Goal: Task Accomplishment & Management: Complete application form

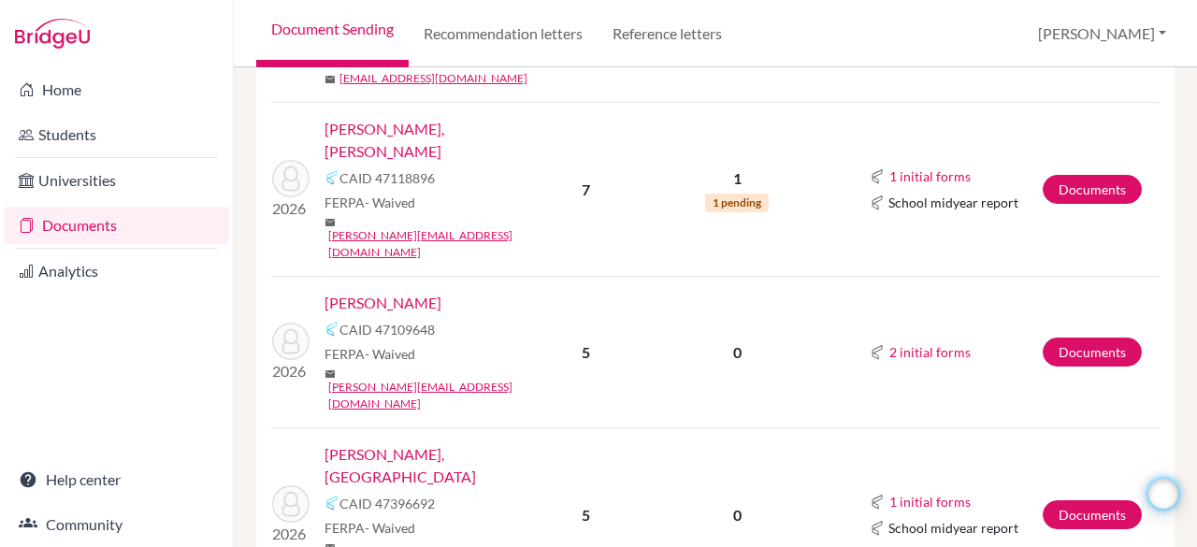
scroll to position [1239, 0]
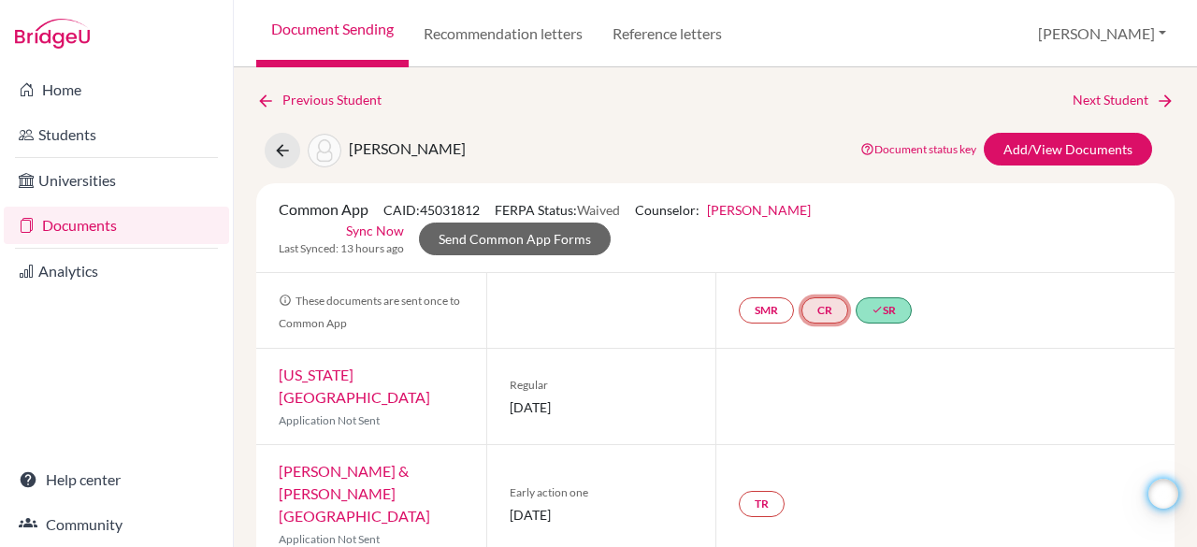
click at [817, 310] on link "CR" at bounding box center [824, 310] width 47 height 26
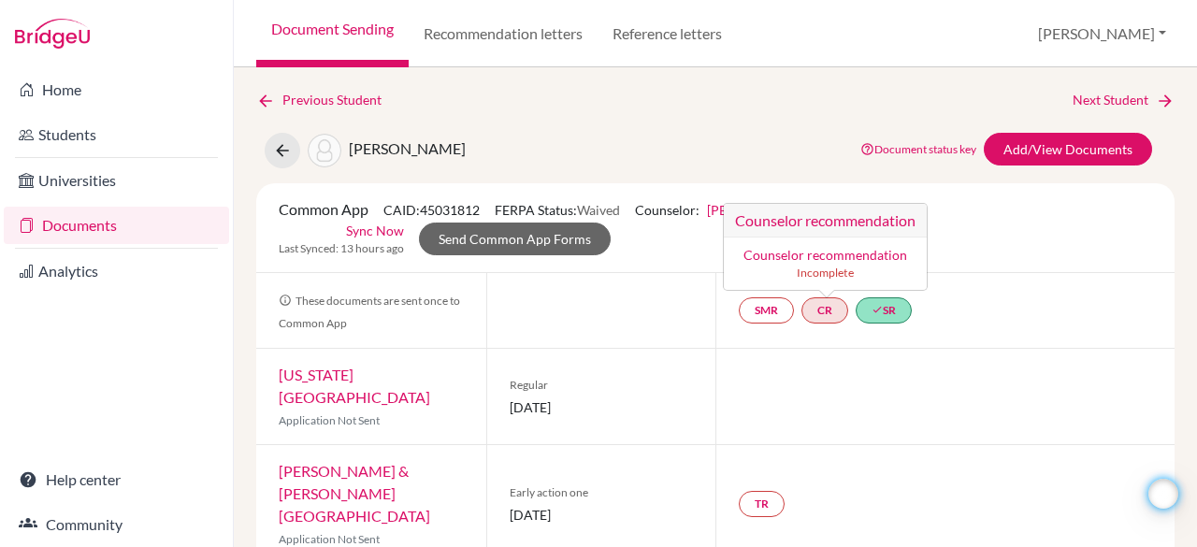
click at [808, 251] on link "Counselor recommendation" at bounding box center [825, 255] width 164 height 16
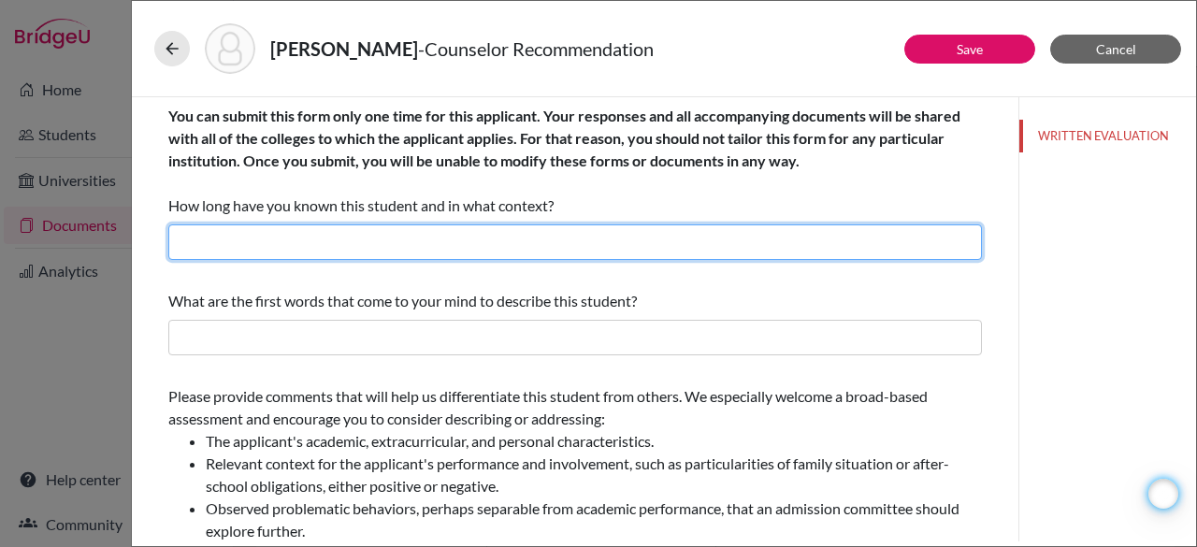
click at [554, 247] on input "text" at bounding box center [574, 242] width 813 height 36
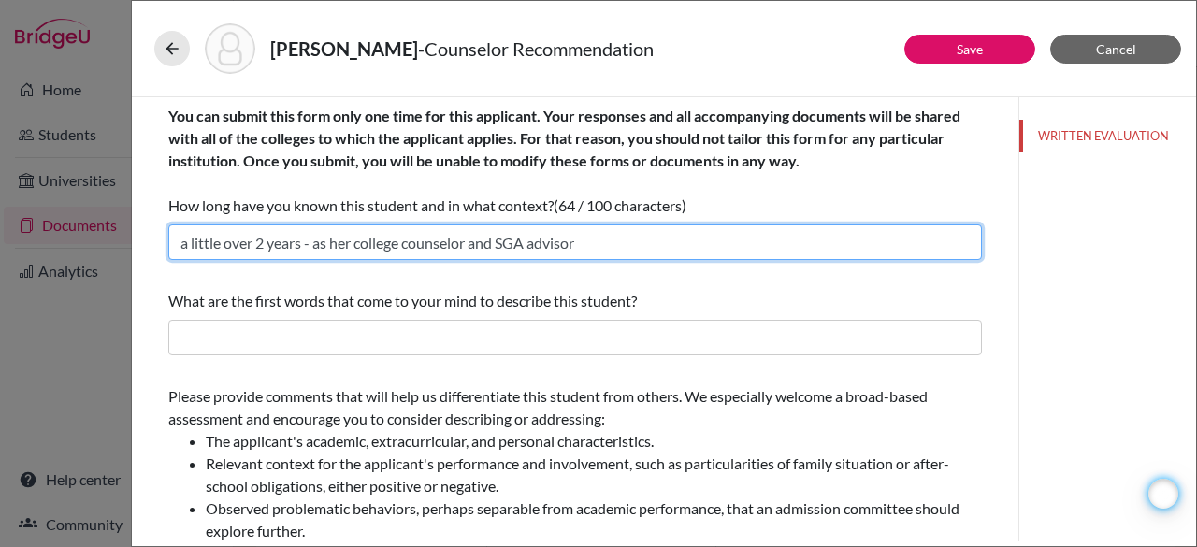
type input "a little over 2 years - as her college counselor and SGA advisor"
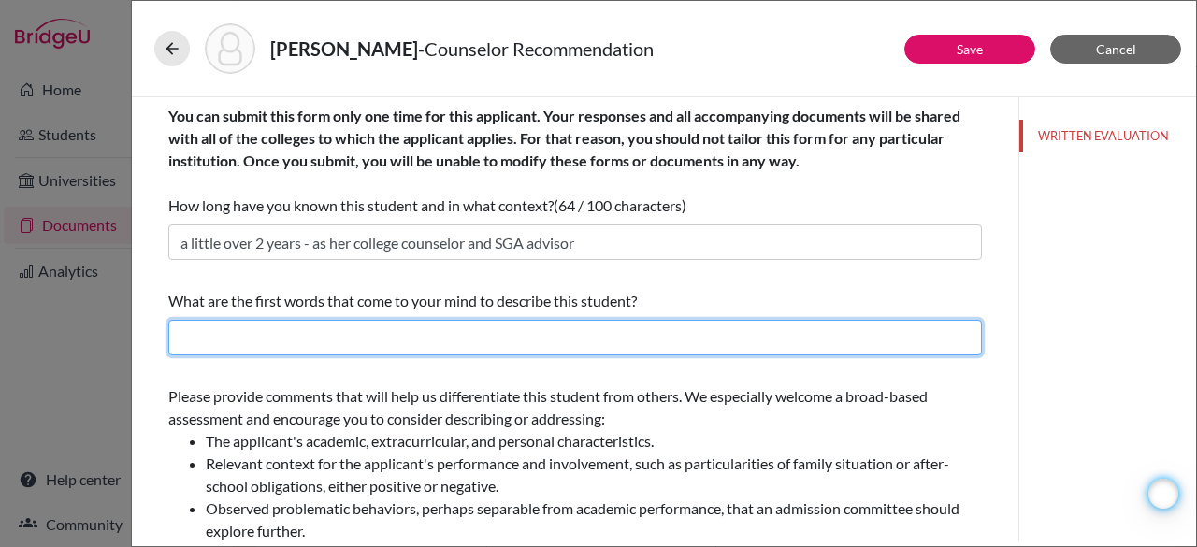
click at [470, 339] on input "text" at bounding box center [574, 338] width 813 height 36
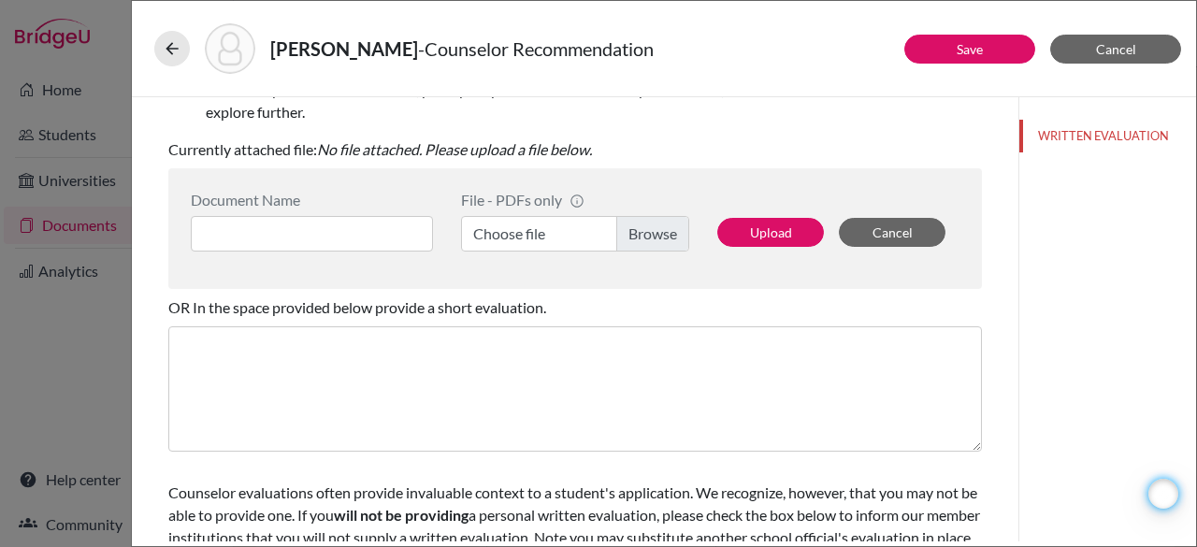
scroll to position [421, 0]
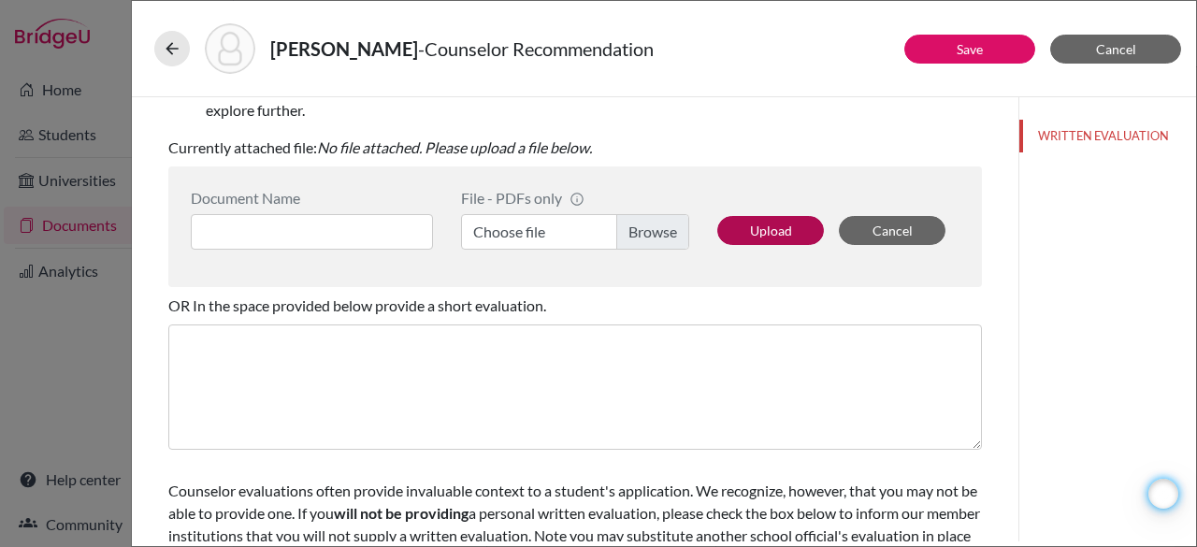
type input "caring, sensitive and helpful"
click at [740, 221] on button "Upload" at bounding box center [770, 230] width 107 height 29
click at [644, 230] on label "Choose file" at bounding box center [575, 232] width 228 height 36
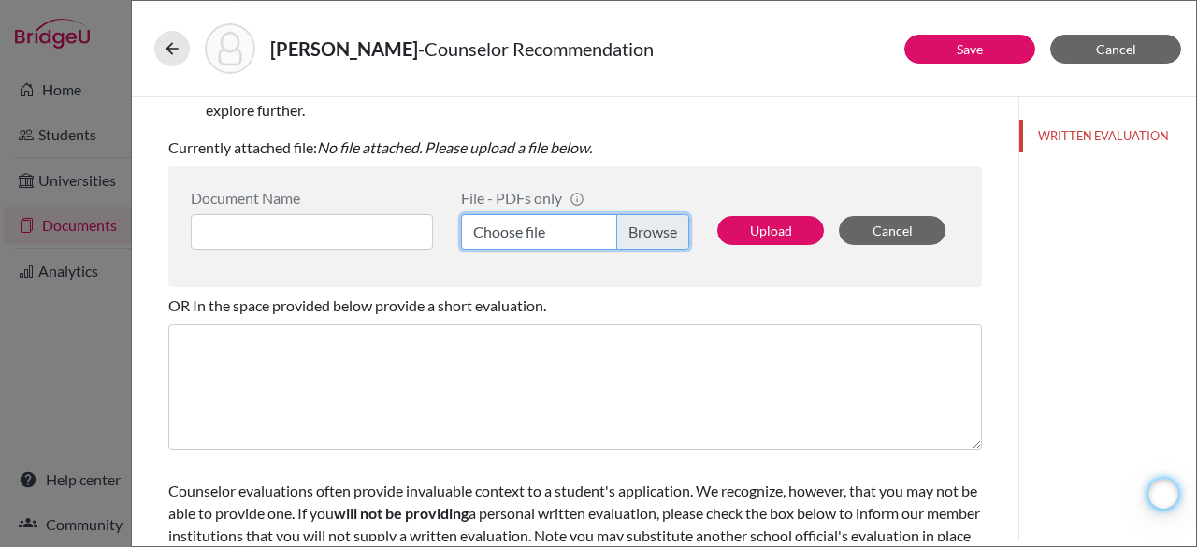
click at [644, 230] on input "Choose file" at bounding box center [575, 232] width 228 height 36
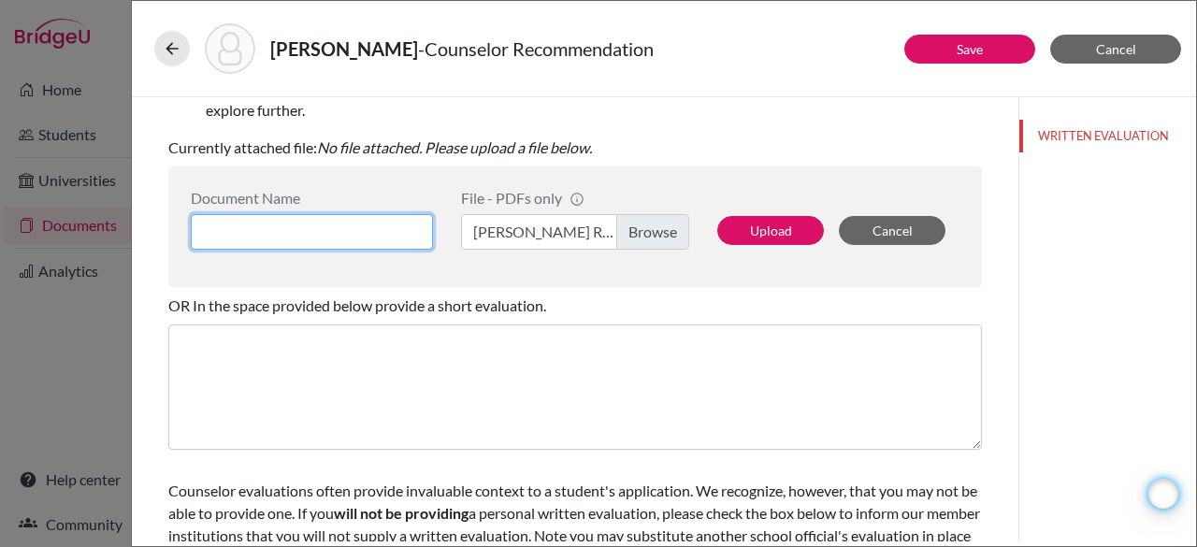
click at [282, 237] on input at bounding box center [312, 232] width 242 height 36
type input "Quinn Ryan Letter Rec"
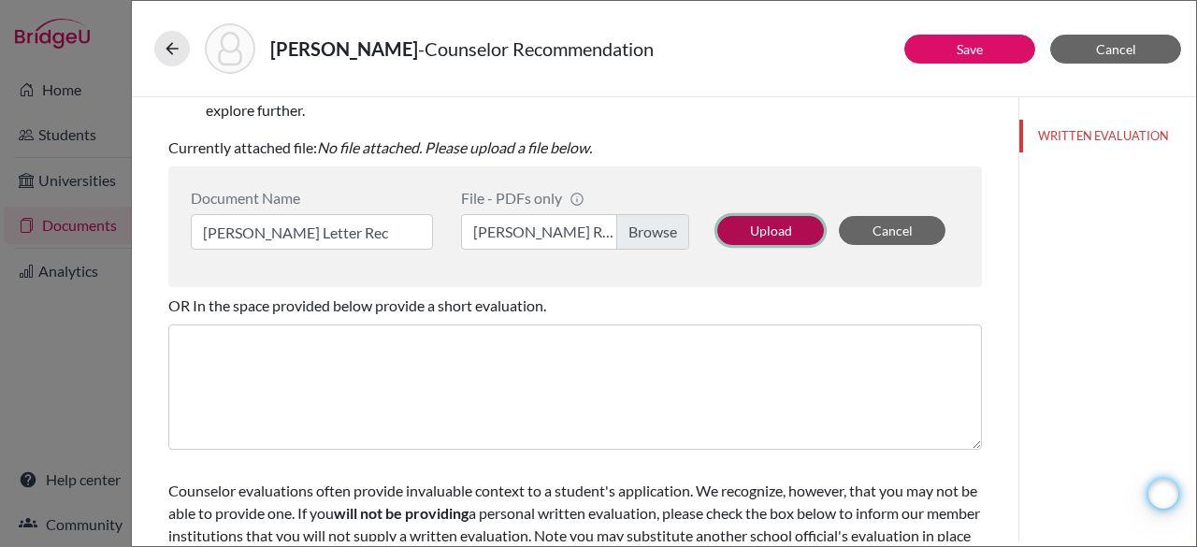
click at [772, 228] on button "Upload" at bounding box center [770, 230] width 107 height 29
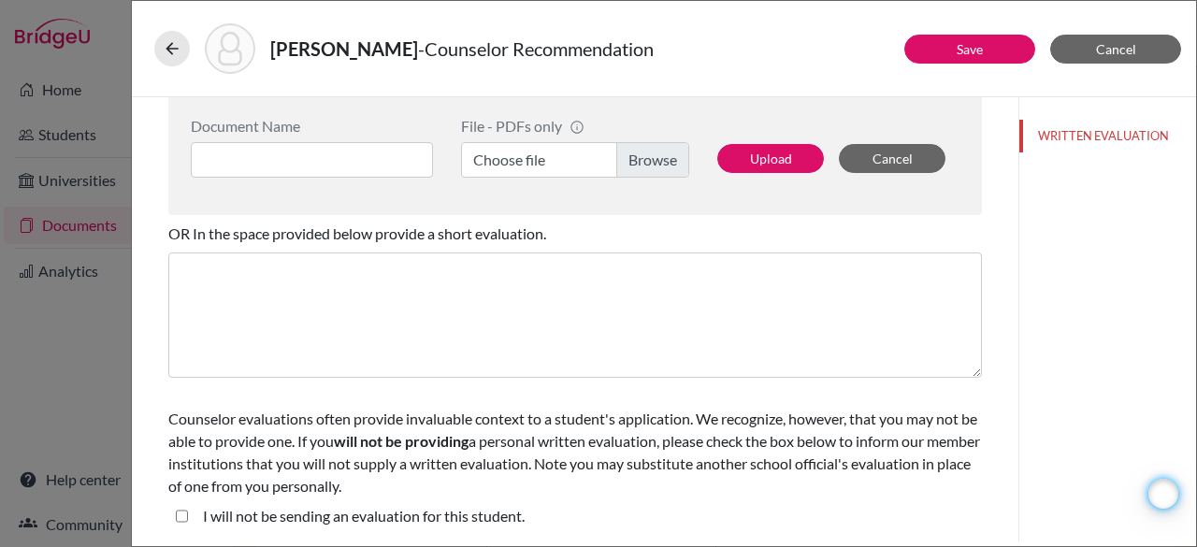
scroll to position [0, 0]
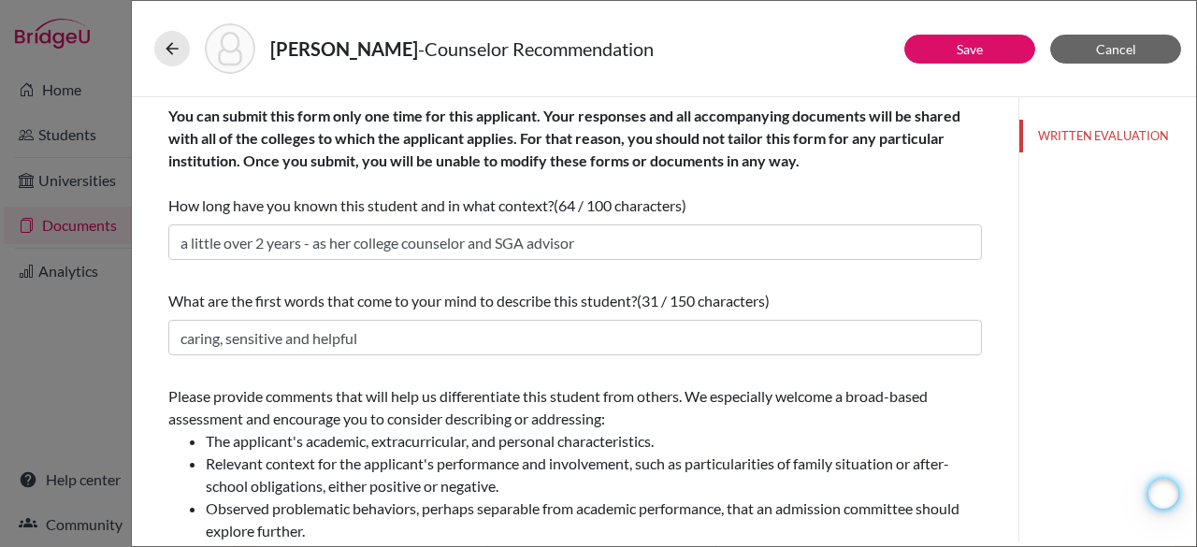
click at [980, 30] on div "Ryan, Quinn - Counselor Recommendation" at bounding box center [663, 48] width 1019 height 50
click at [984, 50] on button "Save" at bounding box center [969, 49] width 131 height 29
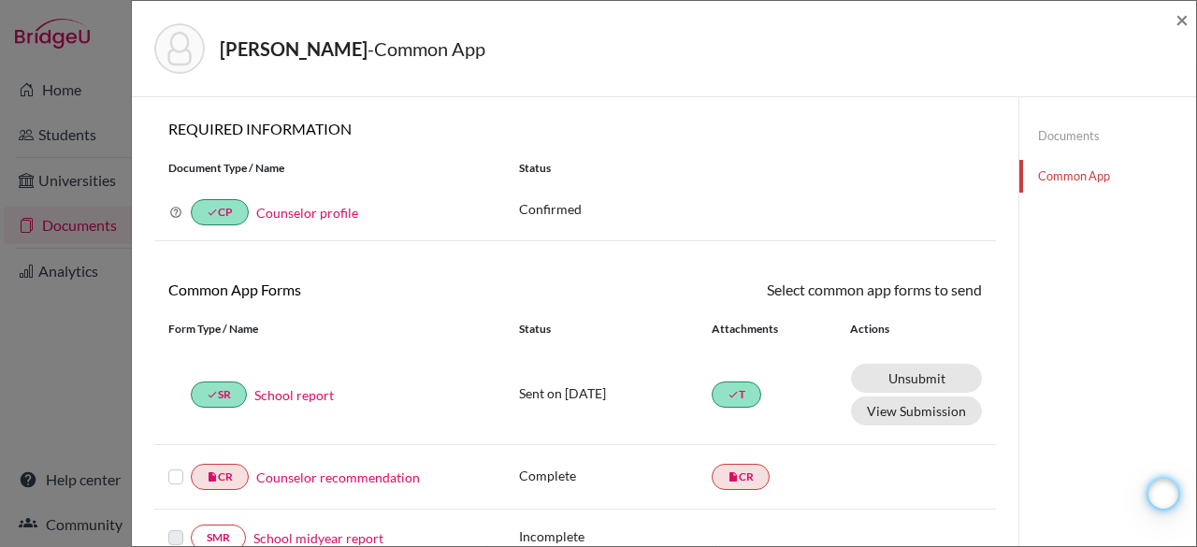
click at [176, 466] on label at bounding box center [175, 466] width 15 height 0
click at [0, 0] on input "checkbox" at bounding box center [0, 0] width 0 height 0
click at [920, 289] on icon at bounding box center [927, 292] width 14 height 14
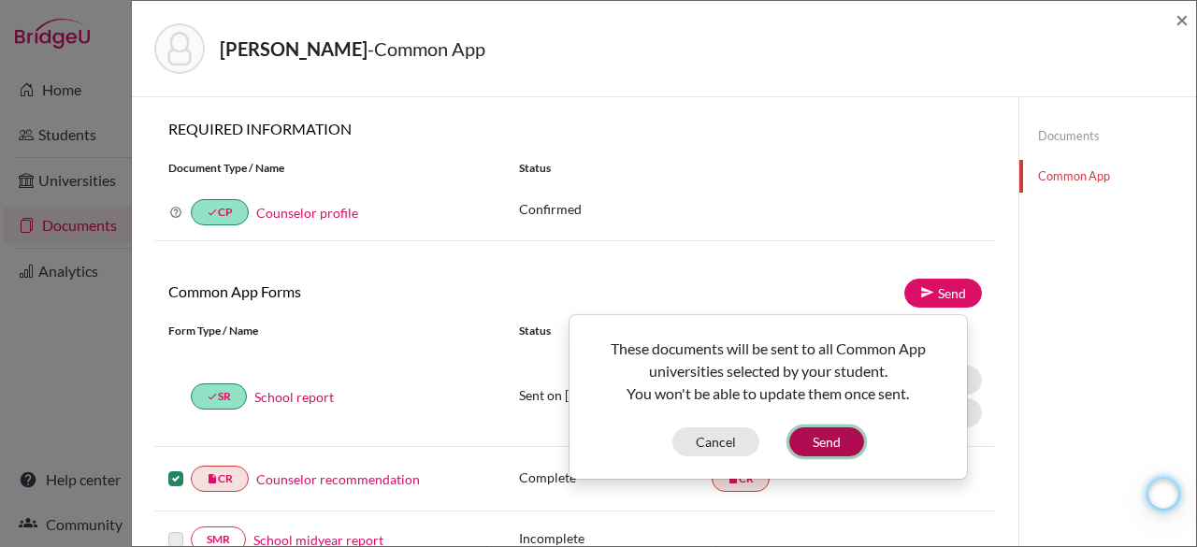
click at [810, 439] on button "Send" at bounding box center [826, 441] width 75 height 29
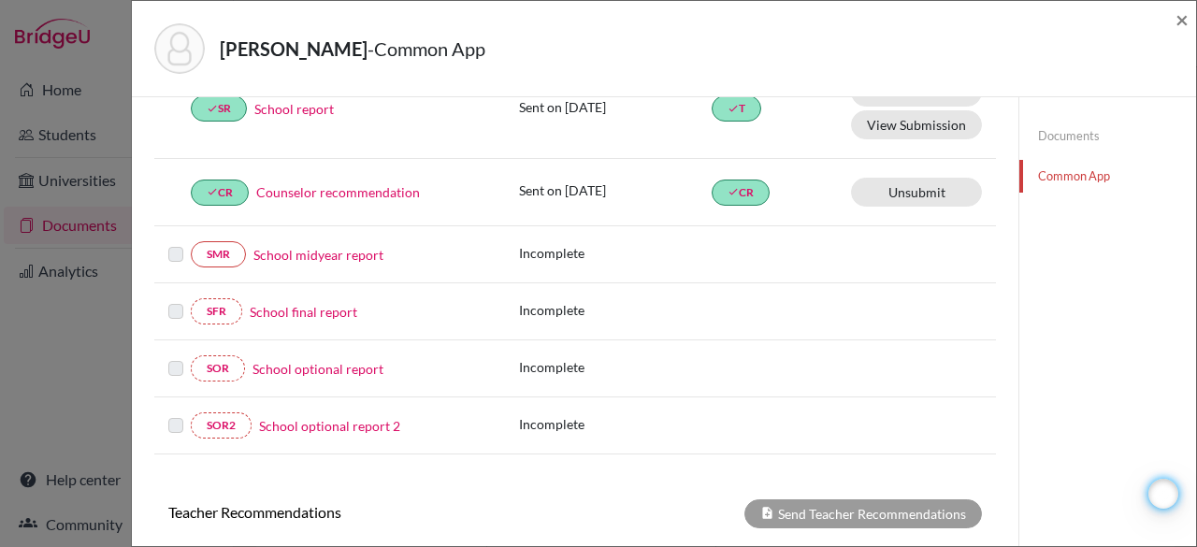
scroll to position [293, 0]
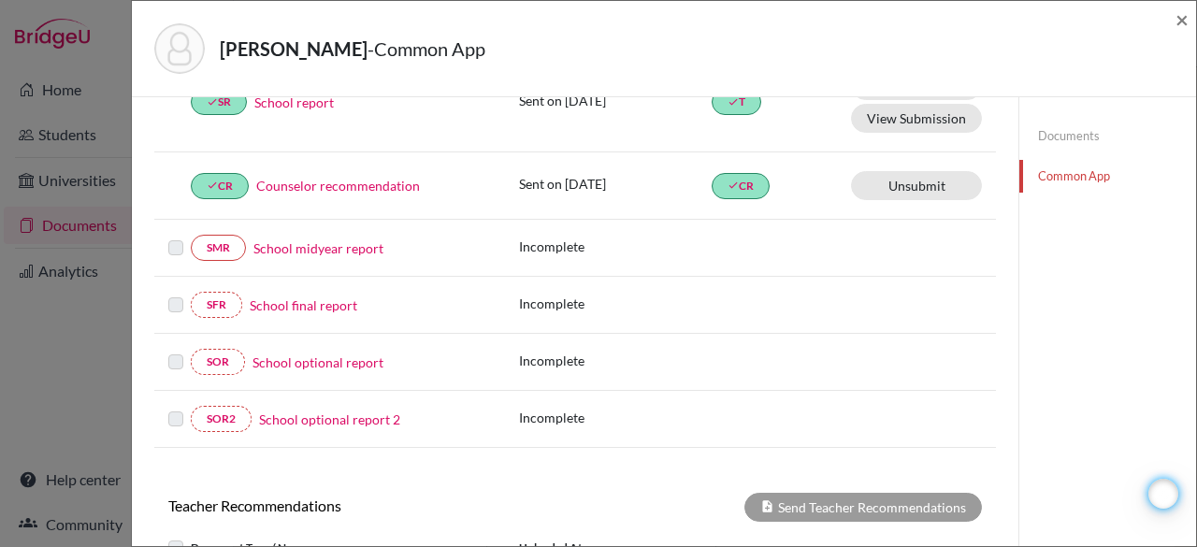
drag, startPoint x: 1196, startPoint y: 339, endPoint x: 1190, endPoint y: 452, distance: 112.3
click at [1190, 452] on div "Ryan, Quinn - Common App × × REQUIRED INFORMATION Document Type / Name Status W…" at bounding box center [664, 273] width 1066 height 547
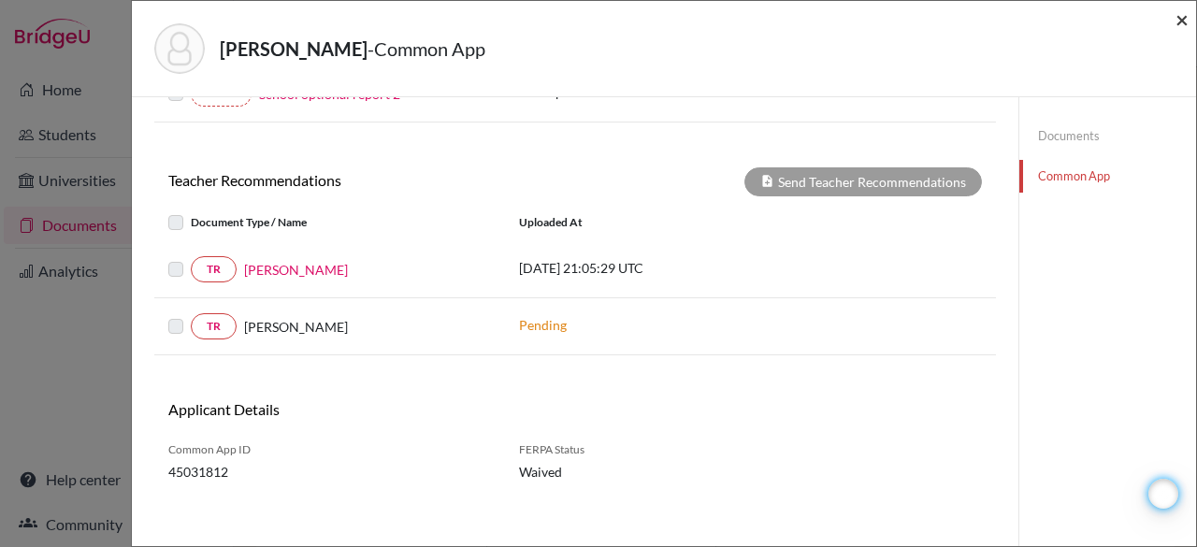
click at [1185, 30] on span "×" at bounding box center [1181, 19] width 13 height 27
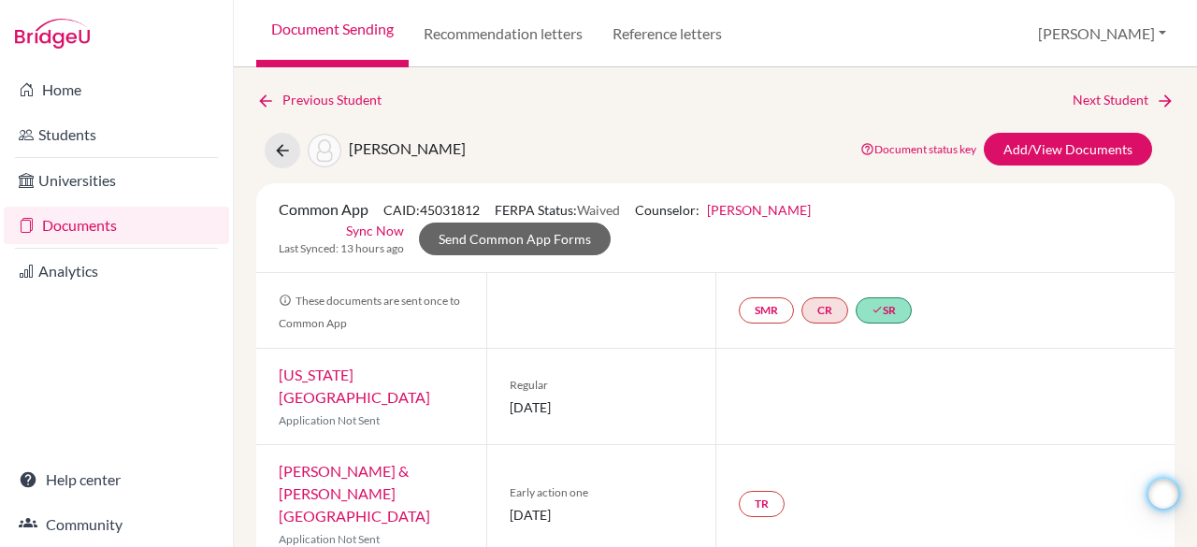
click at [108, 223] on link "Documents" at bounding box center [116, 225] width 225 height 37
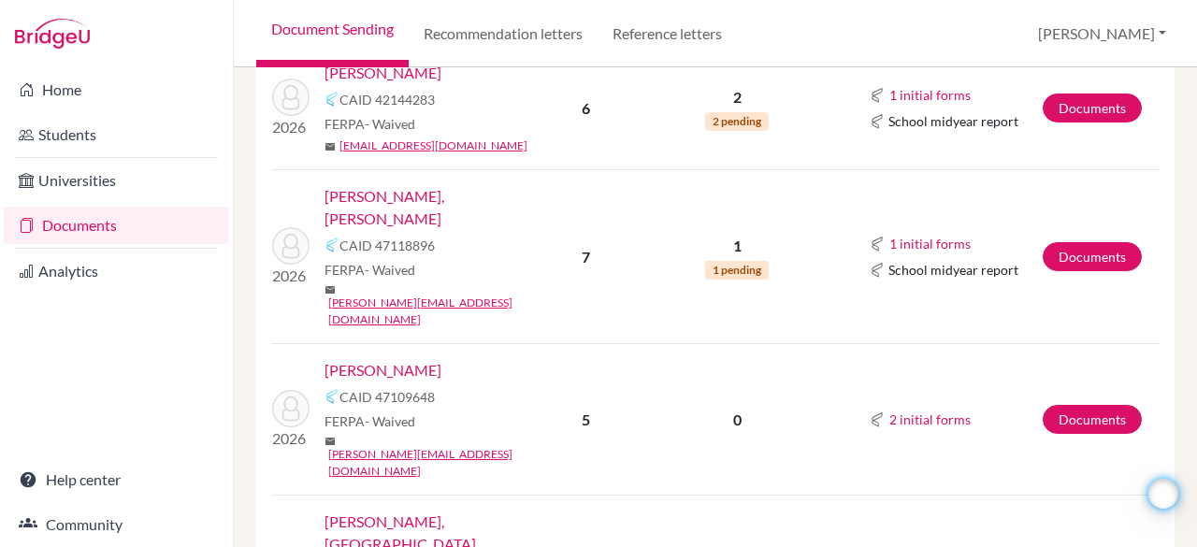
scroll to position [1185, 0]
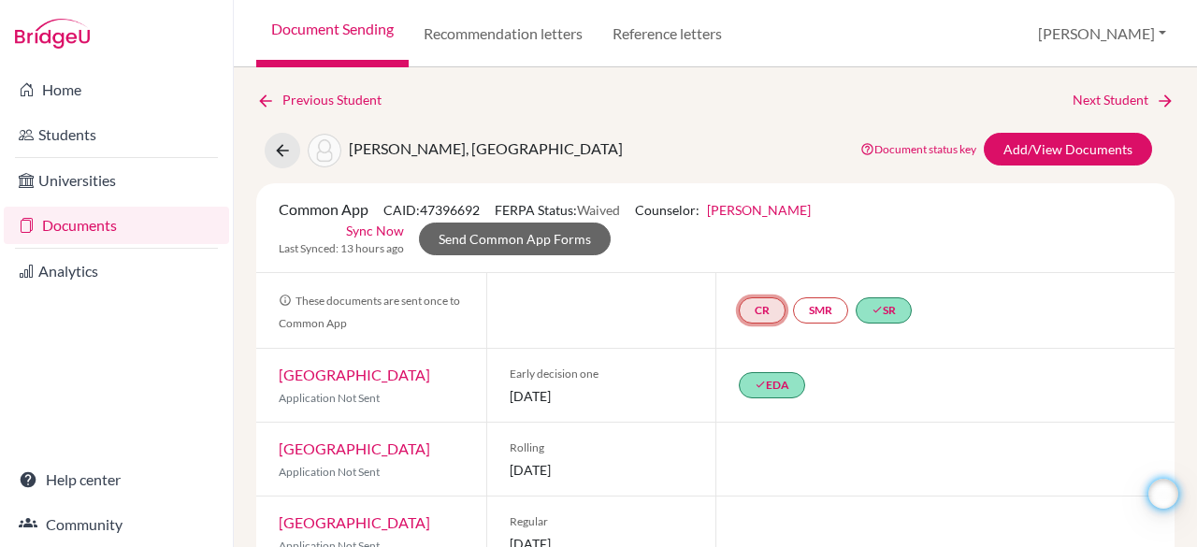
click at [748, 311] on link "CR" at bounding box center [762, 310] width 47 height 26
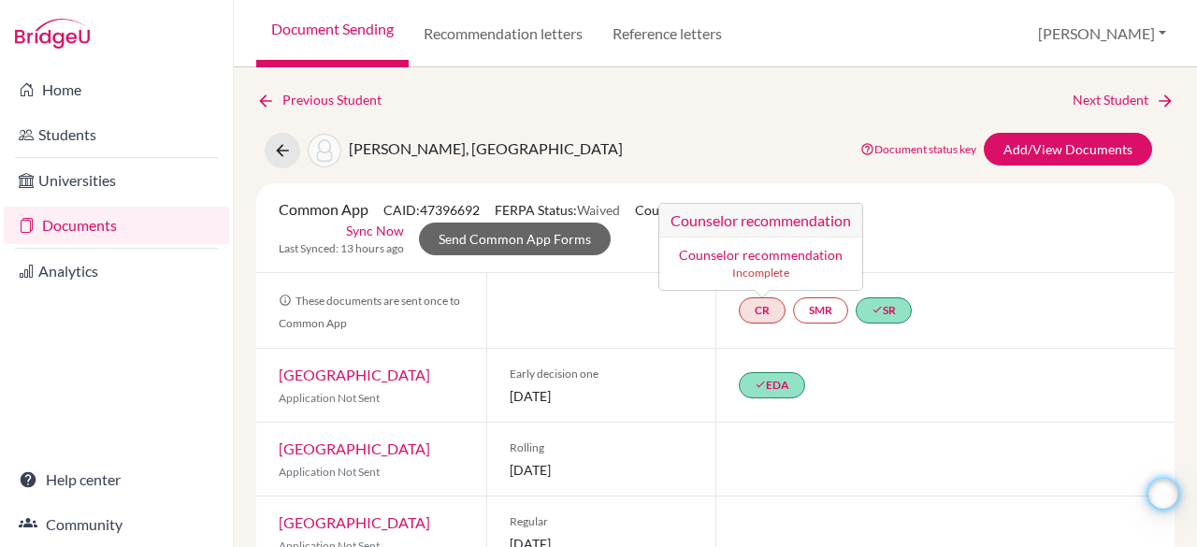
click at [731, 255] on link "Counselor recommendation" at bounding box center [761, 255] width 164 height 16
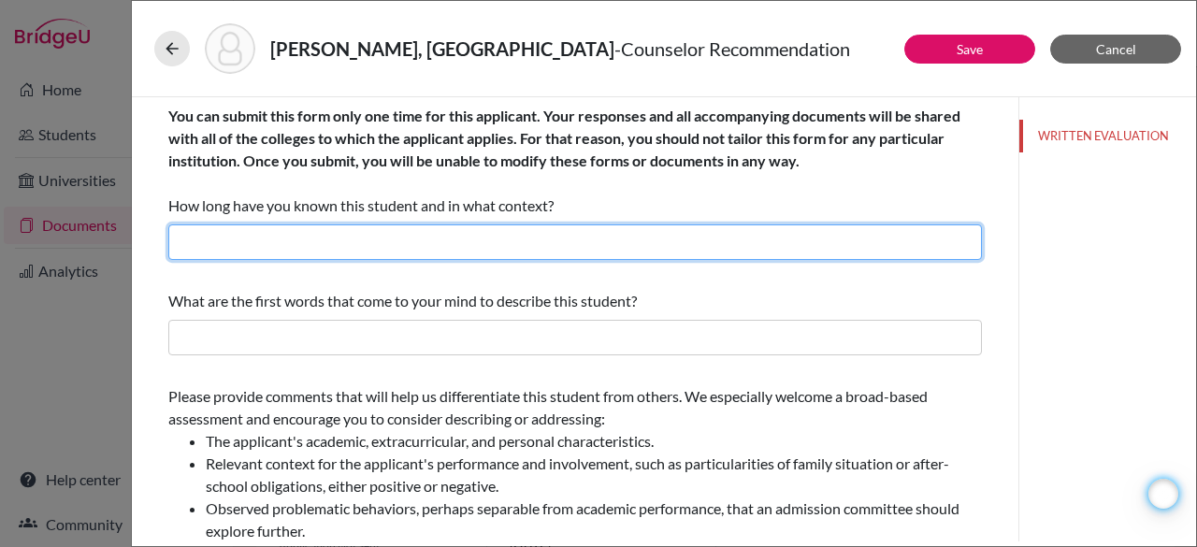
click at [387, 232] on input "text" at bounding box center [574, 242] width 813 height 36
type input "About 2 years"
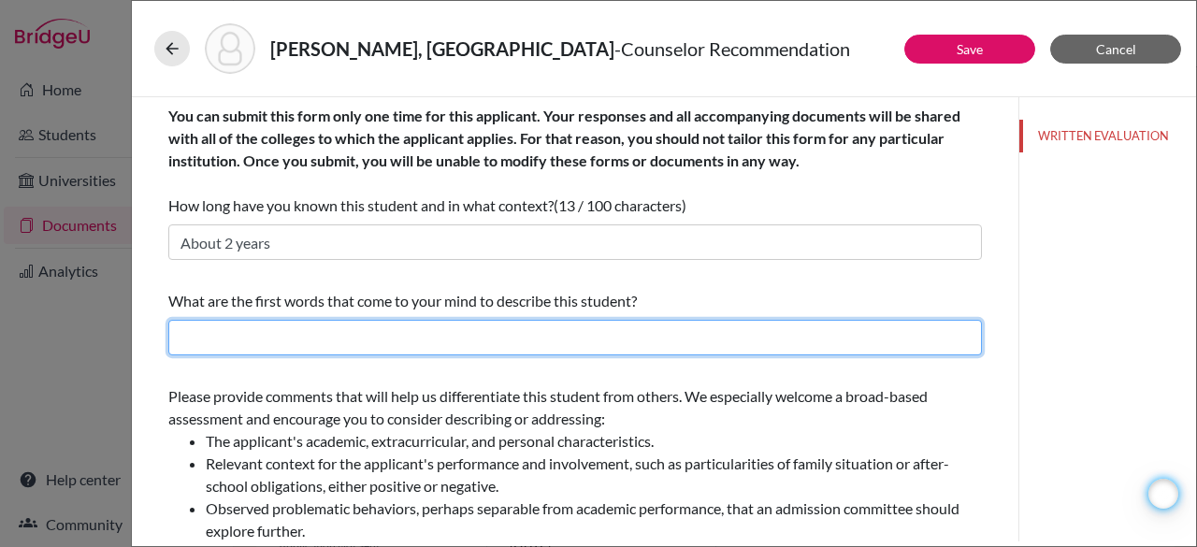
click at [395, 341] on input "text" at bounding box center [574, 338] width 813 height 36
type input "F"
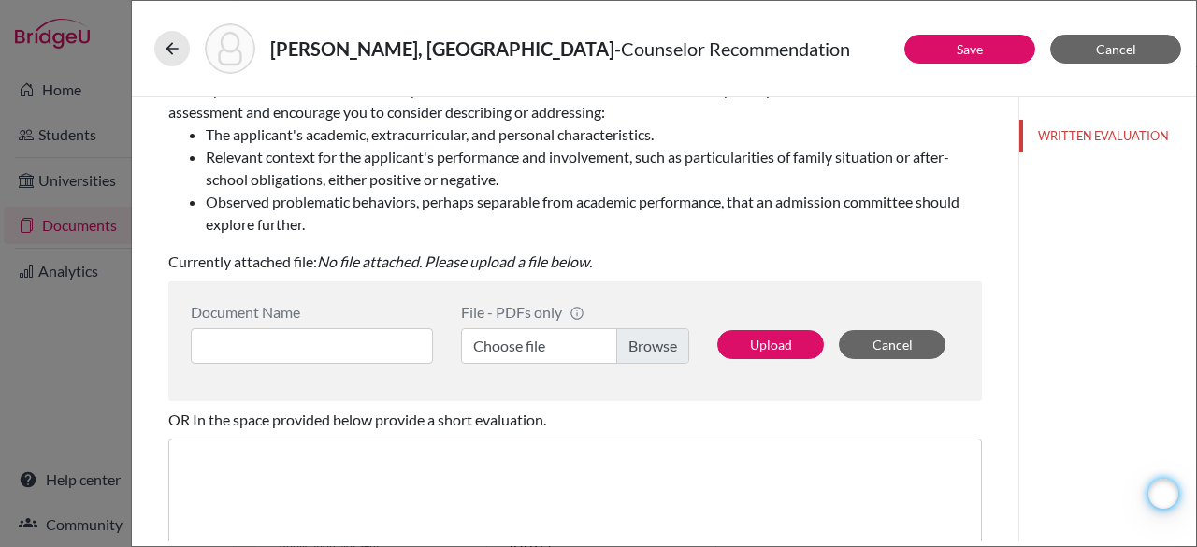
scroll to position [319, 0]
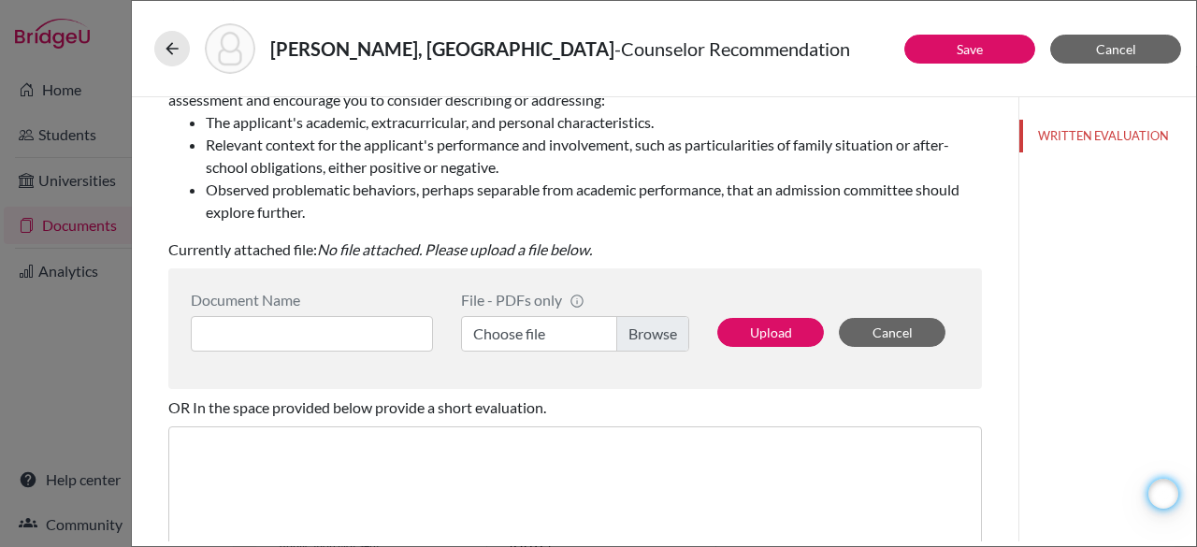
type input "Competitive, outgoing and has great potential"
click at [638, 326] on label "Choose file" at bounding box center [575, 334] width 228 height 36
click at [638, 326] on input "Choose file" at bounding box center [575, 334] width 228 height 36
click at [355, 323] on input at bounding box center [312, 334] width 242 height 36
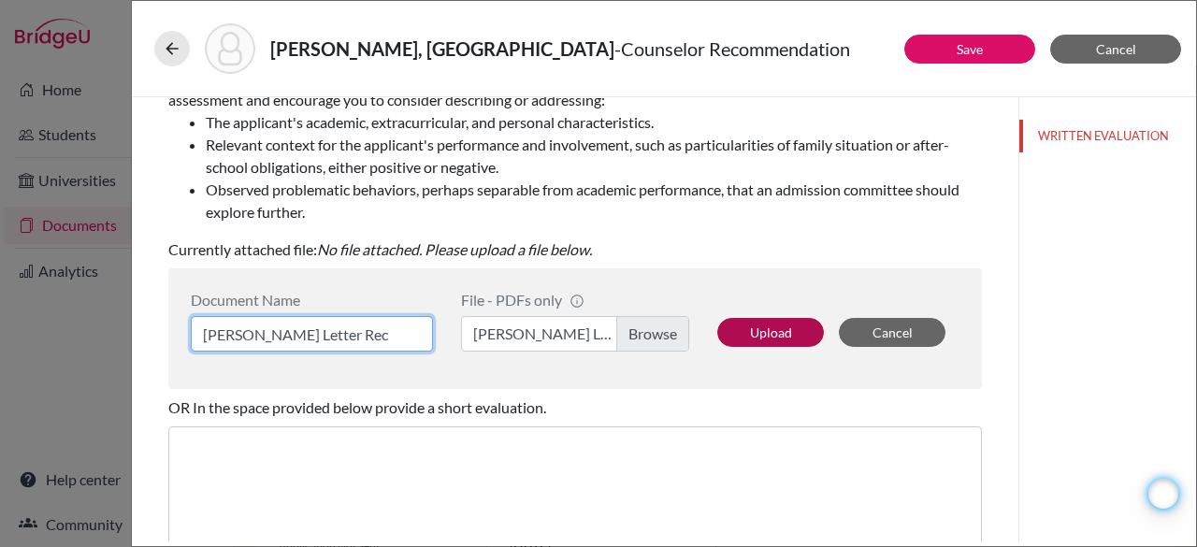
type input "Madison Moseley Letter Rec"
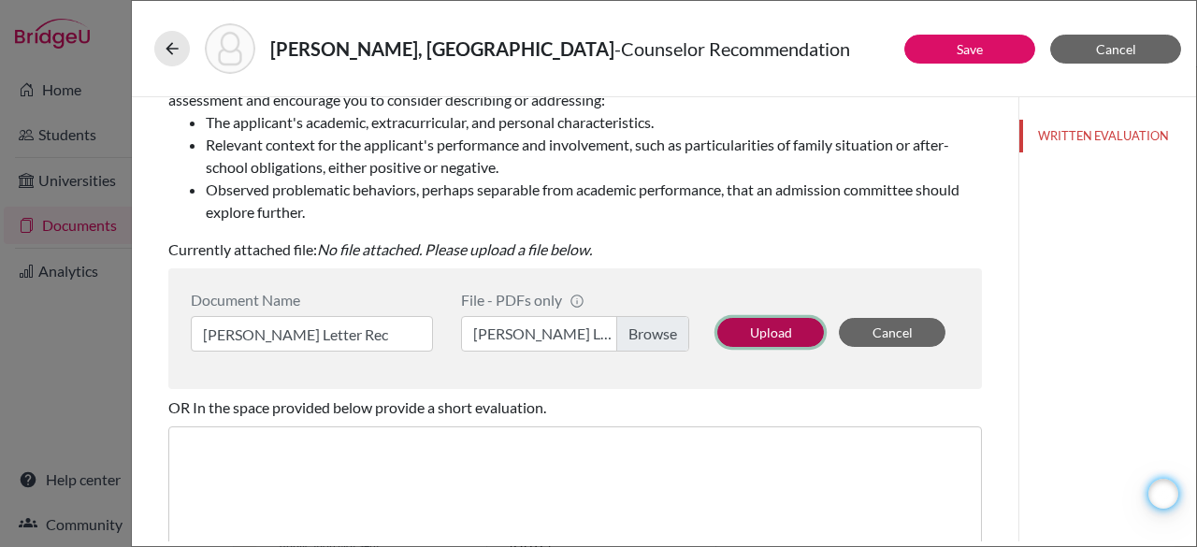
click at [737, 323] on button "Upload" at bounding box center [770, 332] width 107 height 29
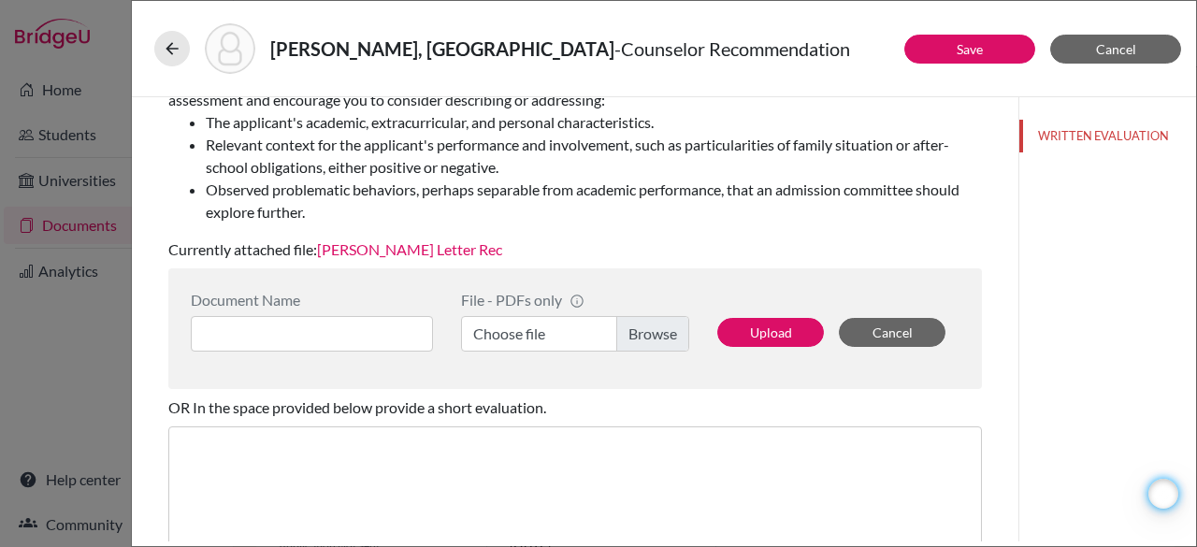
drag, startPoint x: 1196, startPoint y: 331, endPoint x: 1196, endPoint y: 528, distance: 197.3
click at [1196, 528] on div "Moseley, Madison - Counselor Recommendation Save Cancel You can submit this for…" at bounding box center [664, 273] width 1066 height 547
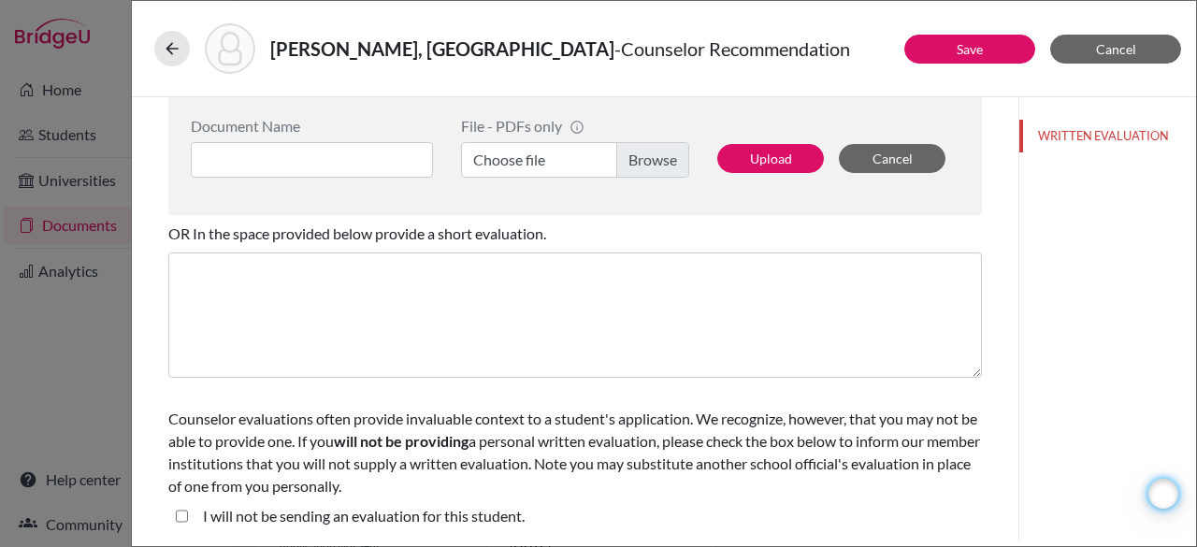
scroll to position [0, 0]
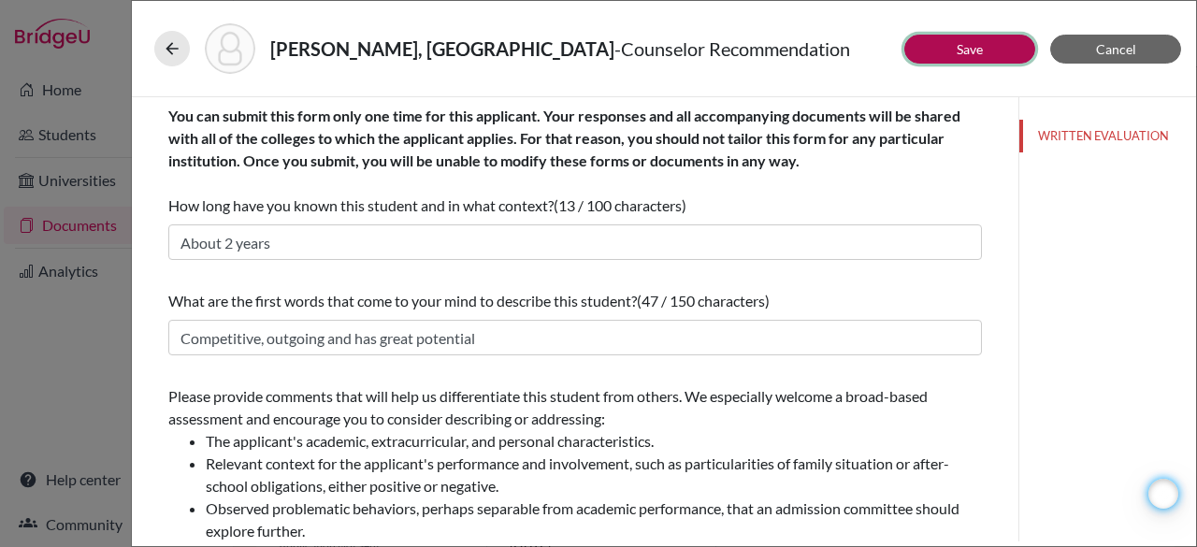
click at [993, 46] on button "Save" at bounding box center [969, 49] width 131 height 29
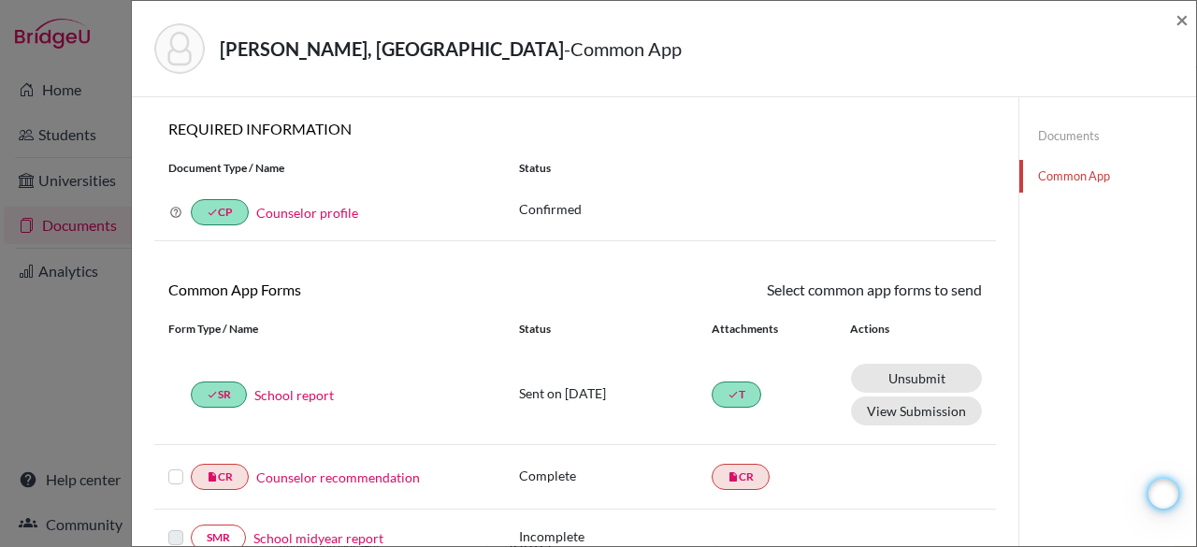
click at [176, 466] on label at bounding box center [175, 466] width 15 height 0
click at [0, 0] on input "checkbox" at bounding box center [0, 0] width 0 height 0
click at [923, 300] on link "Send" at bounding box center [943, 293] width 78 height 29
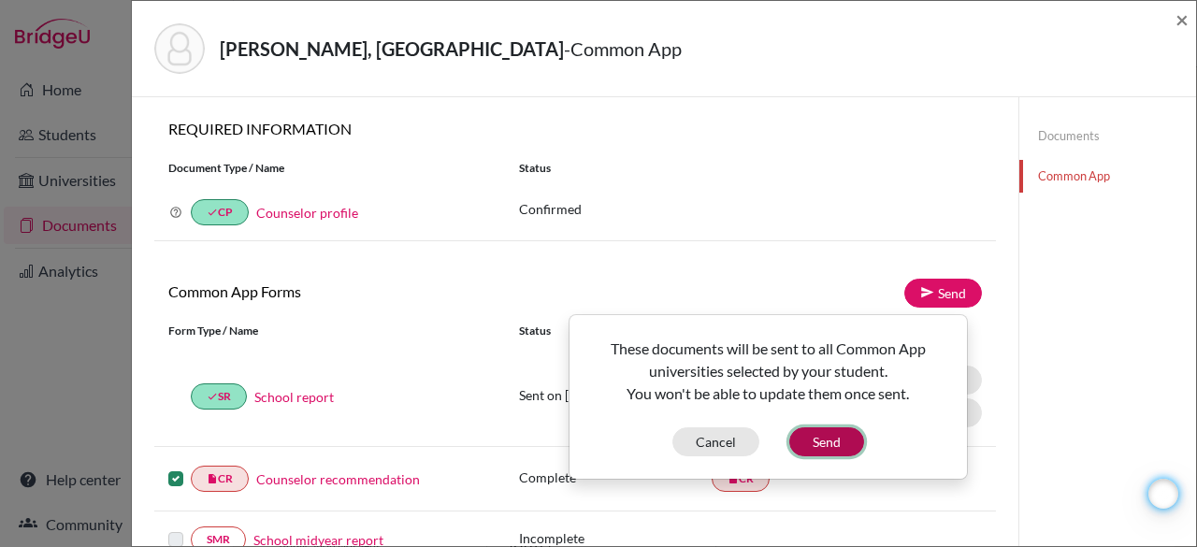
click at [812, 444] on button "Send" at bounding box center [826, 441] width 75 height 29
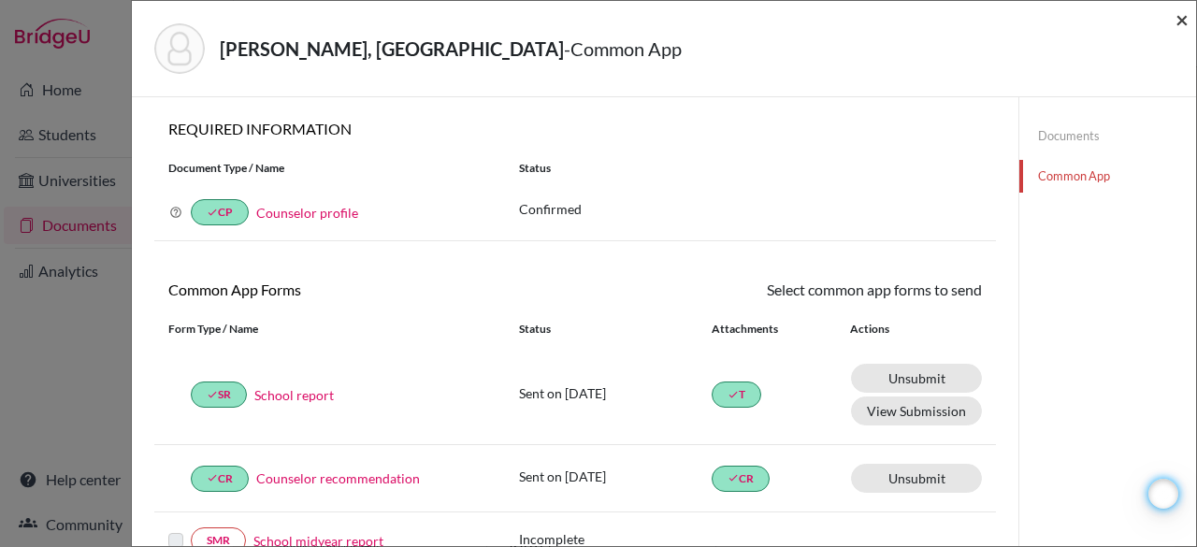
click at [1184, 22] on span "×" at bounding box center [1181, 19] width 13 height 27
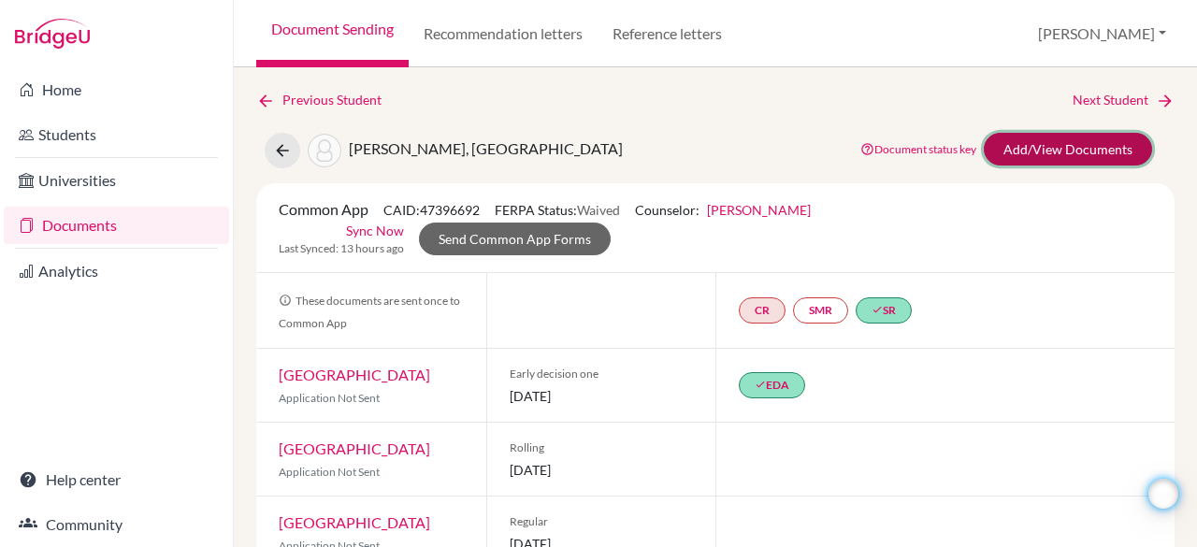
click at [1053, 149] on link "Add/View Documents" at bounding box center [1068, 149] width 168 height 33
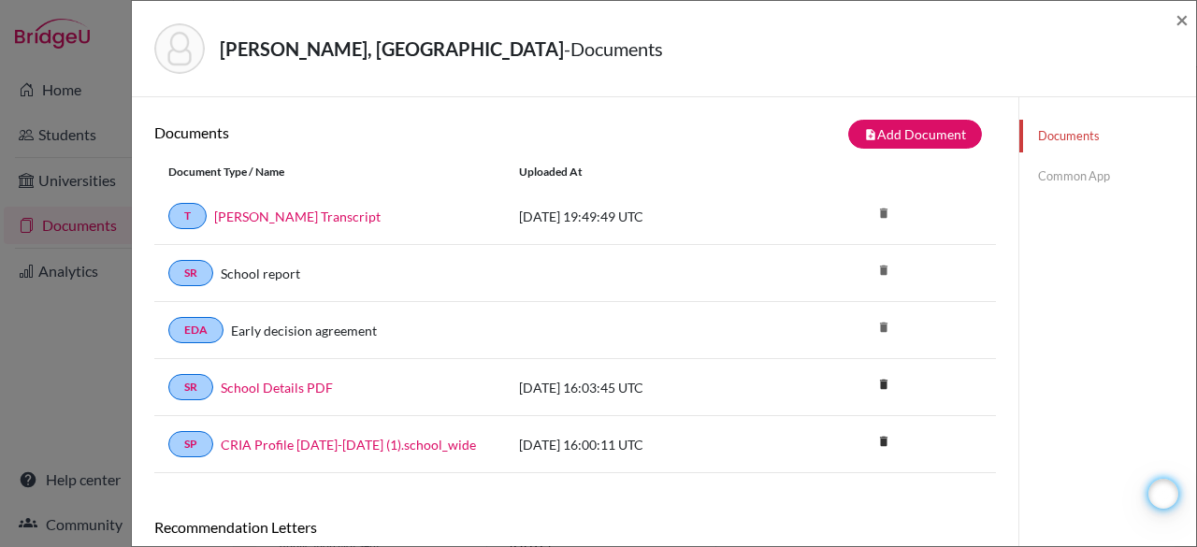
drag, startPoint x: 1196, startPoint y: 177, endPoint x: 1196, endPoint y: 388, distance: 211.3
click at [1196, 388] on div "Moseley, Madison - Documents × Documents note_add Add Document Document type Ch…" at bounding box center [664, 273] width 1066 height 547
click at [1070, 180] on link "Common App" at bounding box center [1107, 176] width 177 height 33
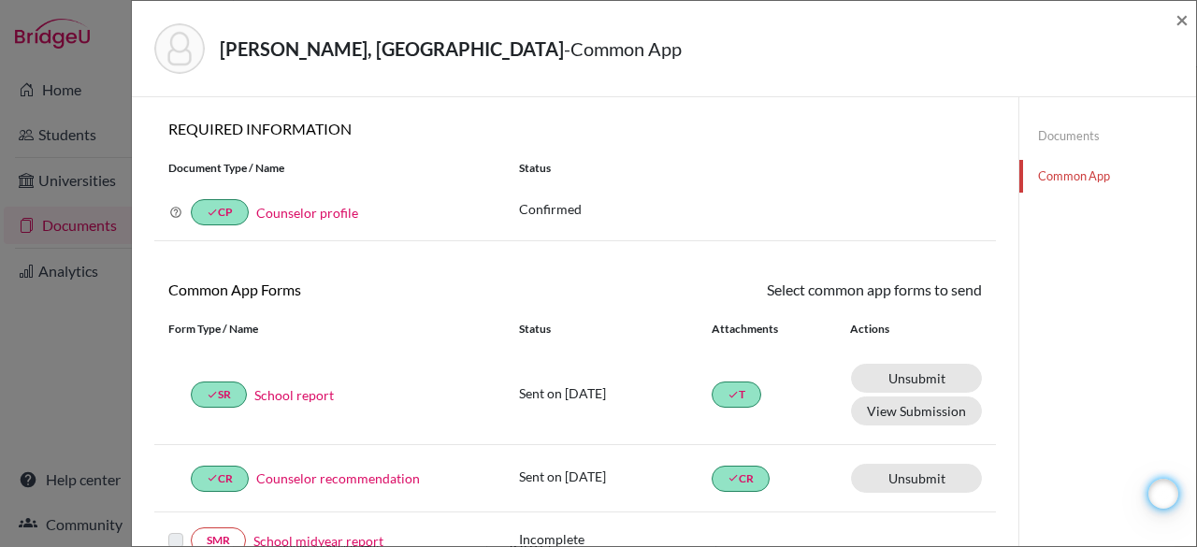
scroll to position [547, 0]
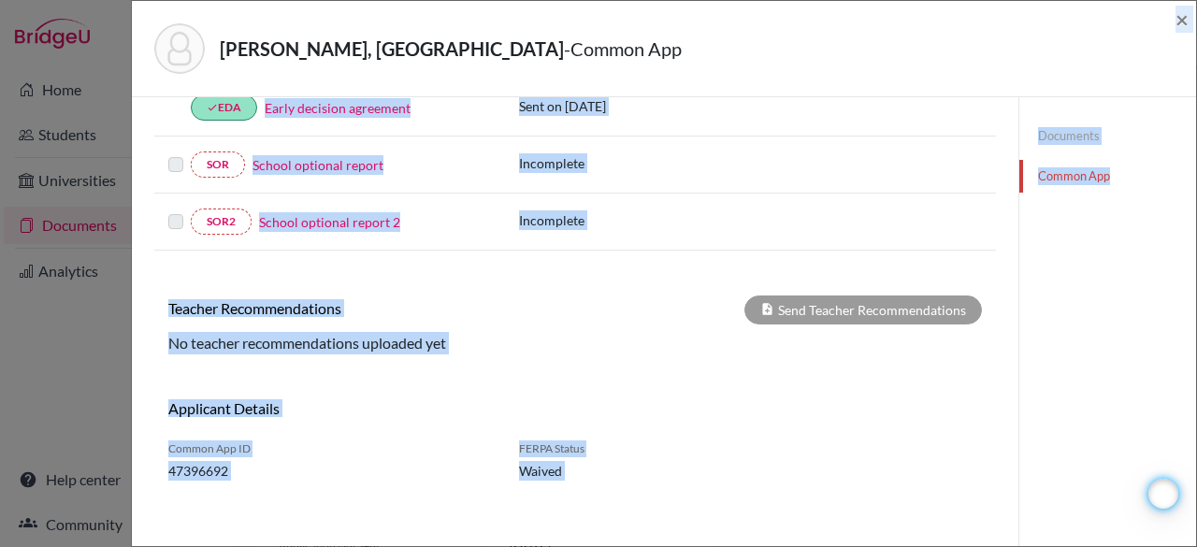
drag, startPoint x: 1196, startPoint y: 384, endPoint x: 1192, endPoint y: 7, distance: 377.8
click at [1192, 7] on div "Moseley, Madison - Common App × × REQUIRED INFORMATION Document Type / Name Sta…" at bounding box center [664, 273] width 1066 height 547
click at [1179, 19] on span "×" at bounding box center [1181, 19] width 13 height 27
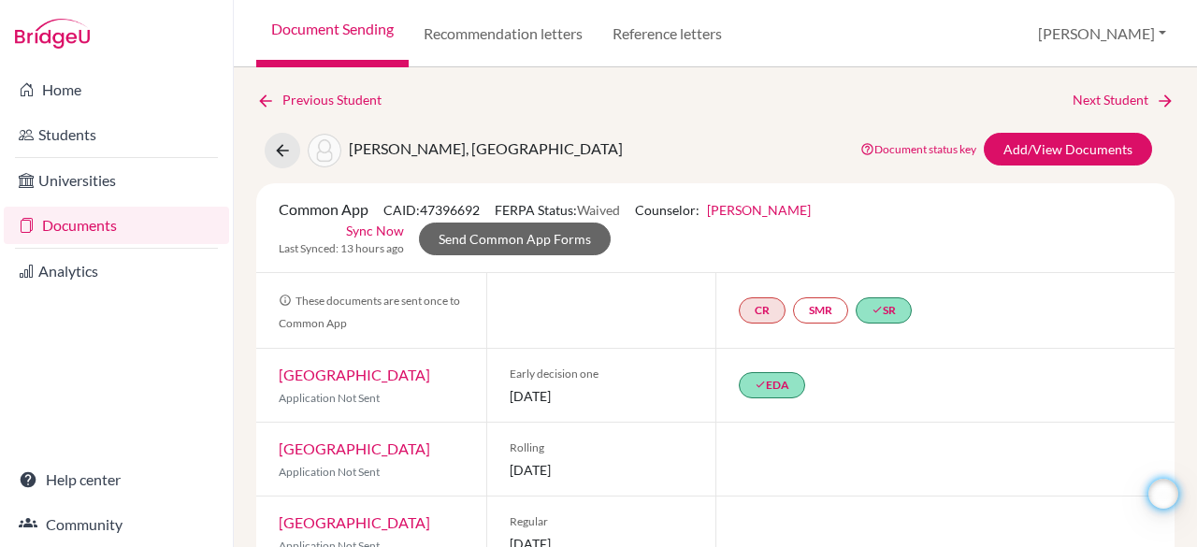
click at [126, 222] on link "Documents" at bounding box center [116, 225] width 225 height 37
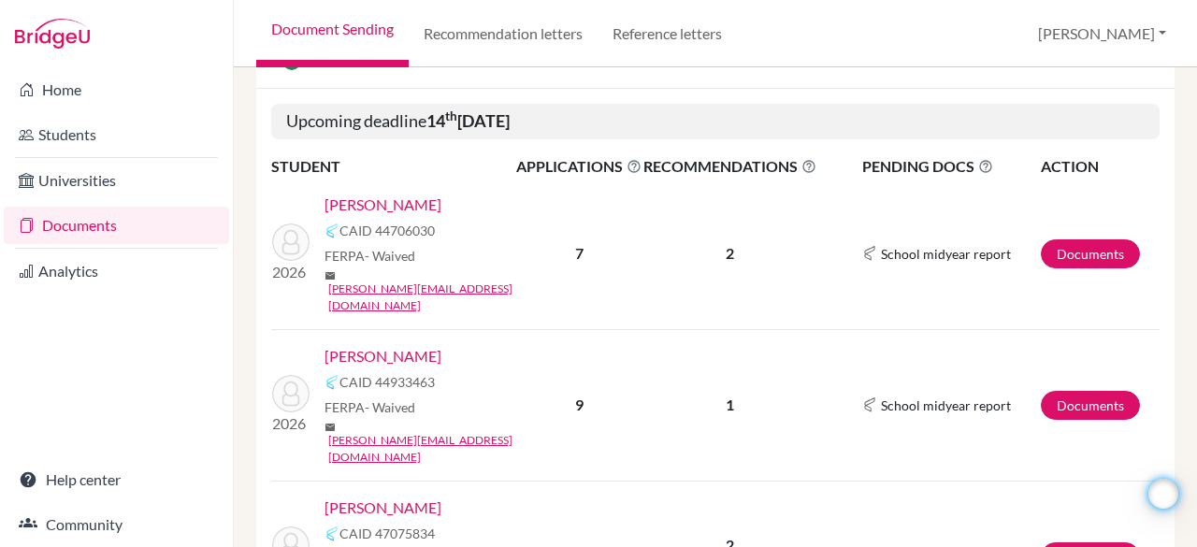
scroll to position [626, 0]
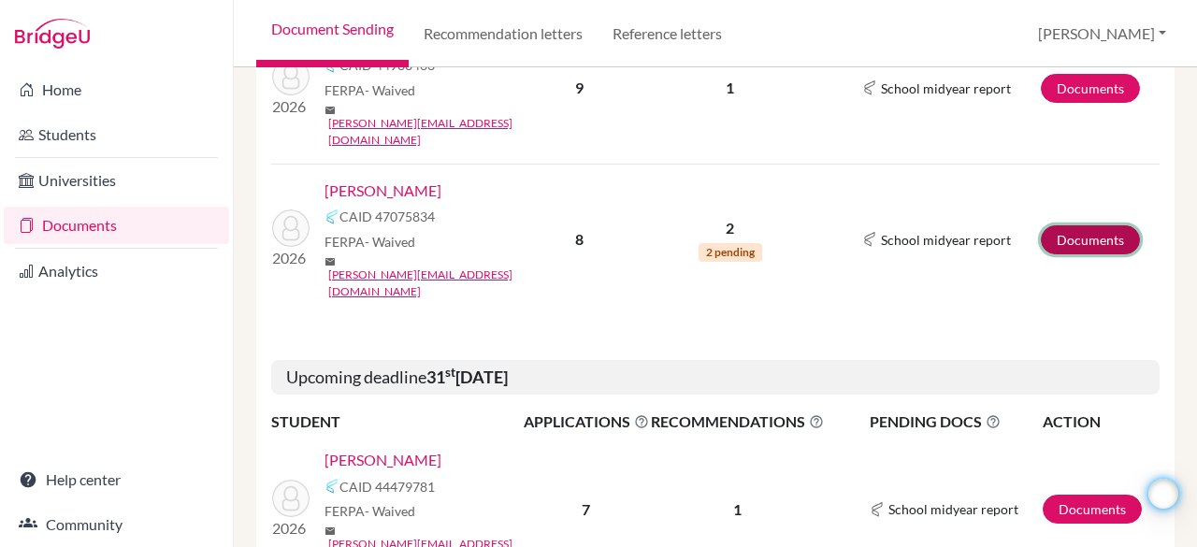
click at [1077, 225] on link "Documents" at bounding box center [1090, 239] width 99 height 29
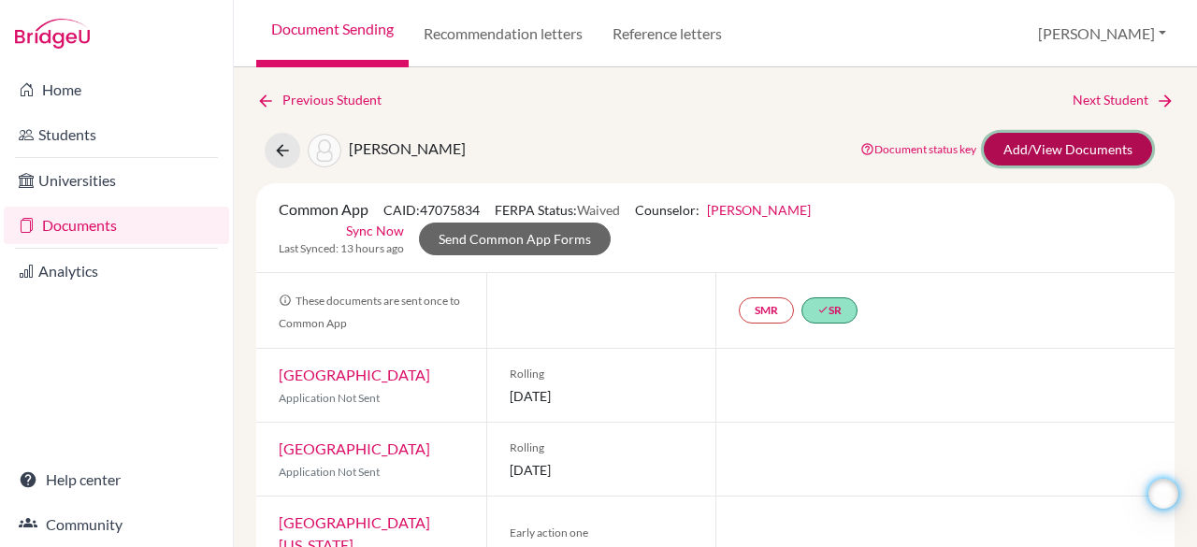
click at [1054, 152] on link "Add/View Documents" at bounding box center [1068, 149] width 168 height 33
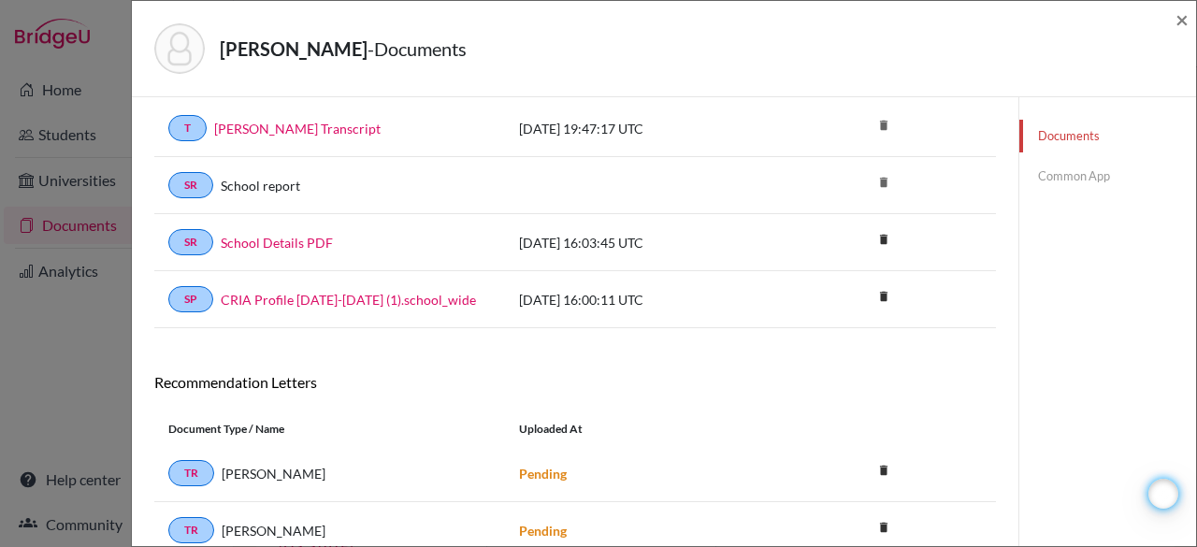
scroll to position [161, 0]
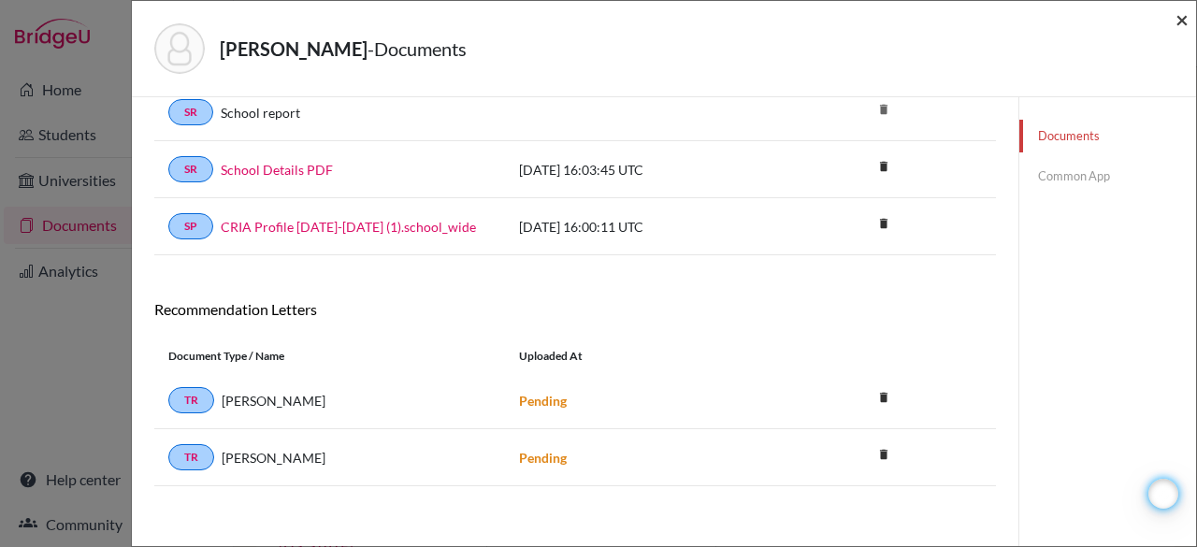
click at [1182, 22] on span "×" at bounding box center [1181, 19] width 13 height 27
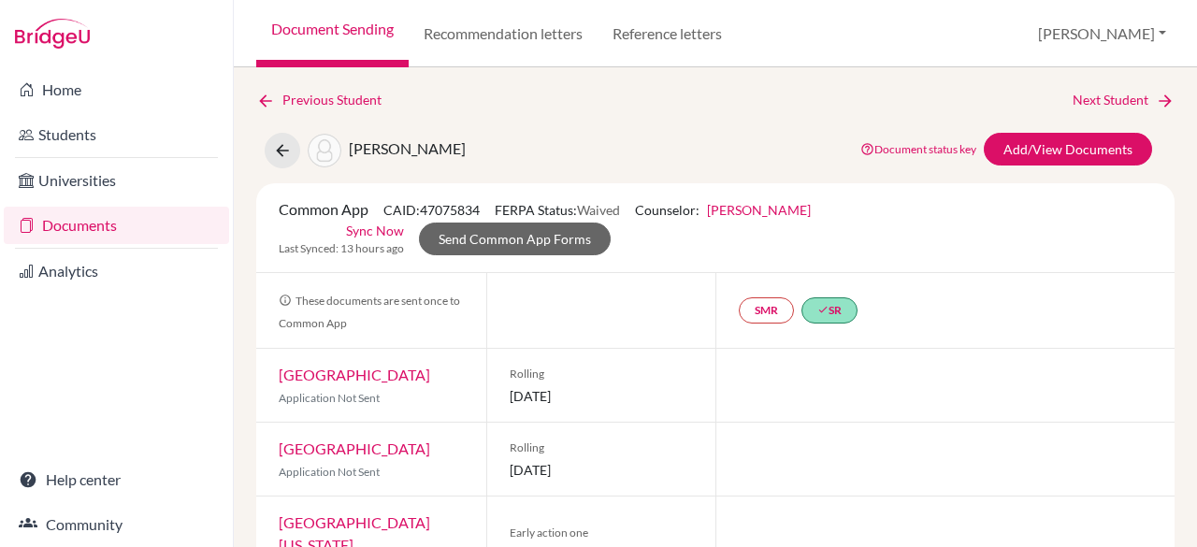
click at [117, 224] on link "Documents" at bounding box center [116, 225] width 225 height 37
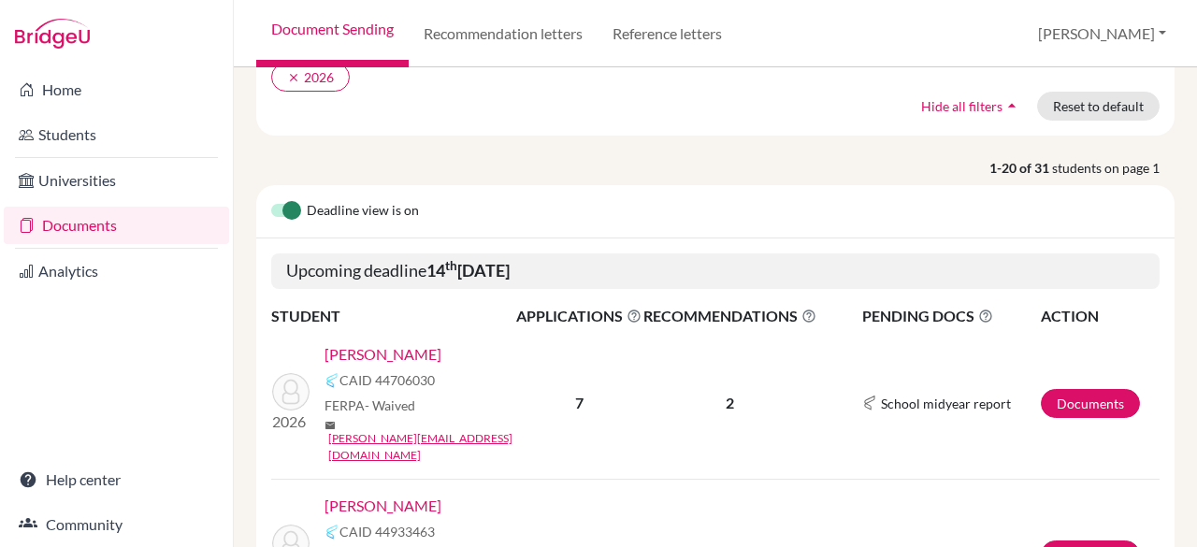
scroll to position [169, 0]
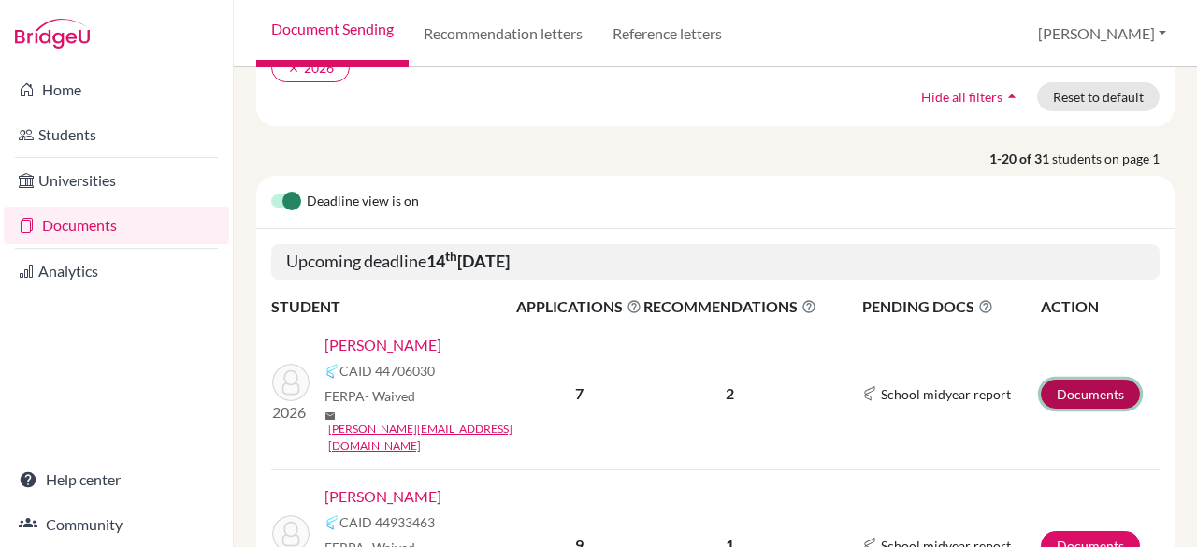
click at [1084, 380] on link "Documents" at bounding box center [1090, 394] width 99 height 29
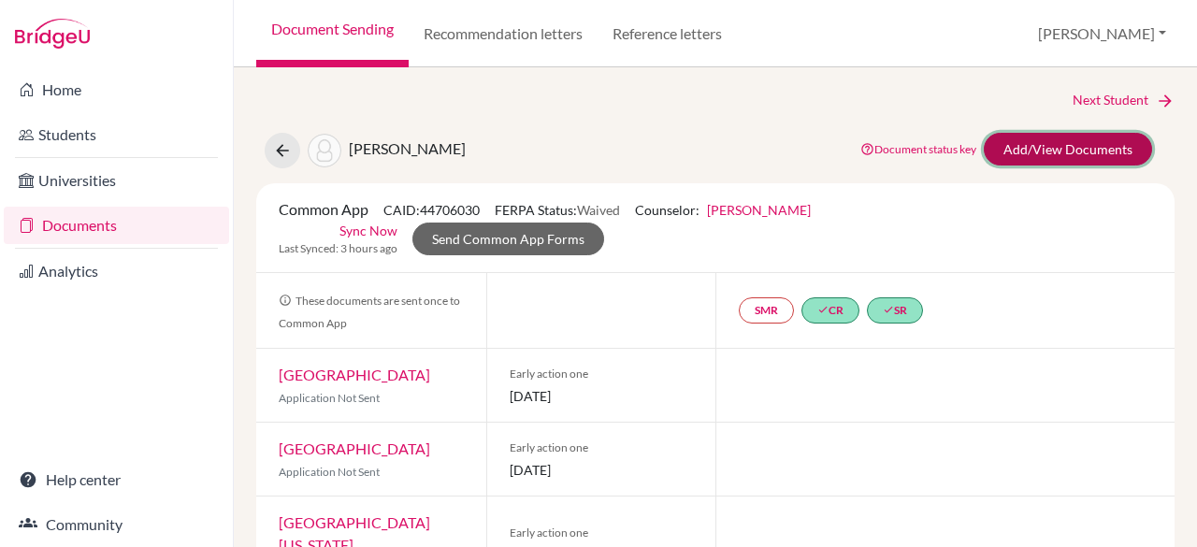
click at [1015, 154] on link "Add/View Documents" at bounding box center [1068, 149] width 168 height 33
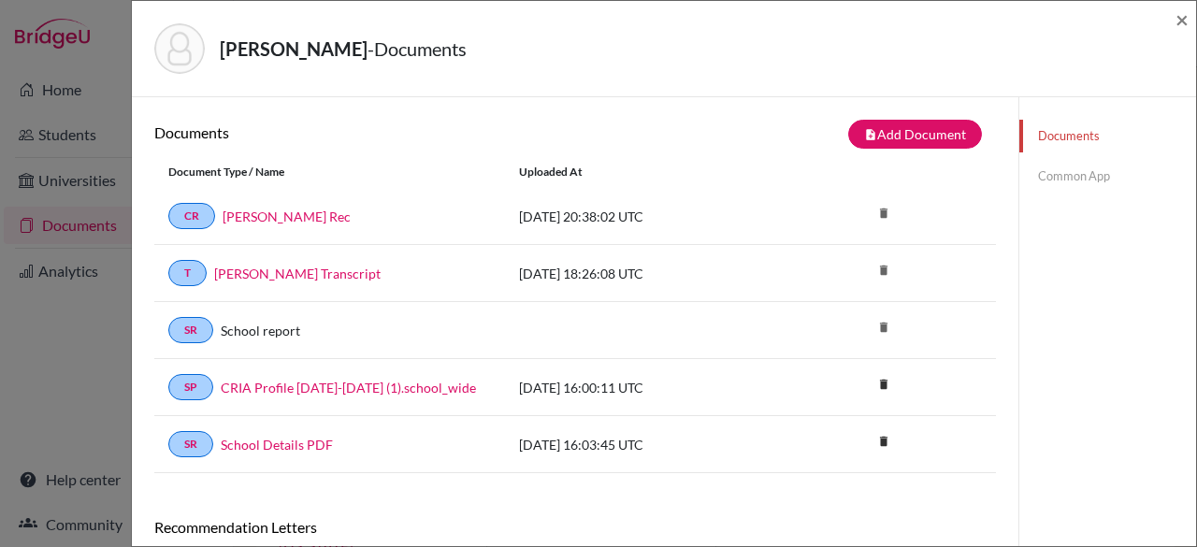
drag, startPoint x: 1196, startPoint y: 158, endPoint x: 1191, endPoint y: 453, distance: 295.5
click at [1191, 453] on div "Borkhuis, Mariana - Documents × Documents note_add Add Document Document type C…" at bounding box center [664, 273] width 1066 height 547
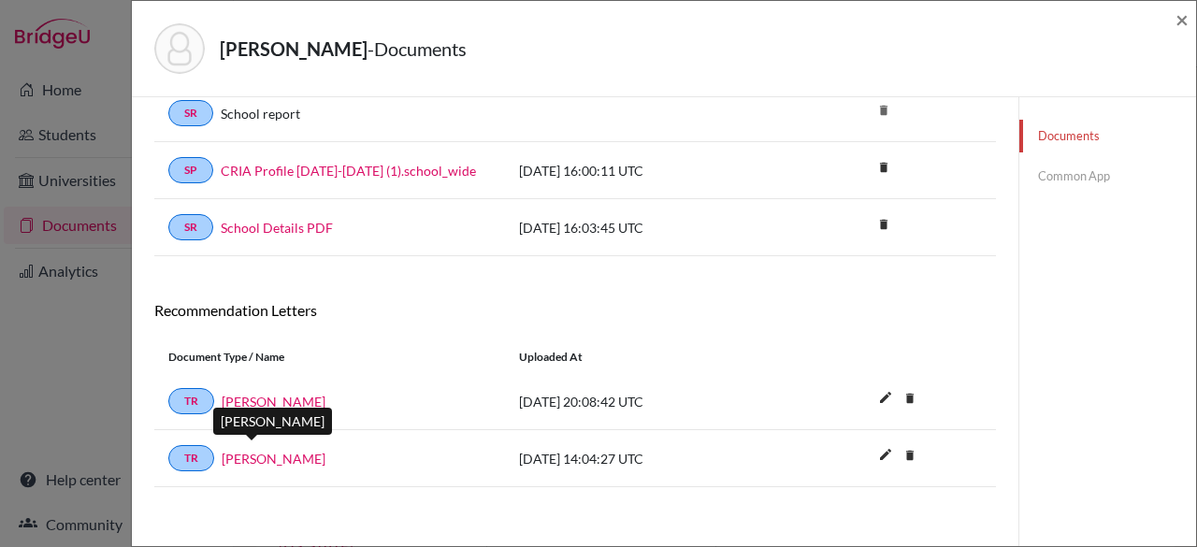
click at [263, 455] on link "Cailin Daly" at bounding box center [274, 459] width 104 height 20
click at [1040, 173] on link "Common App" at bounding box center [1107, 176] width 177 height 33
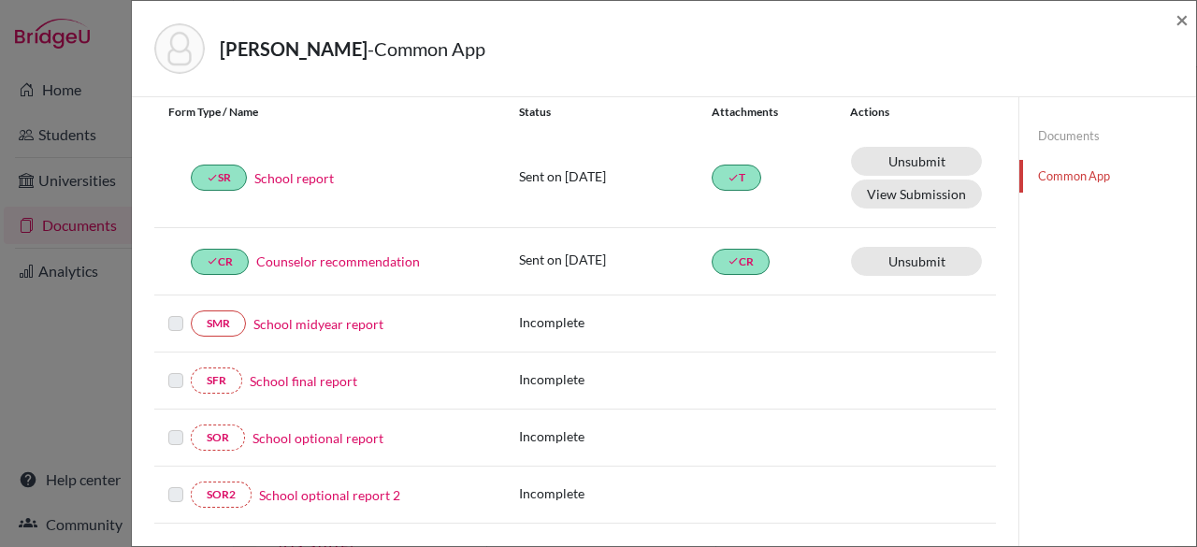
scroll to position [618, 0]
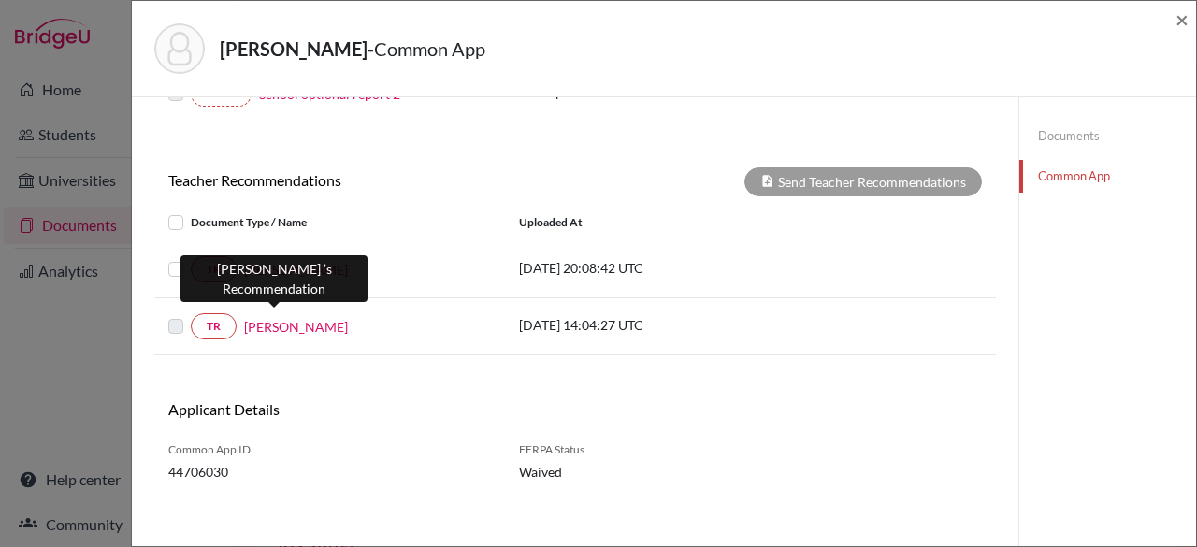
click at [281, 318] on link "Cailin Daly" at bounding box center [296, 327] width 104 height 20
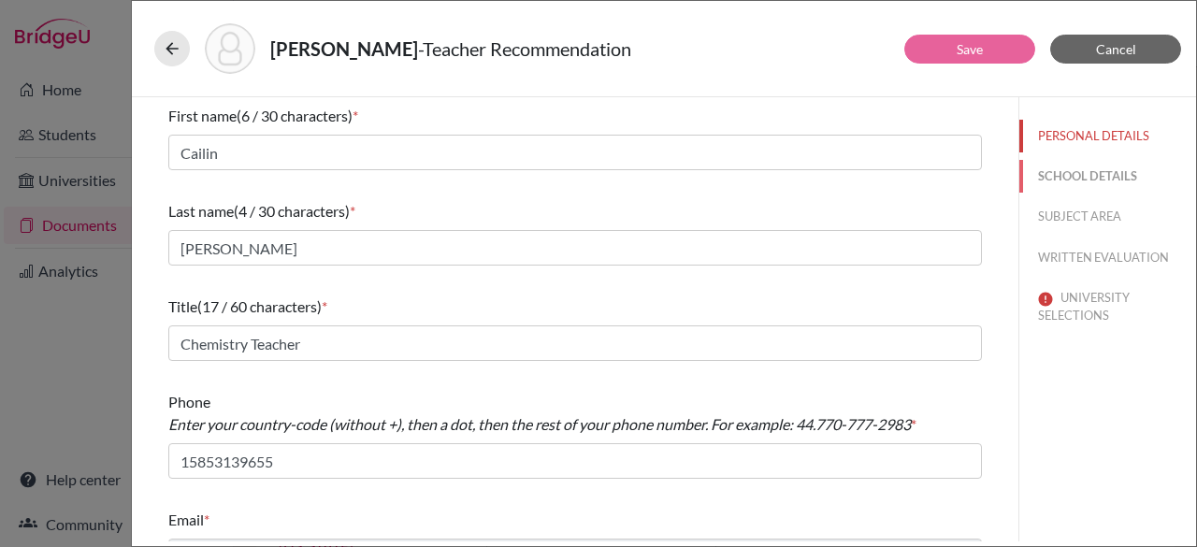
click at [1038, 177] on button "SCHOOL DETAILS" at bounding box center [1107, 176] width 177 height 33
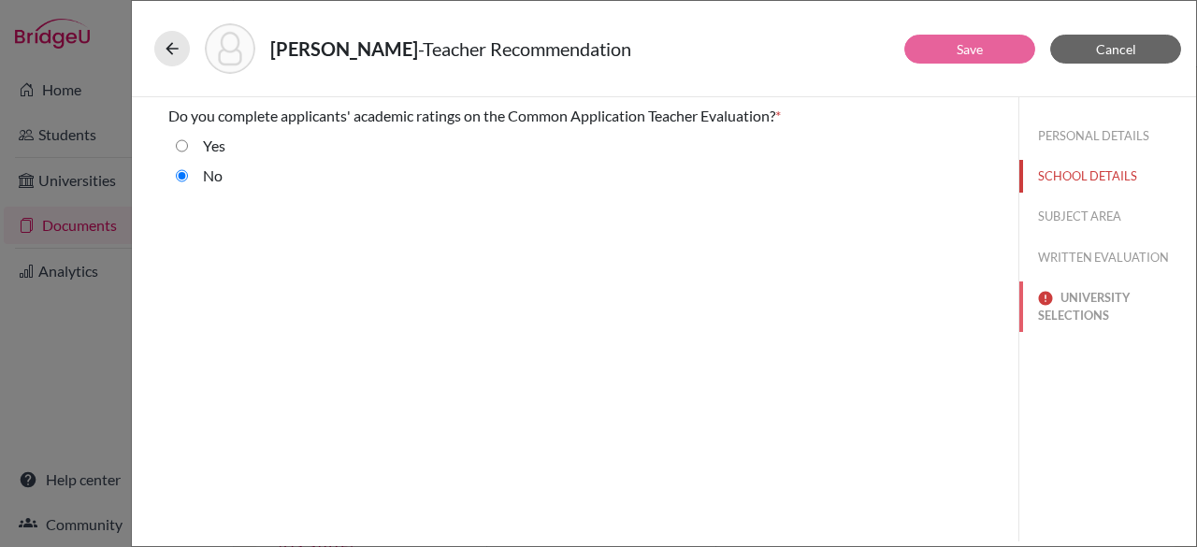
click at [1102, 306] on button "UNIVERSITY SELECTIONS" at bounding box center [1107, 306] width 177 height 50
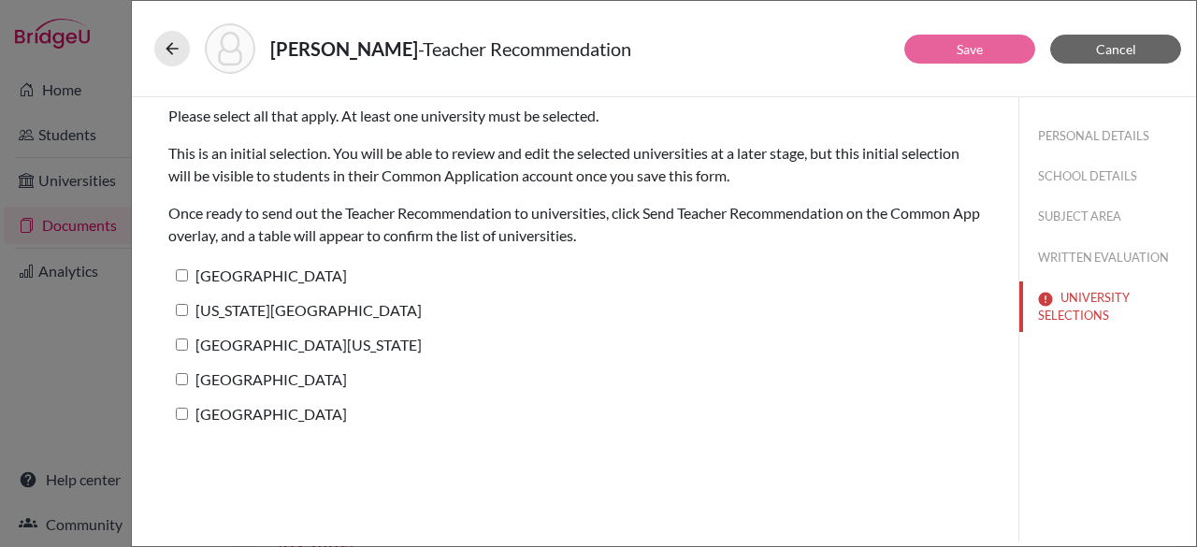
click at [184, 272] on input "Duke University" at bounding box center [182, 275] width 12 height 12
checkbox input "true"
click at [973, 43] on link "Save" at bounding box center [970, 49] width 26 height 16
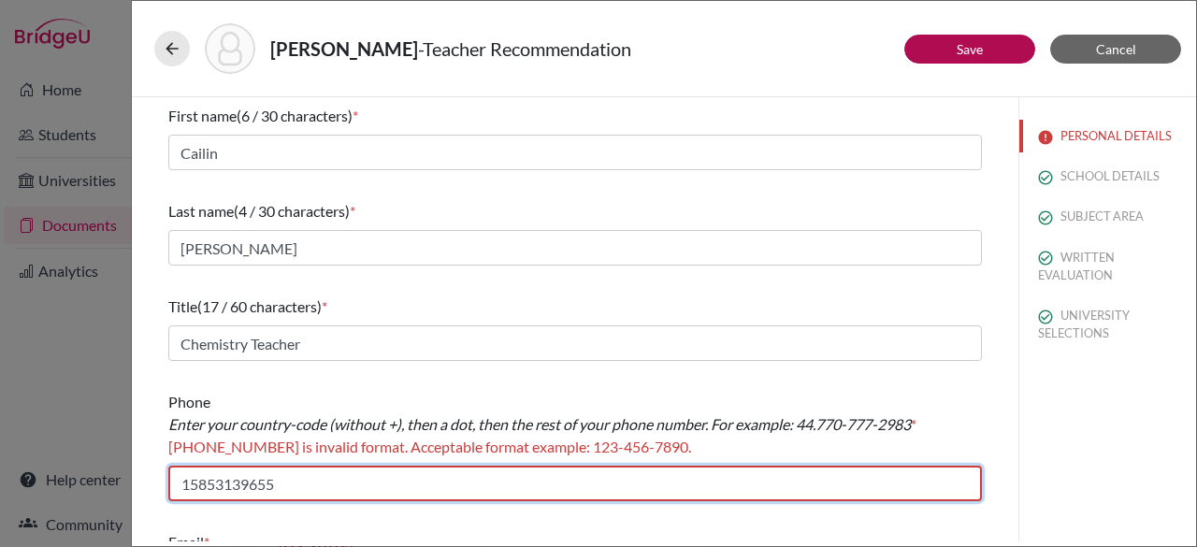
click at [199, 485] on input "15853139655" at bounding box center [574, 484] width 813 height 36
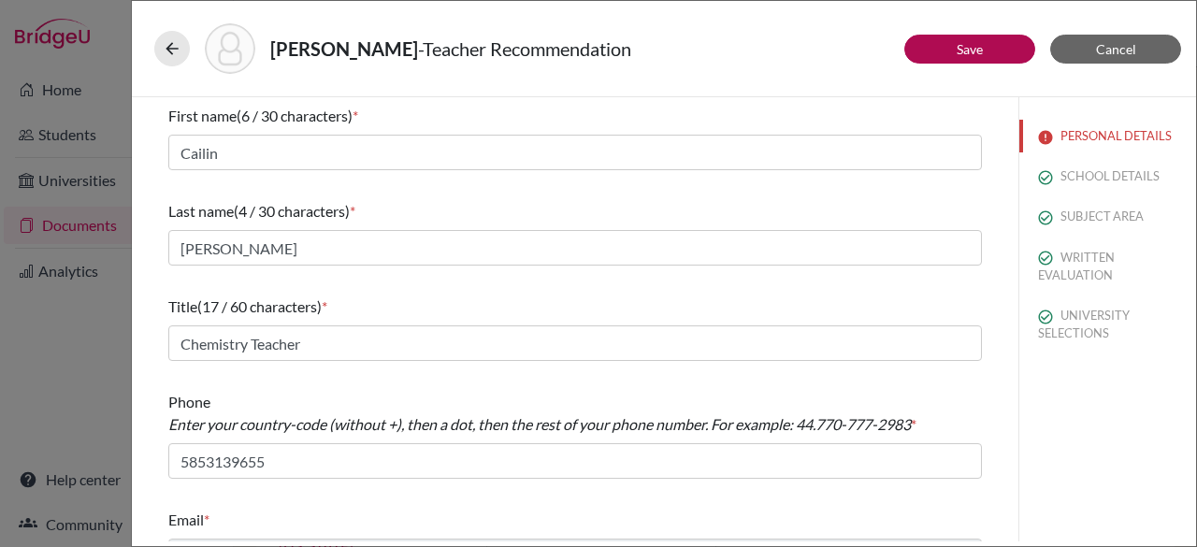
click at [151, 424] on div "First name (6 / 30 characters) * Cailin Last name (4 / 30 characters) * Daly Ti…" at bounding box center [575, 339] width 858 height 484
drag, startPoint x: 1196, startPoint y: 280, endPoint x: 1196, endPoint y: 439, distance: 159.9
click at [1196, 439] on div "Borkhuis, Mariana - Teacher Recommendation Save Cancel First name (6 / 30 chara…" at bounding box center [664, 273] width 1066 height 547
click at [1120, 454] on div "PERSONAL DETAILS SCHOOL DETAILS SUBJECT AREA WRITTEN EVALUATION UNIVERSITY SELE…" at bounding box center [1107, 319] width 178 height 444
click at [961, 55] on link "Save" at bounding box center [970, 49] width 26 height 16
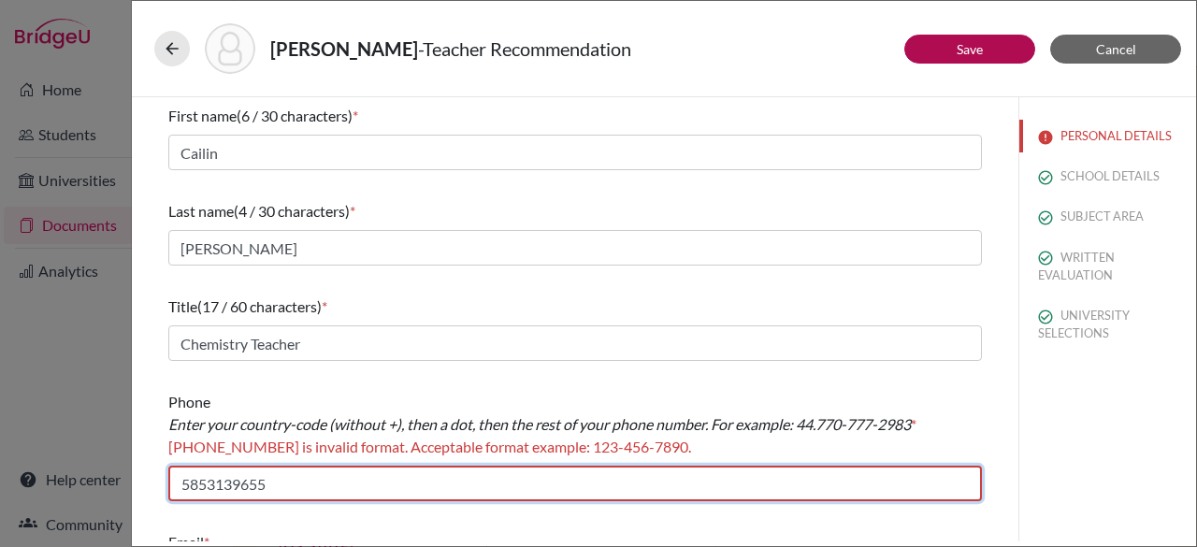
click at [531, 474] on input "5853139655" at bounding box center [574, 484] width 813 height 36
click at [267, 487] on input "5853139655" at bounding box center [574, 484] width 813 height 36
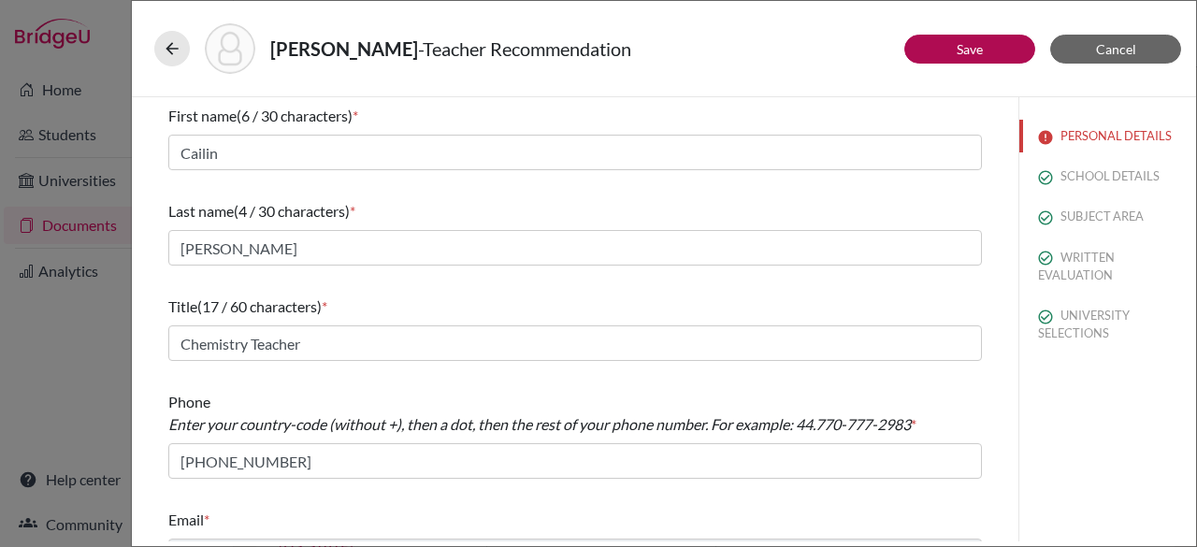
click at [151, 420] on div "First name (6 / 30 characters) * Cailin Last name (4 / 30 characters) * Daly Ti…" at bounding box center [575, 339] width 858 height 484
click at [980, 41] on link "Save" at bounding box center [970, 49] width 26 height 16
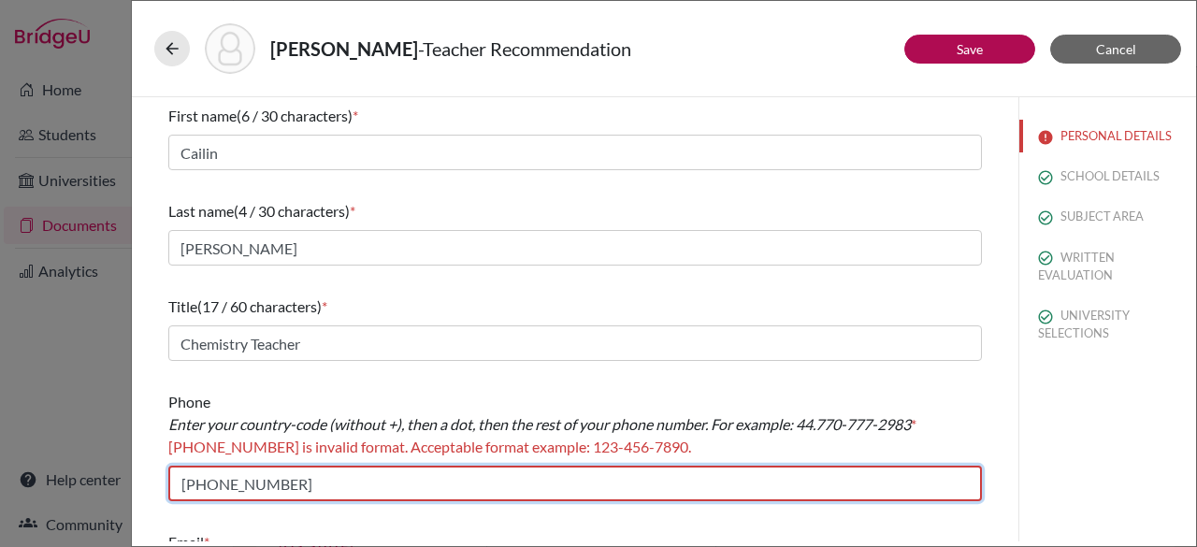
click at [217, 483] on input "585-313-9655" at bounding box center [574, 484] width 813 height 36
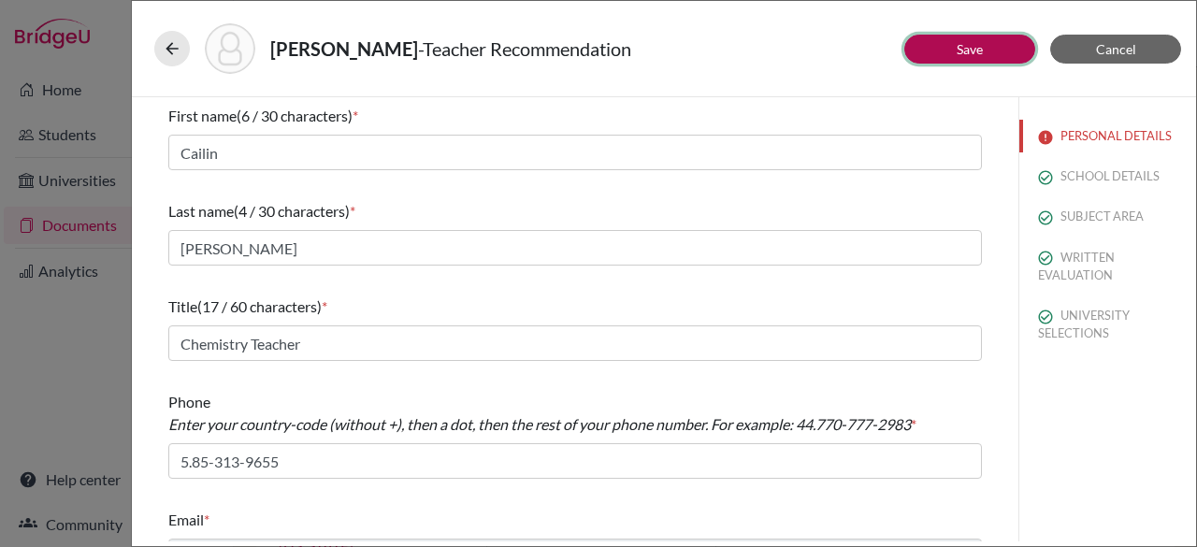
click at [965, 56] on button "Save" at bounding box center [969, 49] width 131 height 29
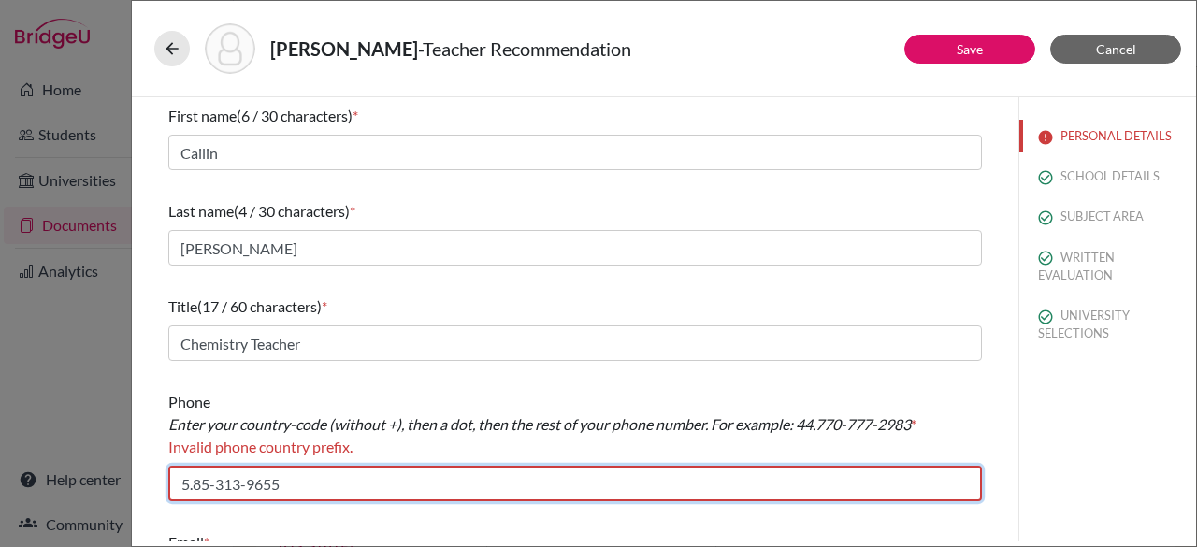
click at [193, 484] on input "5.85-313-9655" at bounding box center [574, 484] width 813 height 36
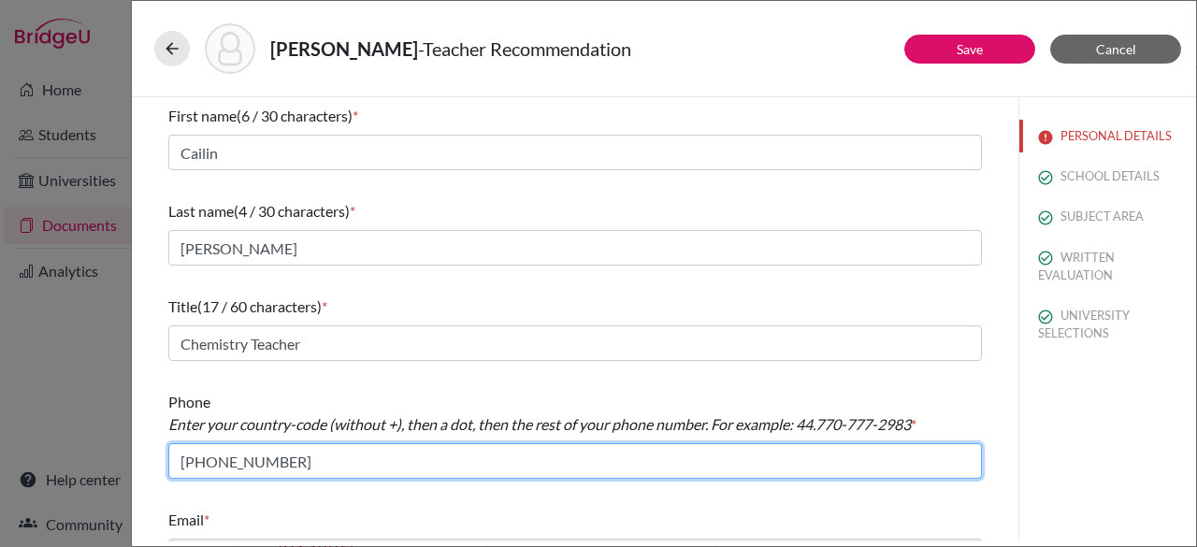
click at [289, 464] on input "585-313-9655" at bounding box center [574, 461] width 813 height 36
type input "1.585-313-9655"
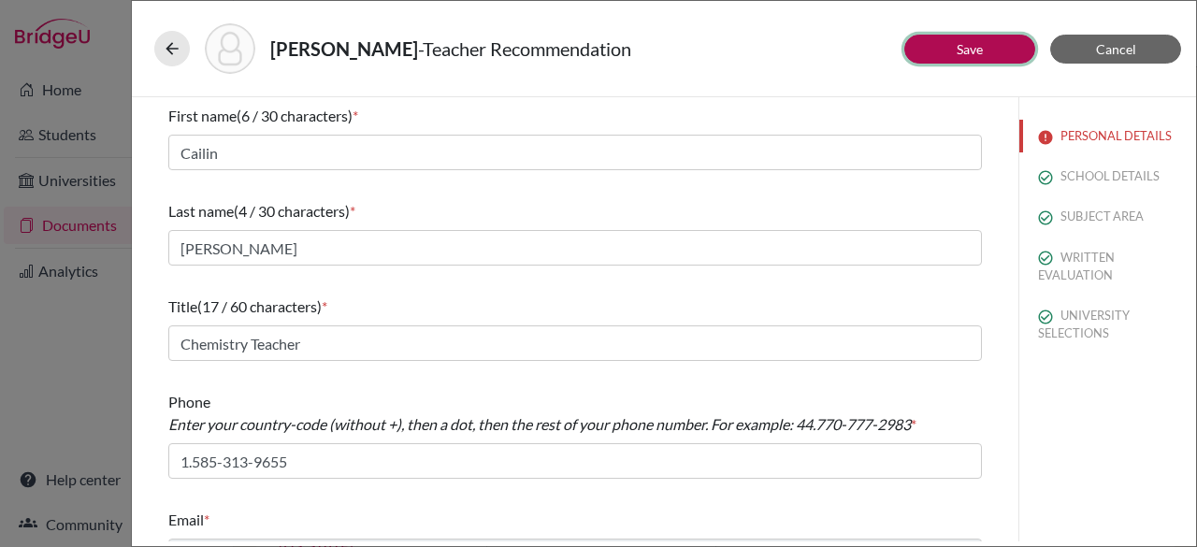
click at [994, 43] on button "Save" at bounding box center [969, 49] width 131 height 29
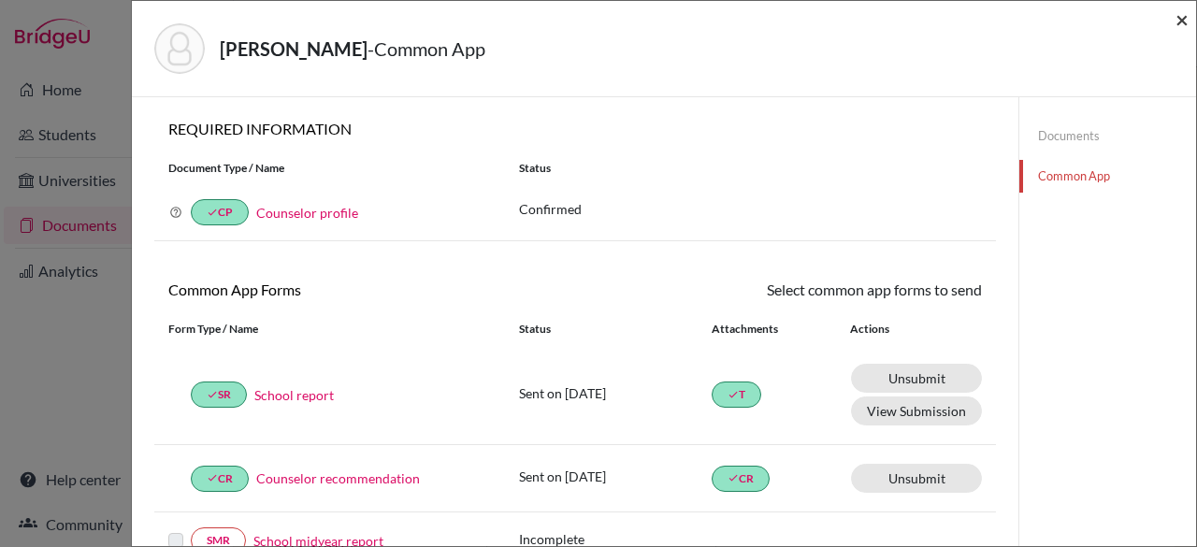
click at [1181, 24] on span "×" at bounding box center [1181, 19] width 13 height 27
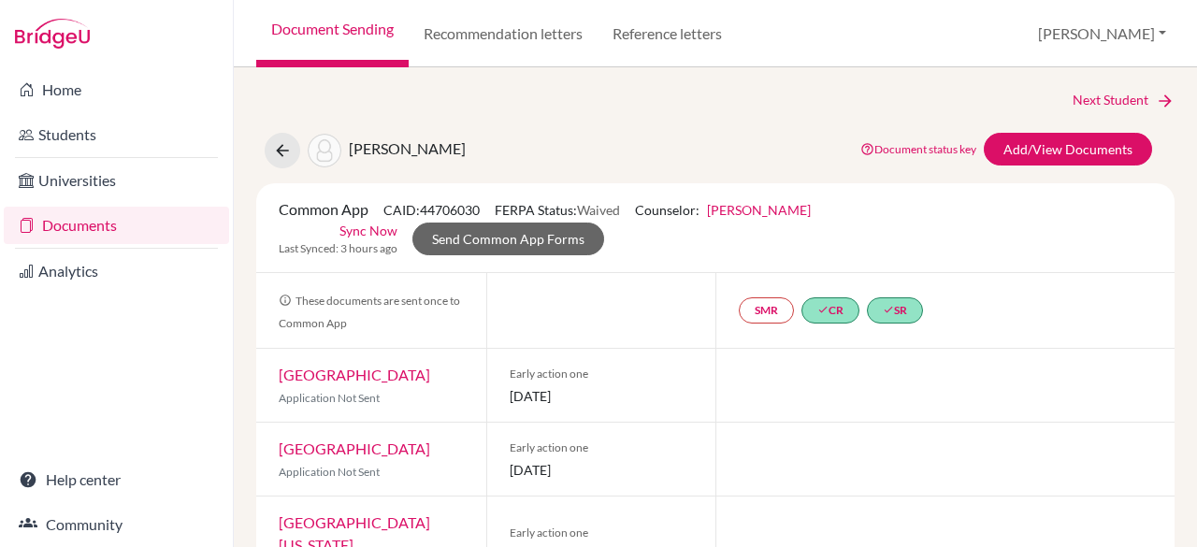
click at [67, 220] on link "Documents" at bounding box center [116, 225] width 225 height 37
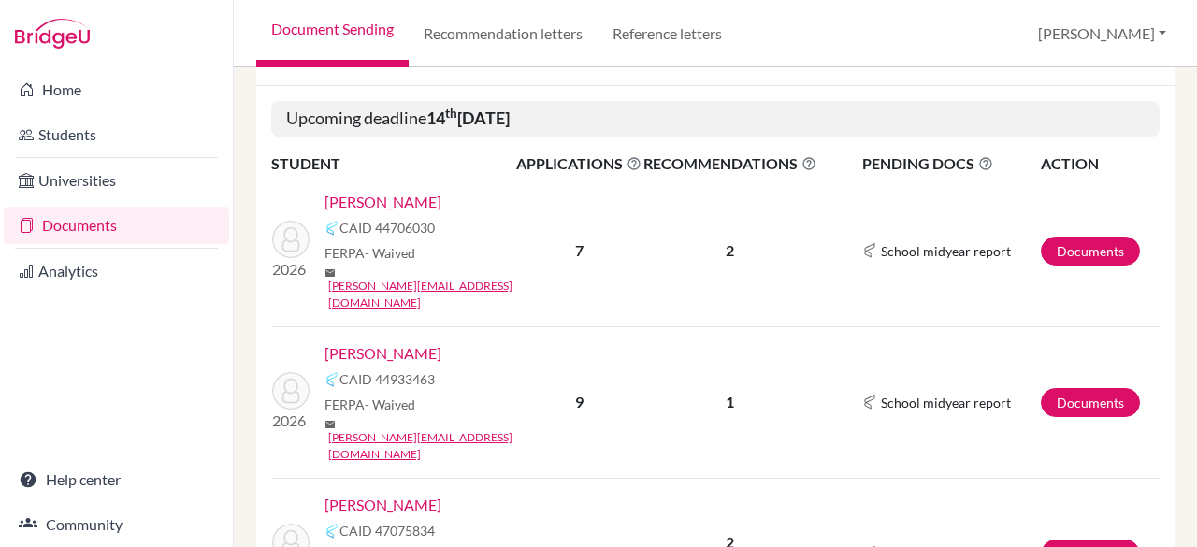
scroll to position [314, 0]
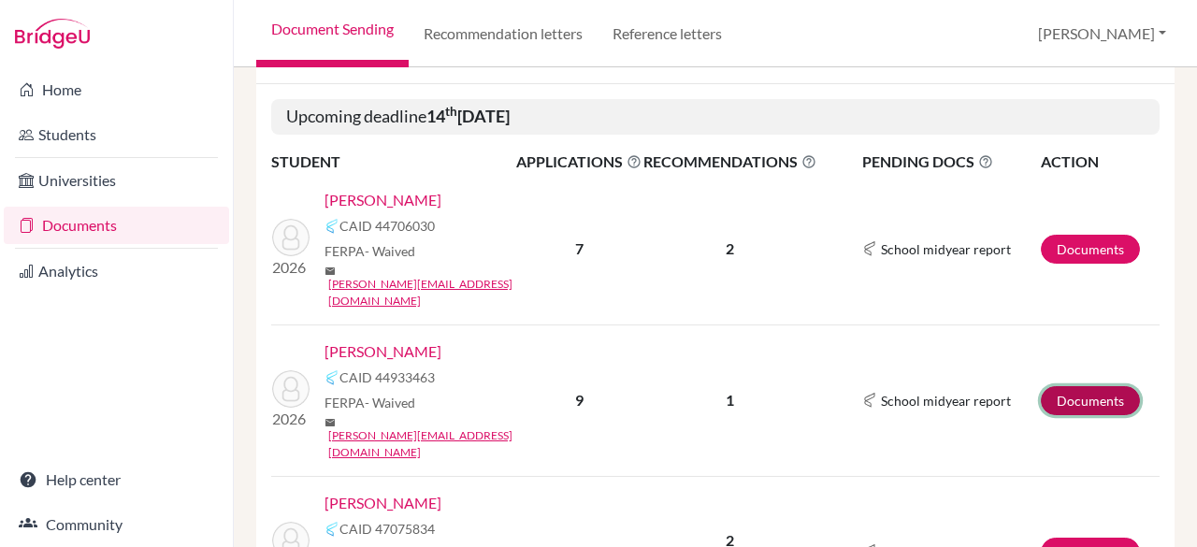
click at [1074, 386] on link "Documents" at bounding box center [1090, 400] width 99 height 29
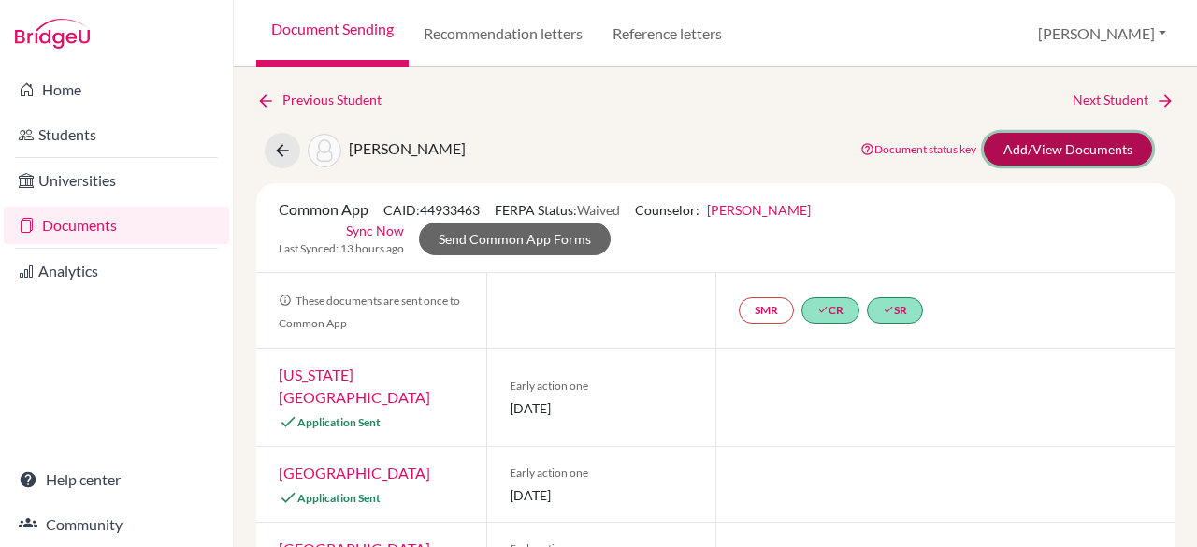
click at [1061, 156] on link "Add/View Documents" at bounding box center [1068, 149] width 168 height 33
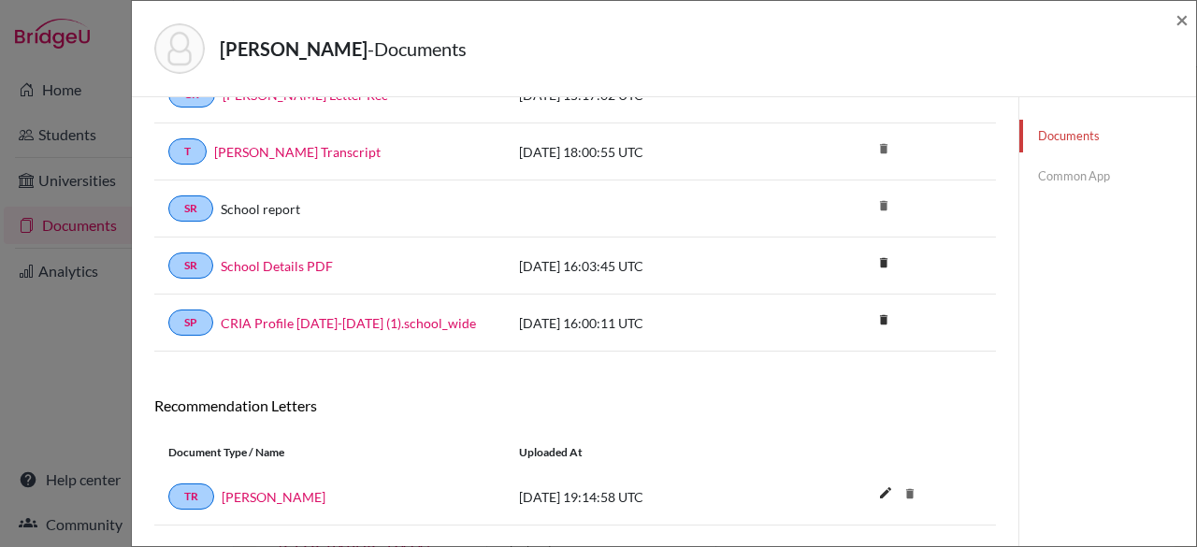
scroll to position [217, 0]
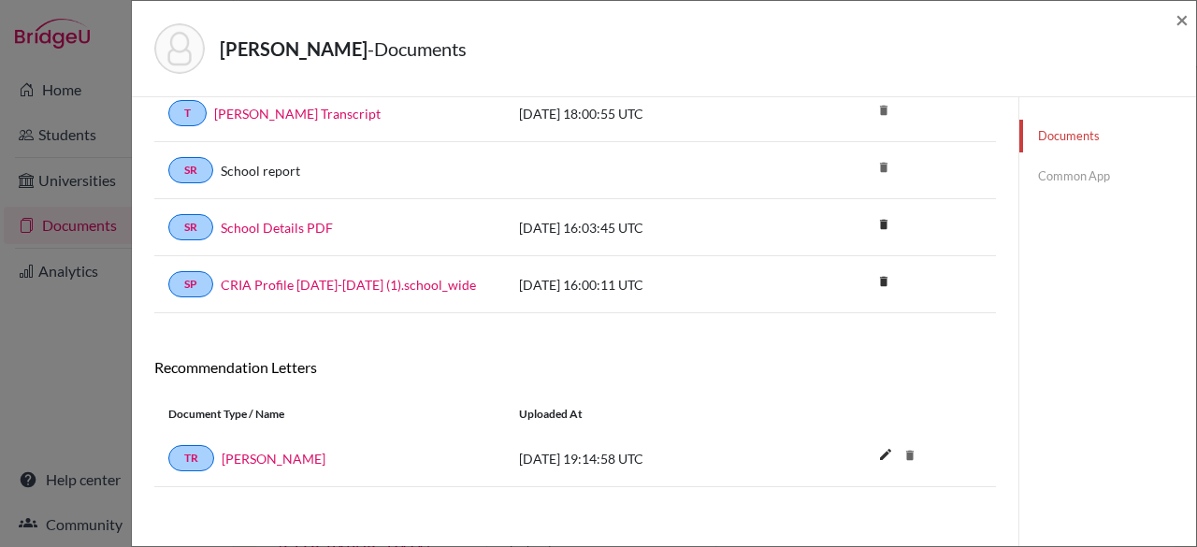
click at [1046, 175] on link "Common App" at bounding box center [1107, 176] width 177 height 33
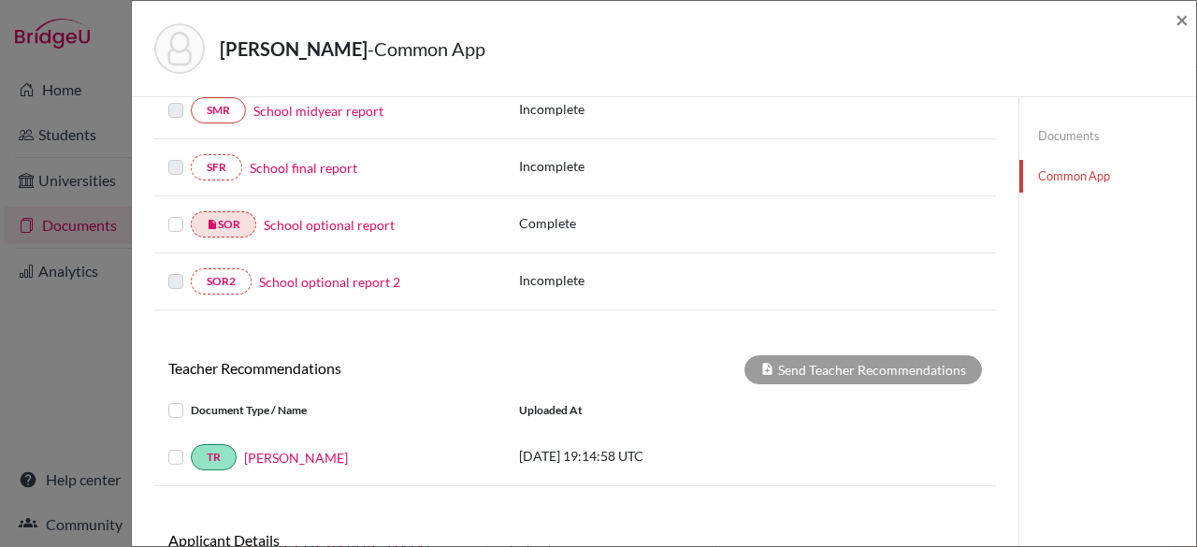
scroll to position [530, 0]
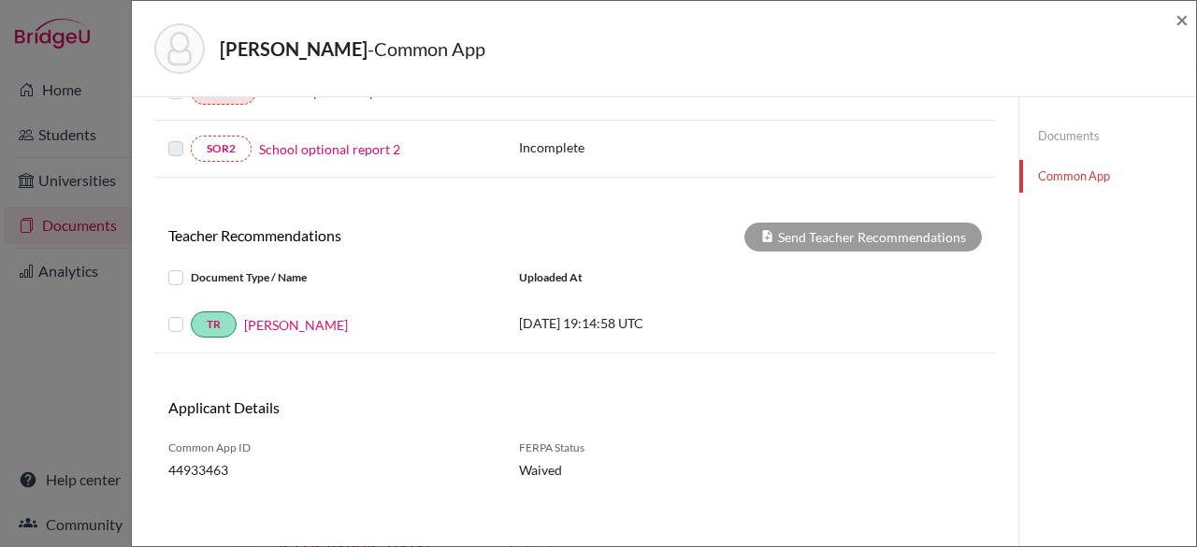
click at [191, 313] on label at bounding box center [191, 313] width 0 height 0
click at [0, 0] on input "checkbox" at bounding box center [0, 0] width 0 height 0
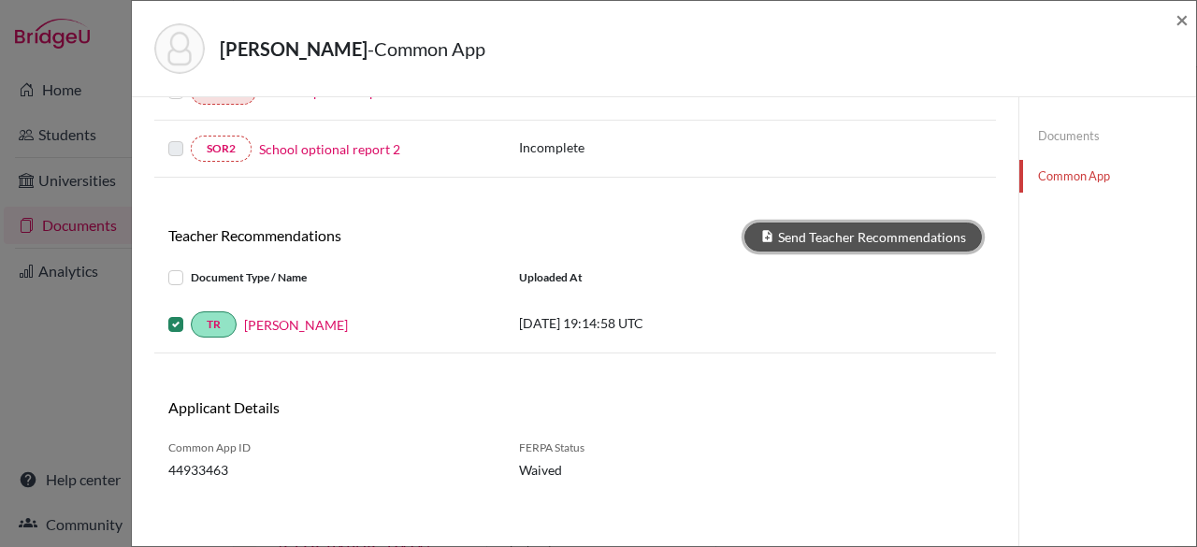
click at [899, 239] on button "Send Teacher Recommendations" at bounding box center [862, 237] width 237 height 29
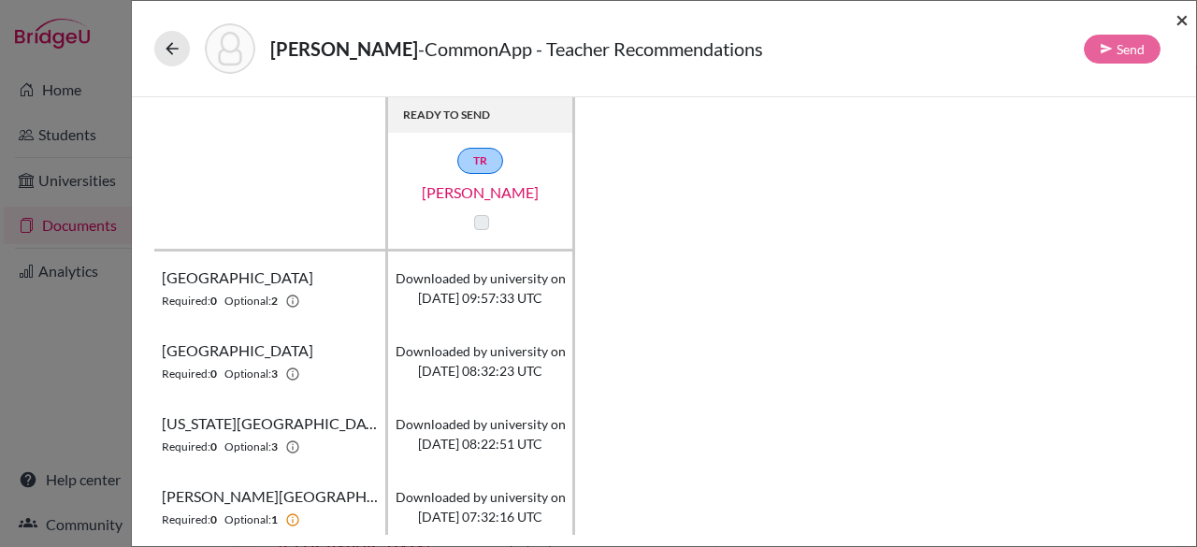
click at [1180, 22] on span "×" at bounding box center [1181, 19] width 13 height 27
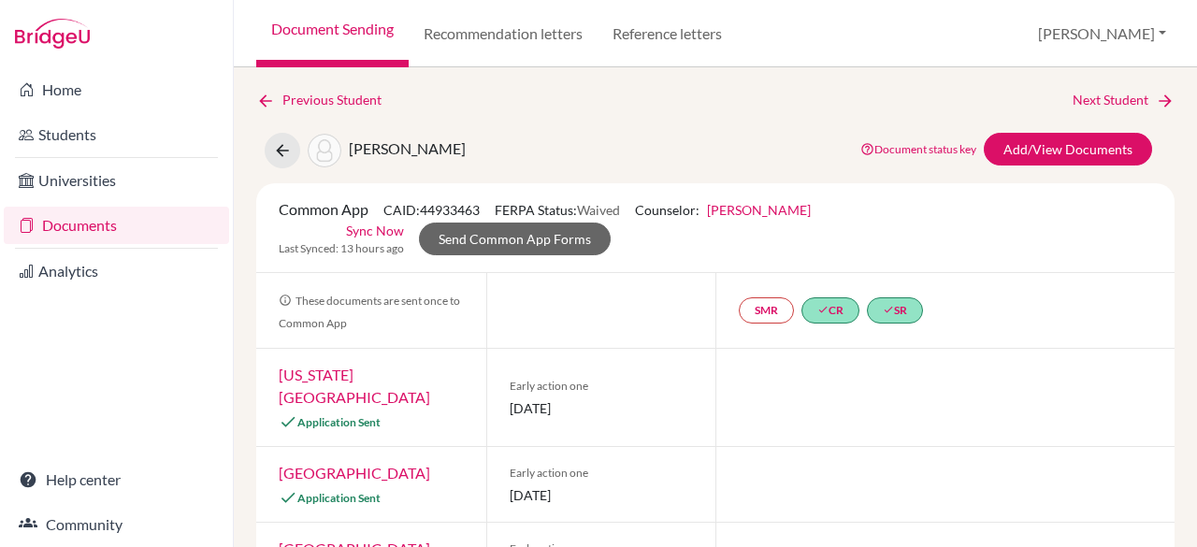
click at [98, 221] on link "Documents" at bounding box center [116, 225] width 225 height 37
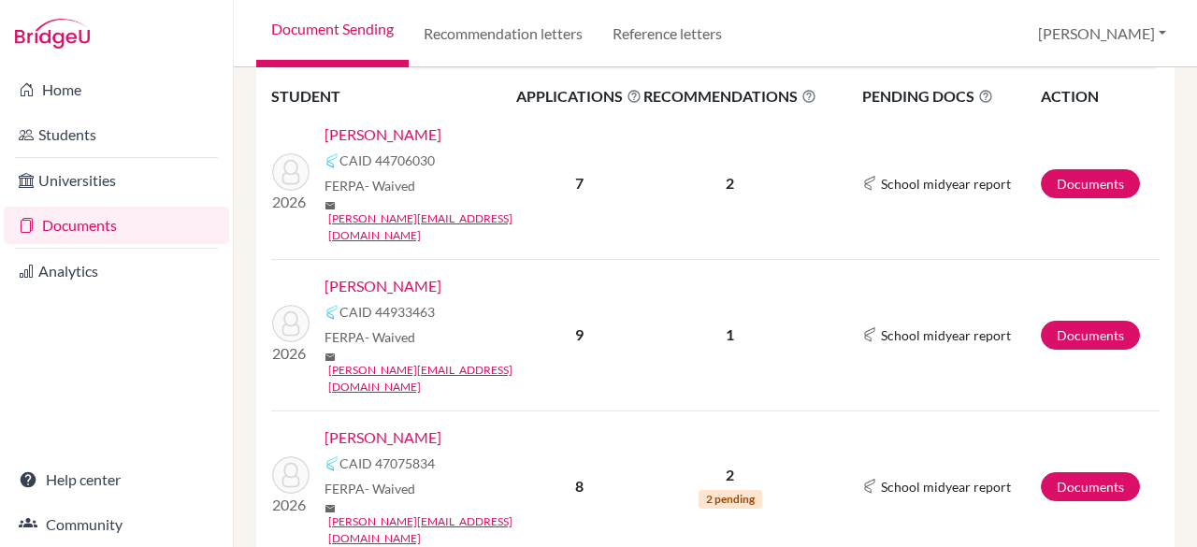
scroll to position [398, 0]
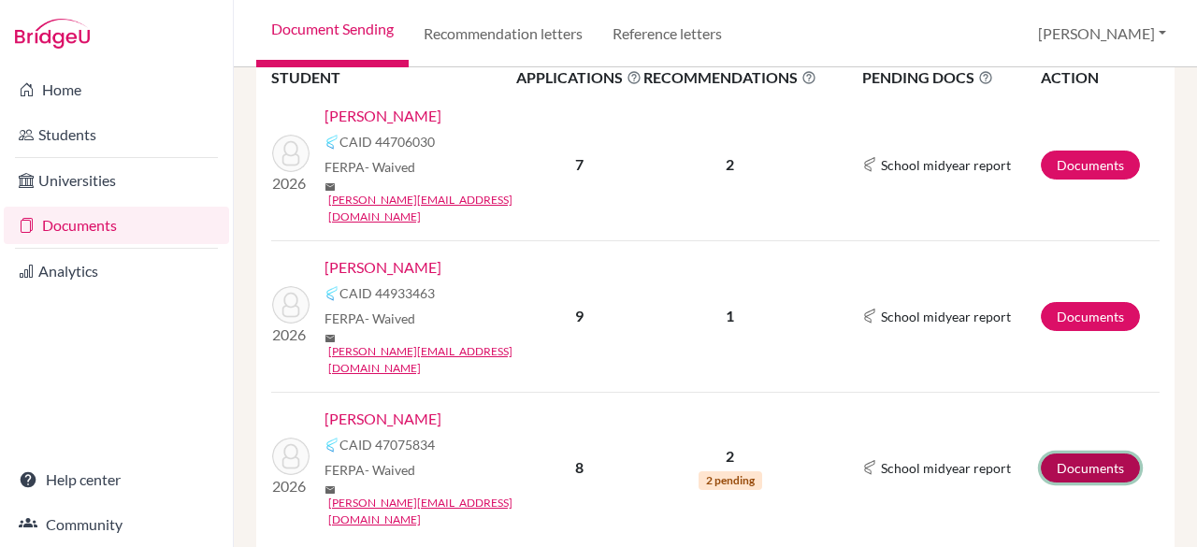
click at [1090, 453] on link "Documents" at bounding box center [1090, 467] width 99 height 29
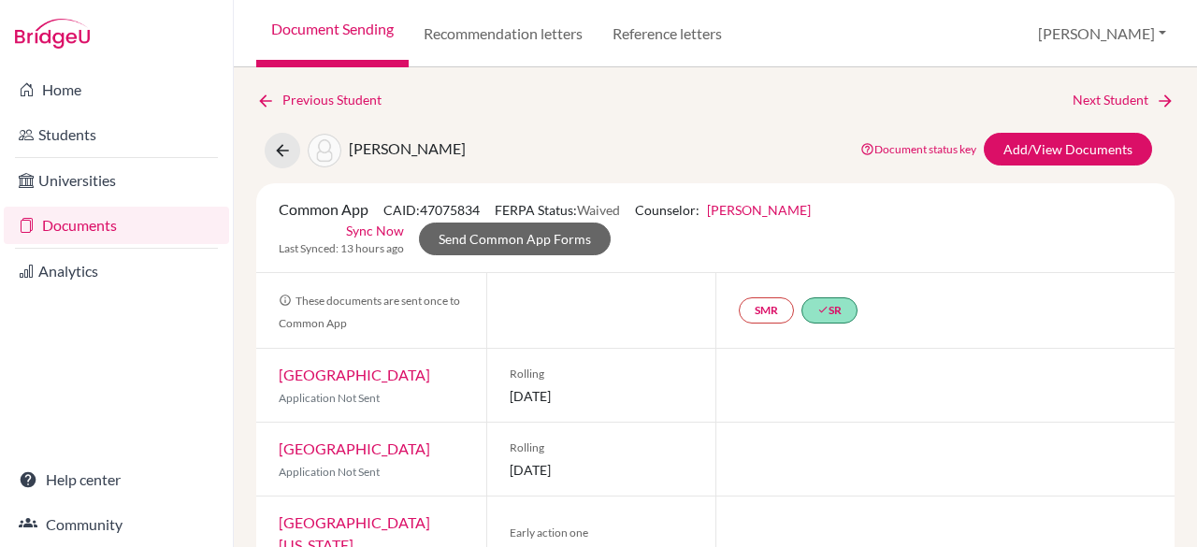
click at [77, 214] on link "Documents" at bounding box center [116, 225] width 225 height 37
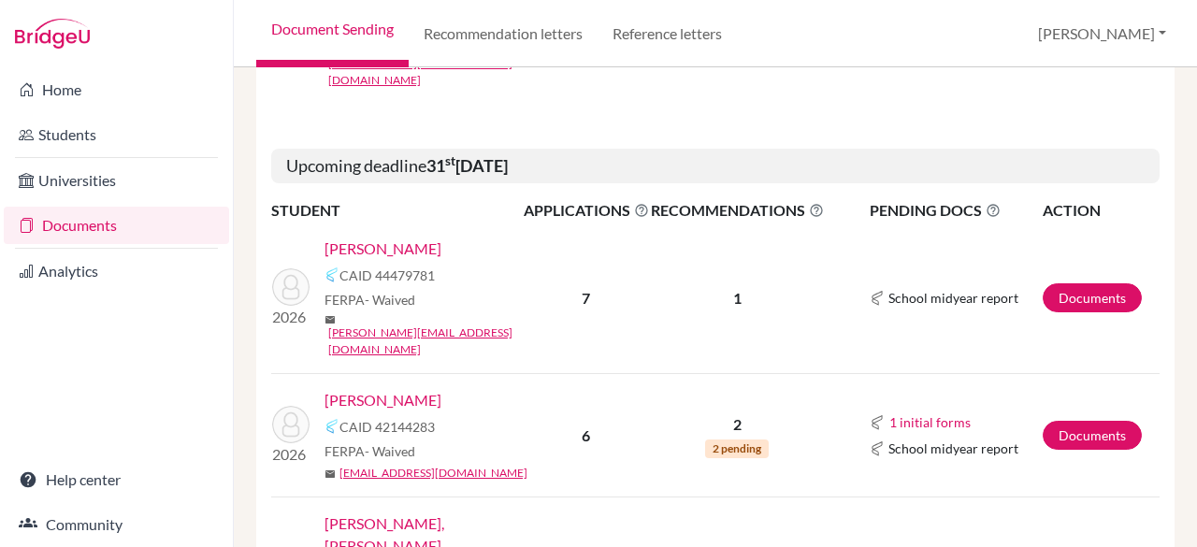
scroll to position [856, 0]
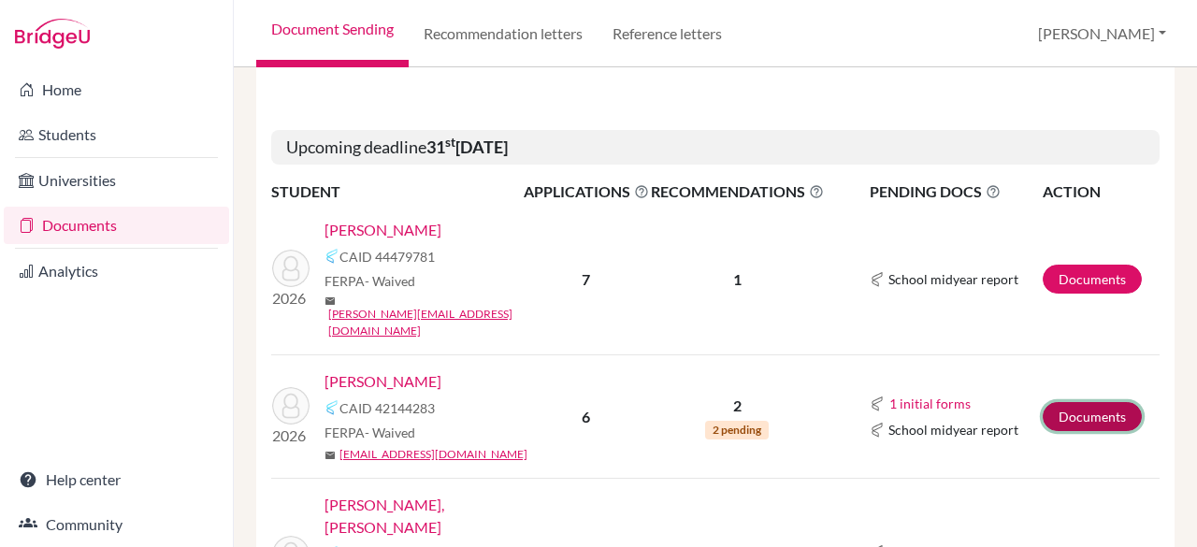
click at [1079, 402] on link "Documents" at bounding box center [1092, 416] width 99 height 29
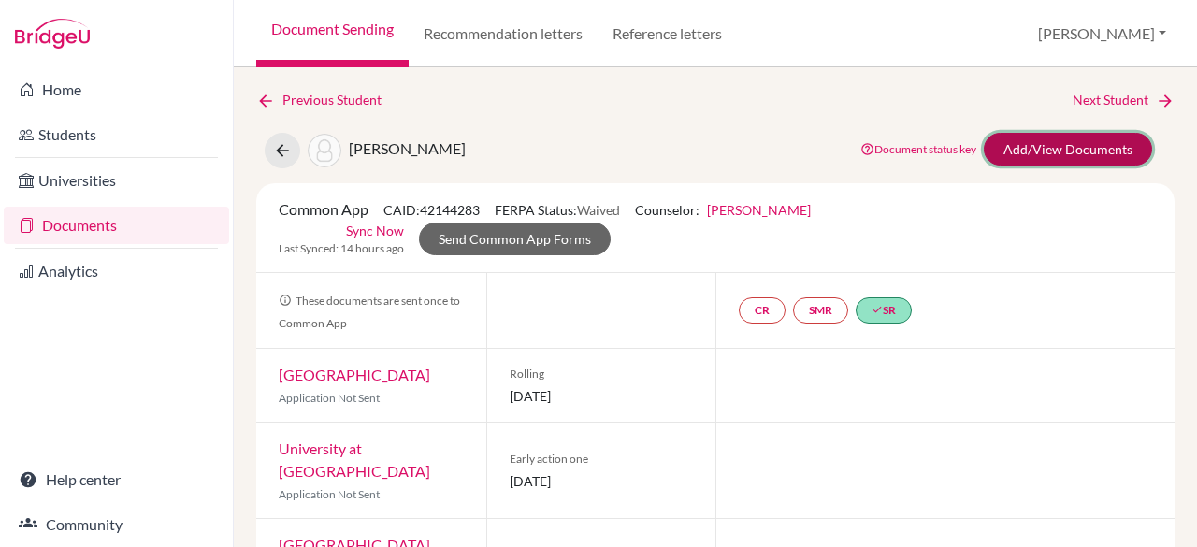
click at [1046, 155] on link "Add/View Documents" at bounding box center [1068, 149] width 168 height 33
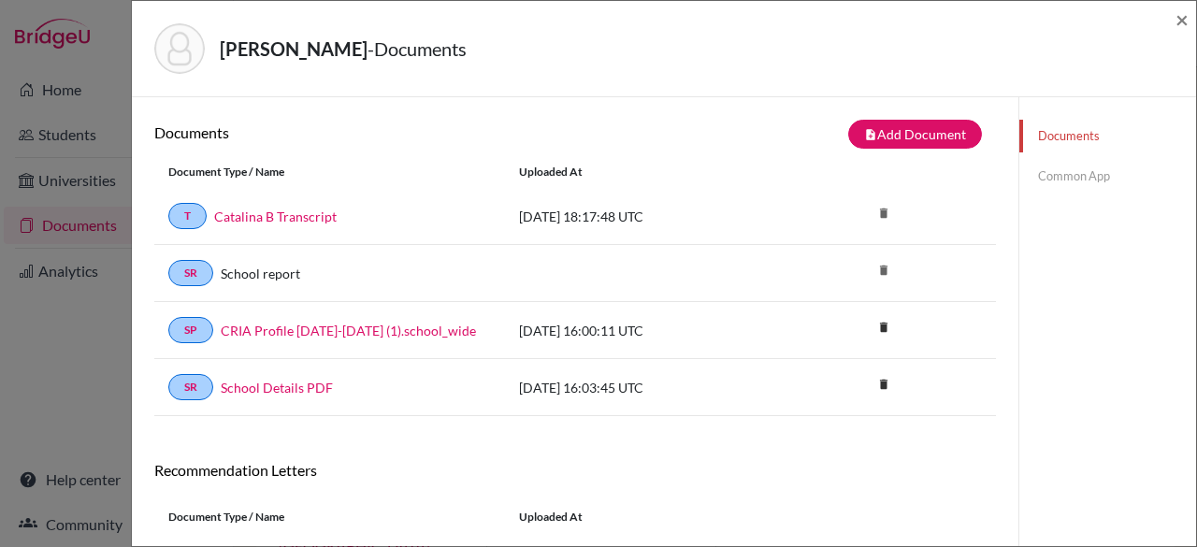
click at [1091, 180] on link "Common App" at bounding box center [1107, 176] width 177 height 33
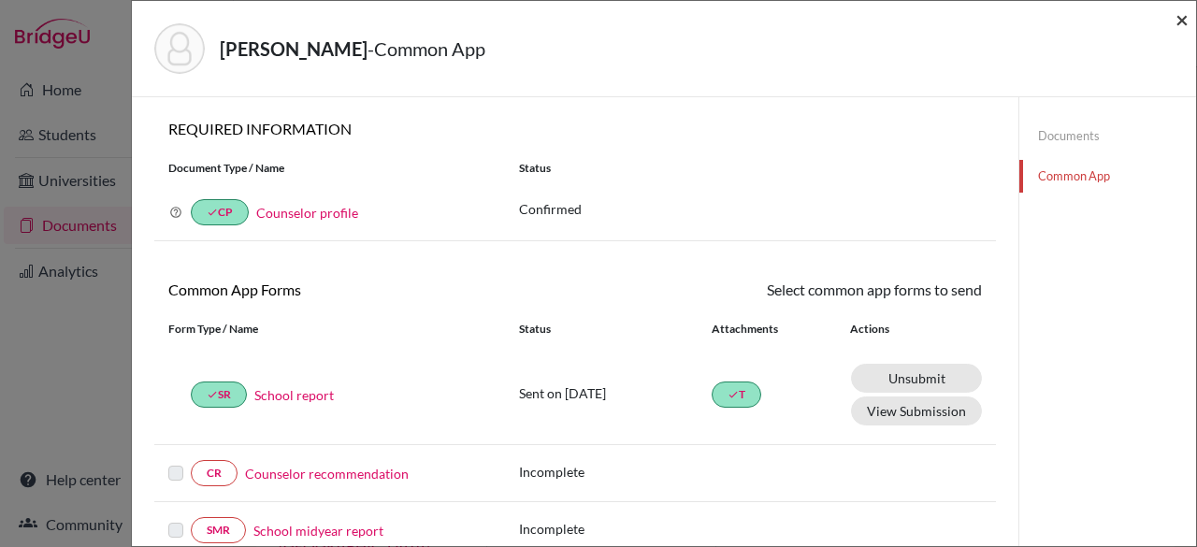
click at [1186, 23] on span "×" at bounding box center [1181, 19] width 13 height 27
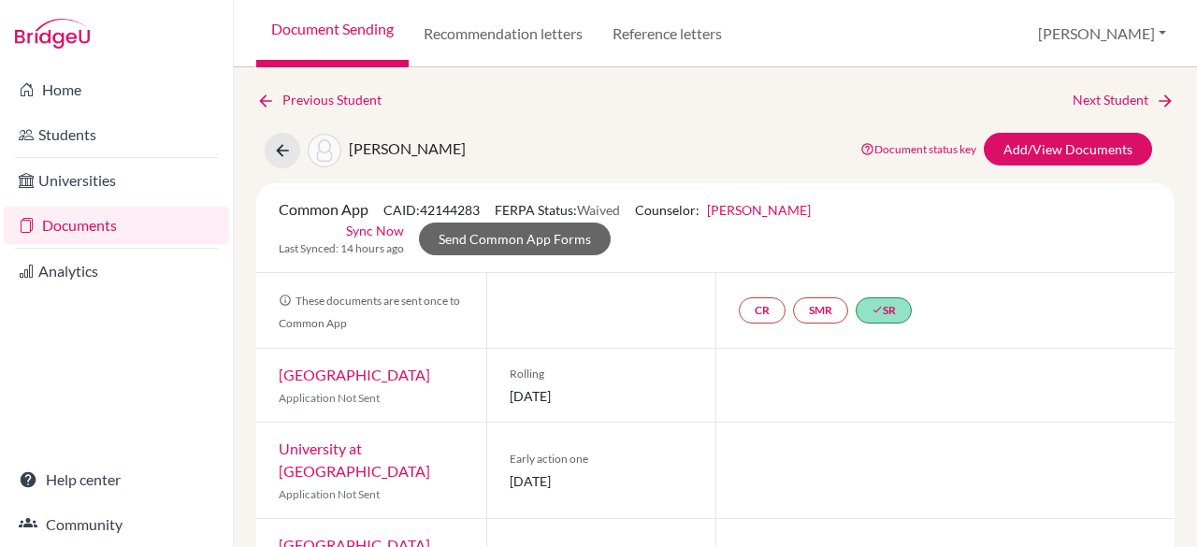
click at [147, 223] on link "Documents" at bounding box center [116, 225] width 225 height 37
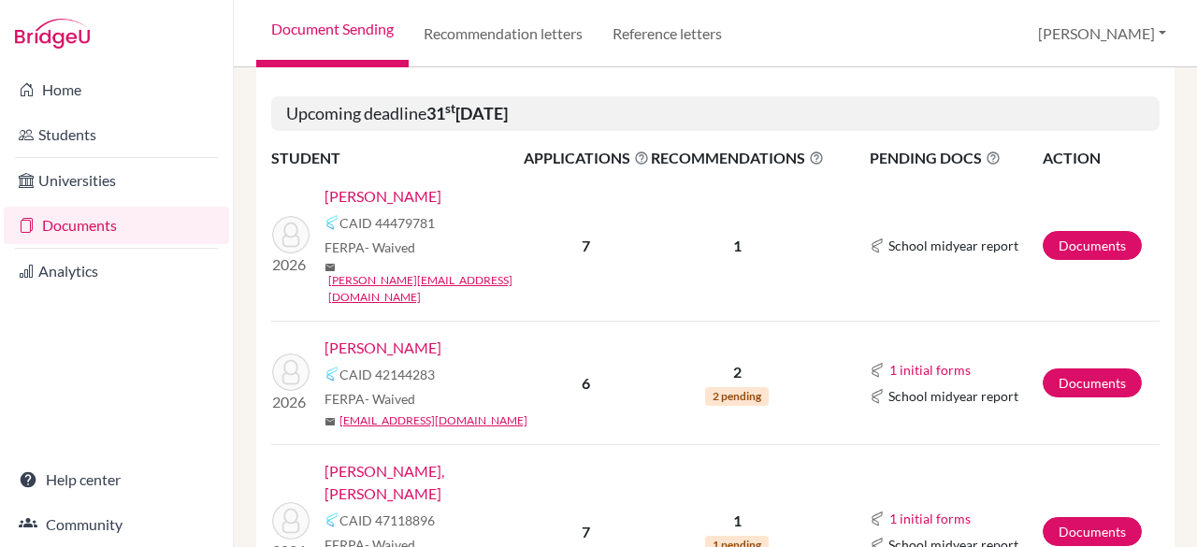
scroll to position [988, 0]
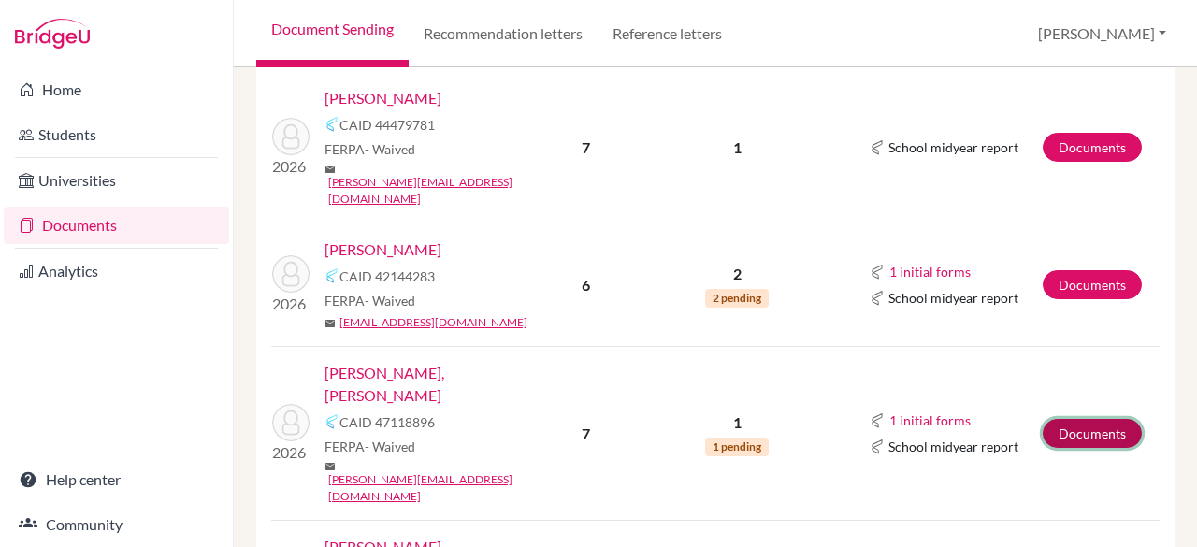
click at [1057, 419] on link "Documents" at bounding box center [1092, 433] width 99 height 29
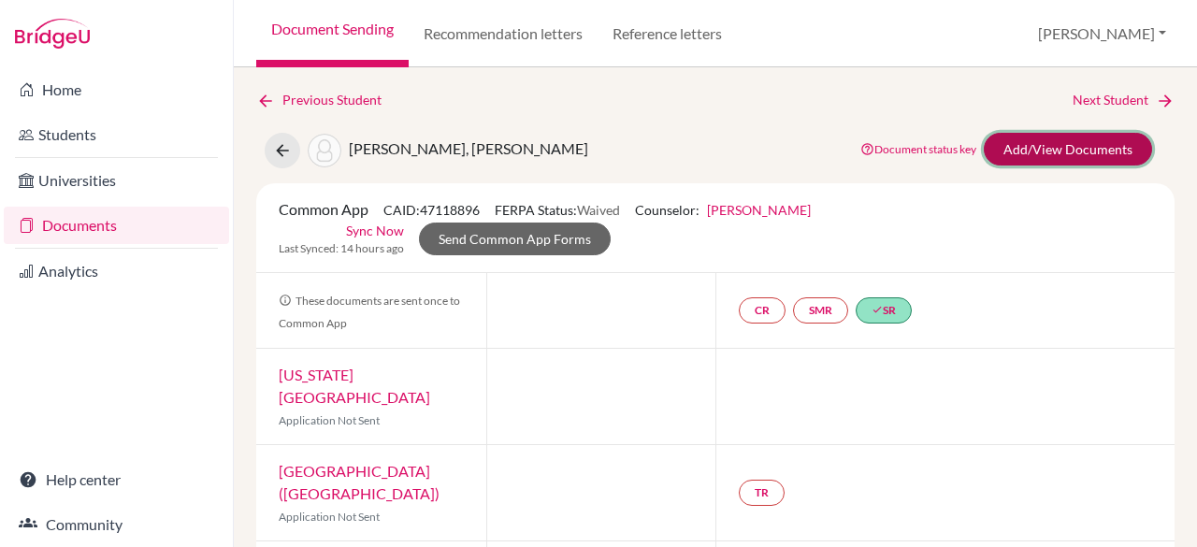
click at [1039, 145] on link "Add/View Documents" at bounding box center [1068, 149] width 168 height 33
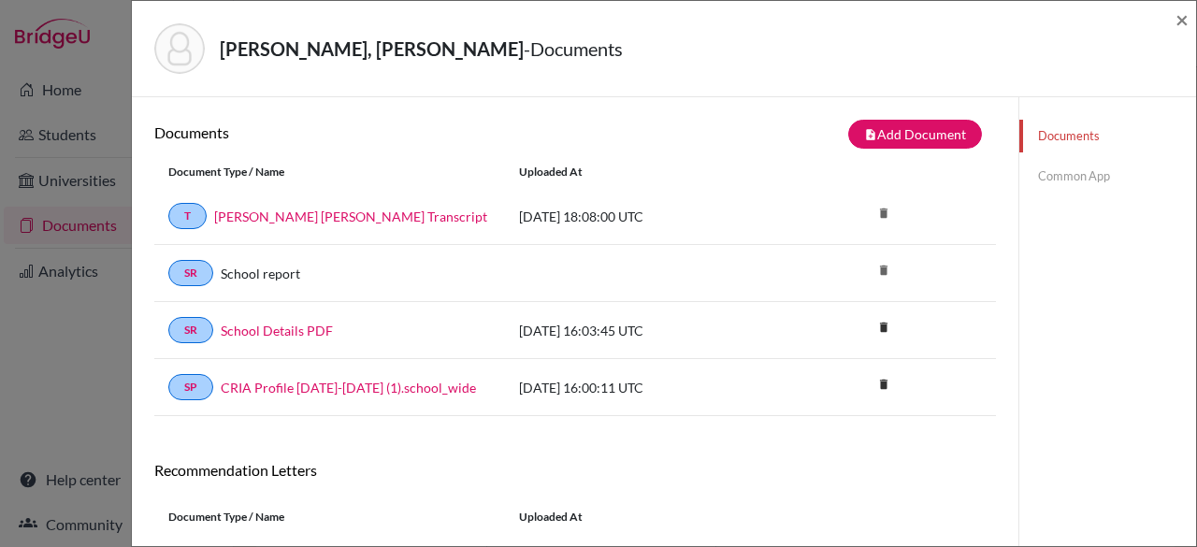
click at [1048, 175] on link "Common App" at bounding box center [1107, 176] width 177 height 33
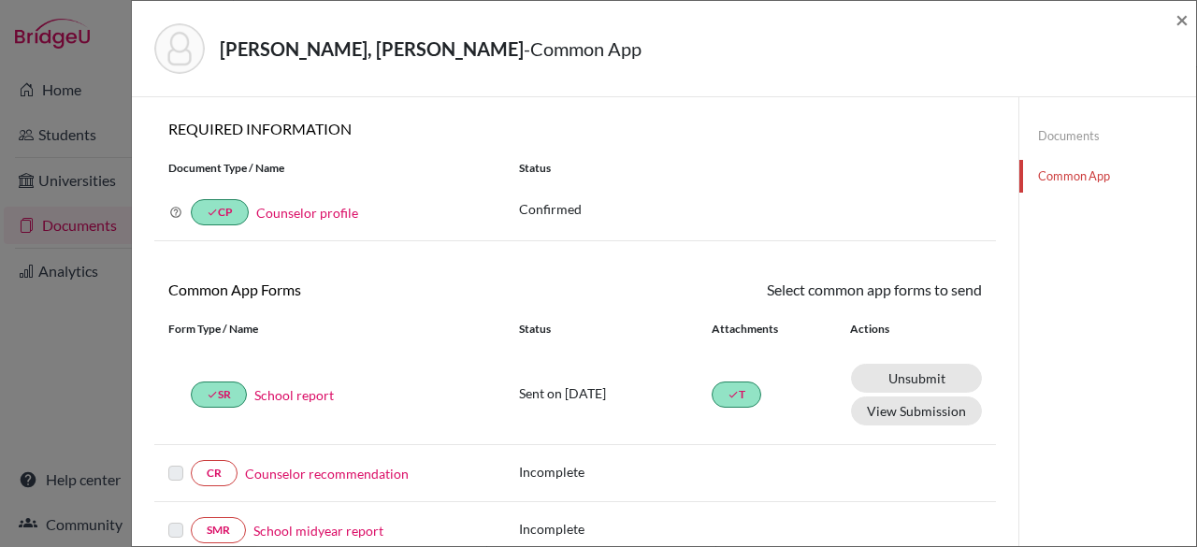
scroll to position [552, 0]
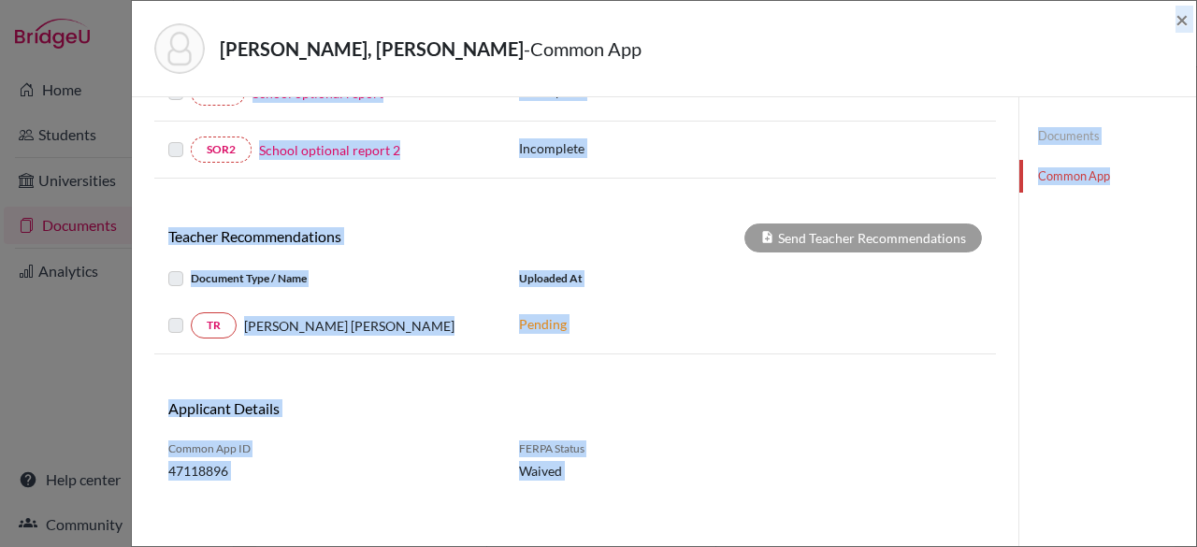
drag, startPoint x: 1196, startPoint y: 367, endPoint x: 1196, endPoint y: 67, distance: 300.1
click at [1196, 67] on div "[PERSON_NAME], [PERSON_NAME] - Common App × × REQUIRED INFORMATION Document Typ…" at bounding box center [664, 273] width 1066 height 547
click at [1130, 345] on div "Documents Common App" at bounding box center [1107, 51] width 178 height 1010
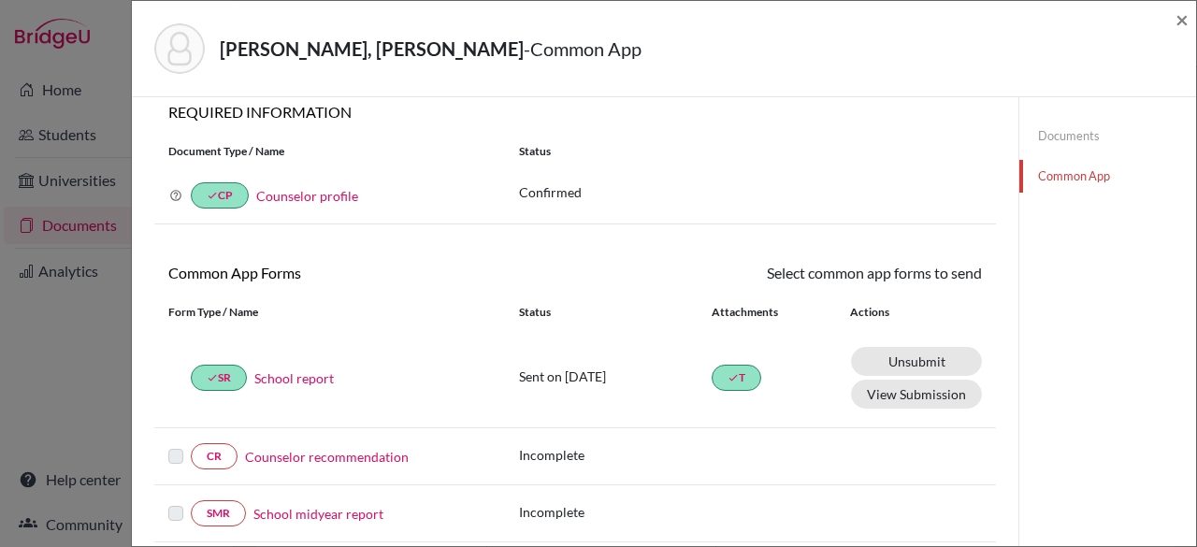
scroll to position [0, 0]
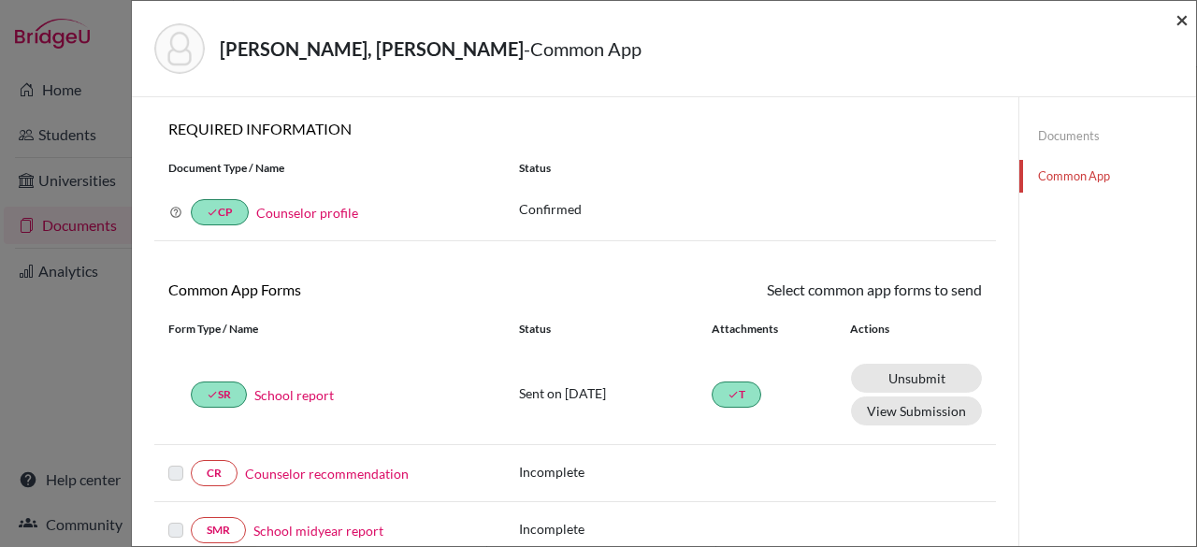
click at [1178, 18] on span "×" at bounding box center [1181, 19] width 13 height 27
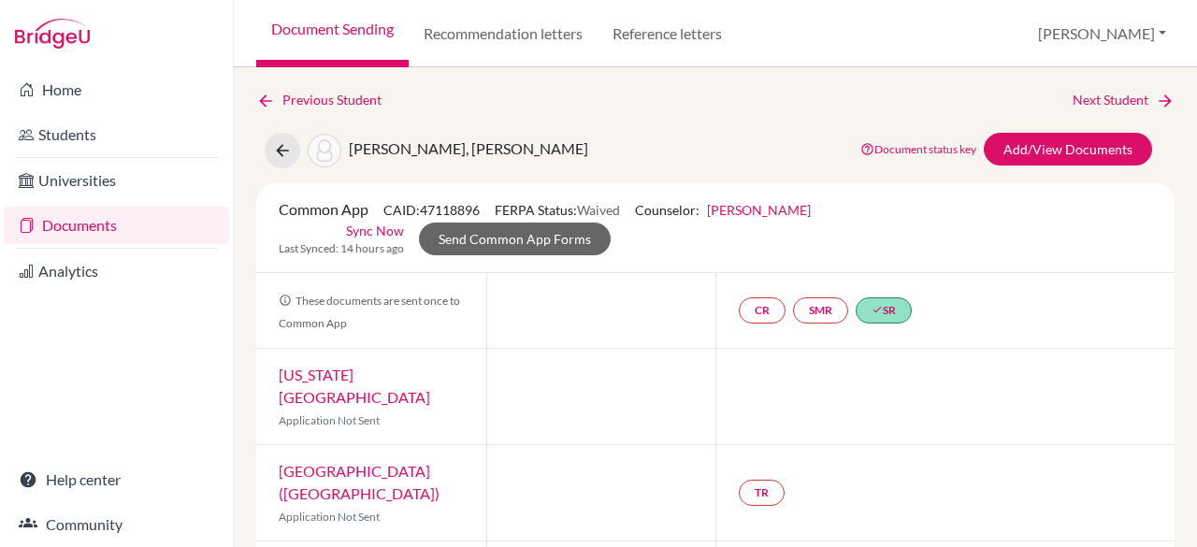
click at [122, 223] on link "Documents" at bounding box center [116, 225] width 225 height 37
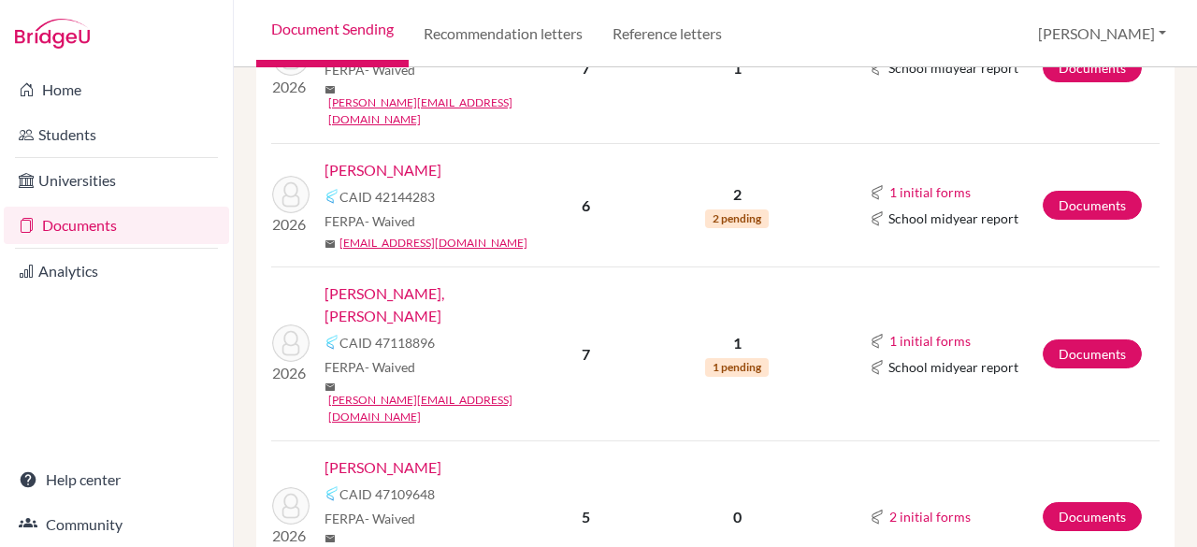
scroll to position [1086, 0]
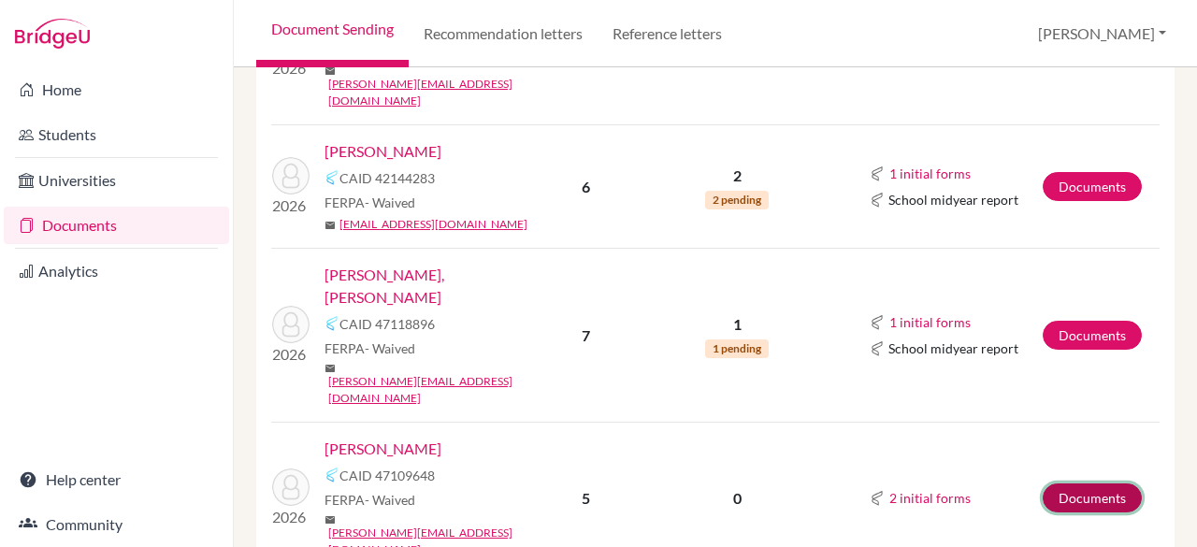
click at [1051, 483] on link "Documents" at bounding box center [1092, 497] width 99 height 29
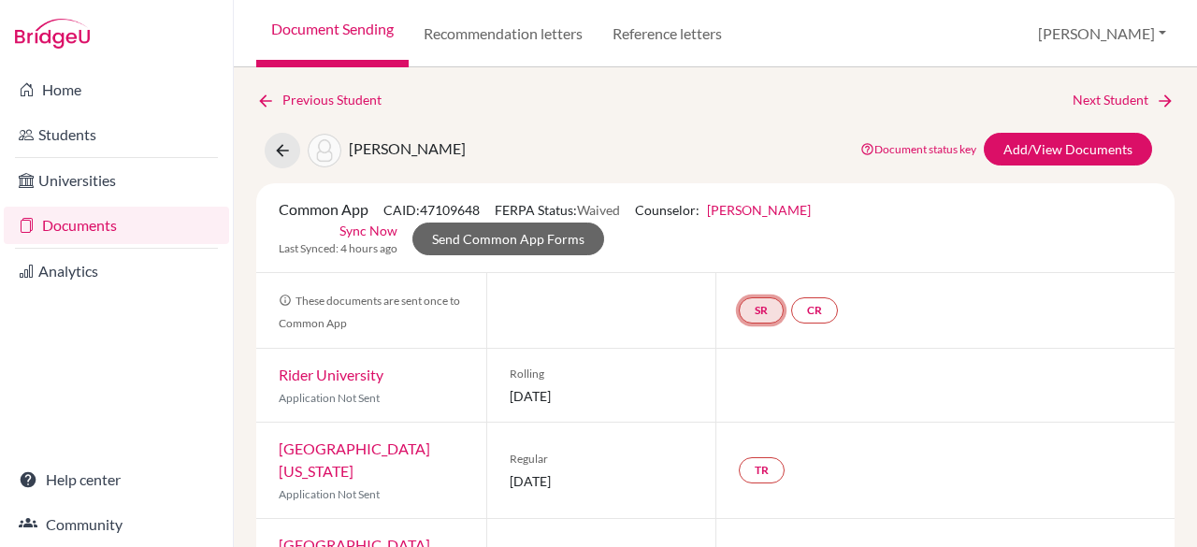
click at [751, 310] on link "SR" at bounding box center [761, 310] width 45 height 26
click at [733, 251] on link "School report" at bounding box center [761, 255] width 79 height 16
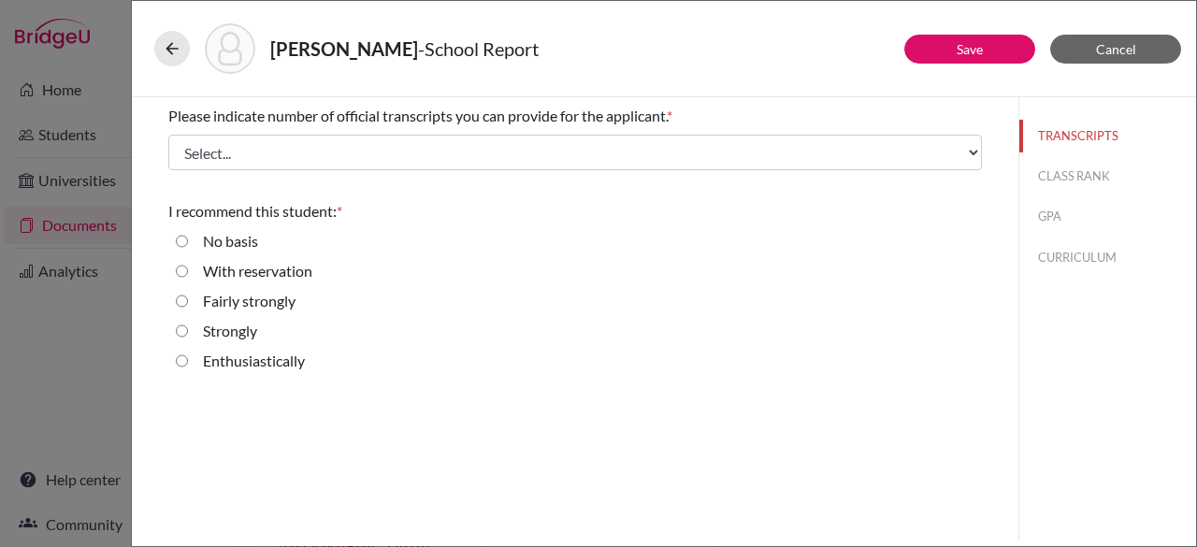
click at [178, 298] on strongly "Fairly strongly" at bounding box center [182, 301] width 12 height 22
radio strongly "true"
click at [982, 39] on button "Save" at bounding box center [969, 49] width 131 height 29
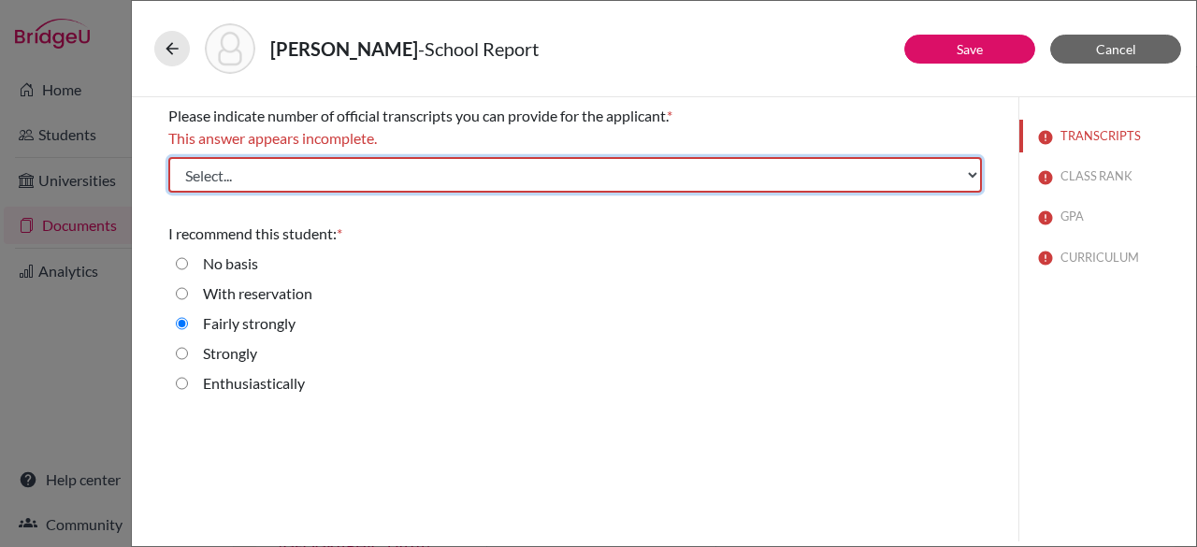
click at [767, 167] on select "Select... 1 2 3 4" at bounding box center [574, 175] width 813 height 36
select select "1"
click at [168, 157] on select "Select... 1 2 3 4" at bounding box center [574, 175] width 813 height 36
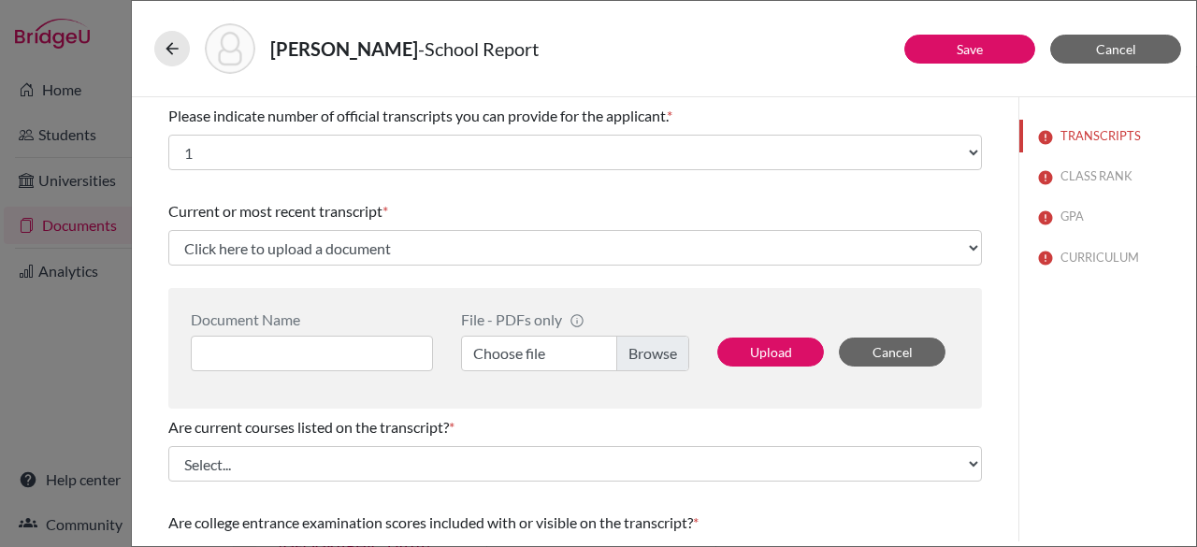
click at [658, 353] on label "Choose file" at bounding box center [575, 354] width 228 height 36
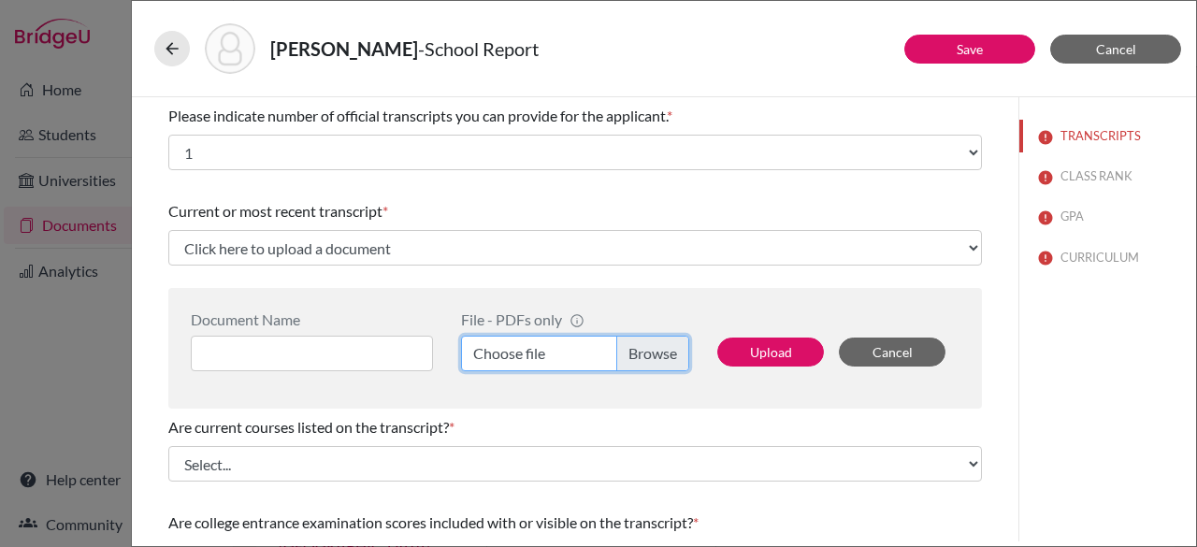
click at [658, 353] on input "Choose file" at bounding box center [575, 354] width 228 height 36
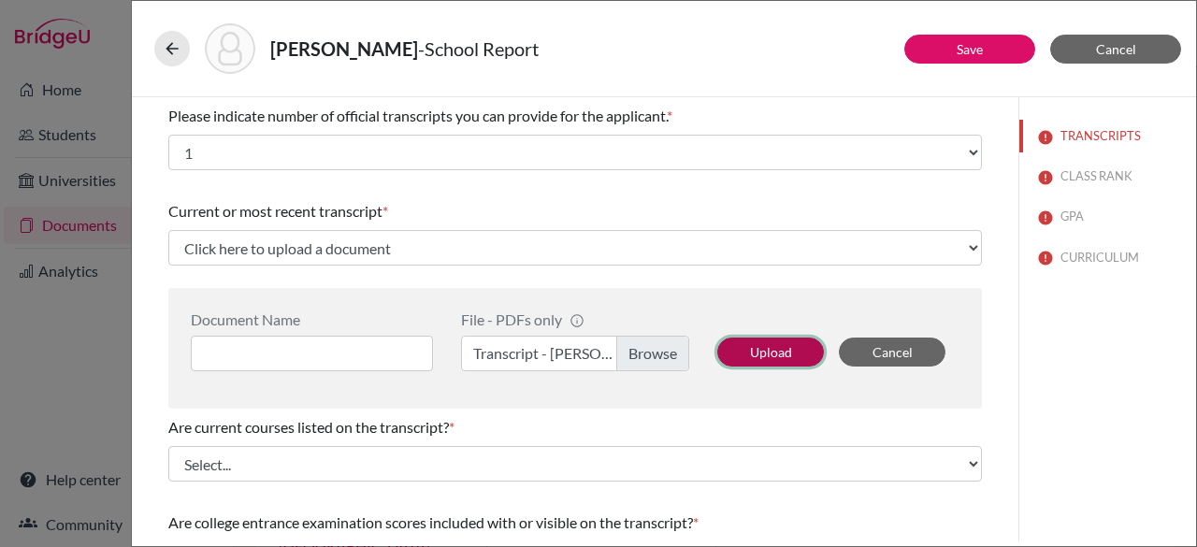
click at [746, 355] on button "Upload" at bounding box center [770, 352] width 107 height 29
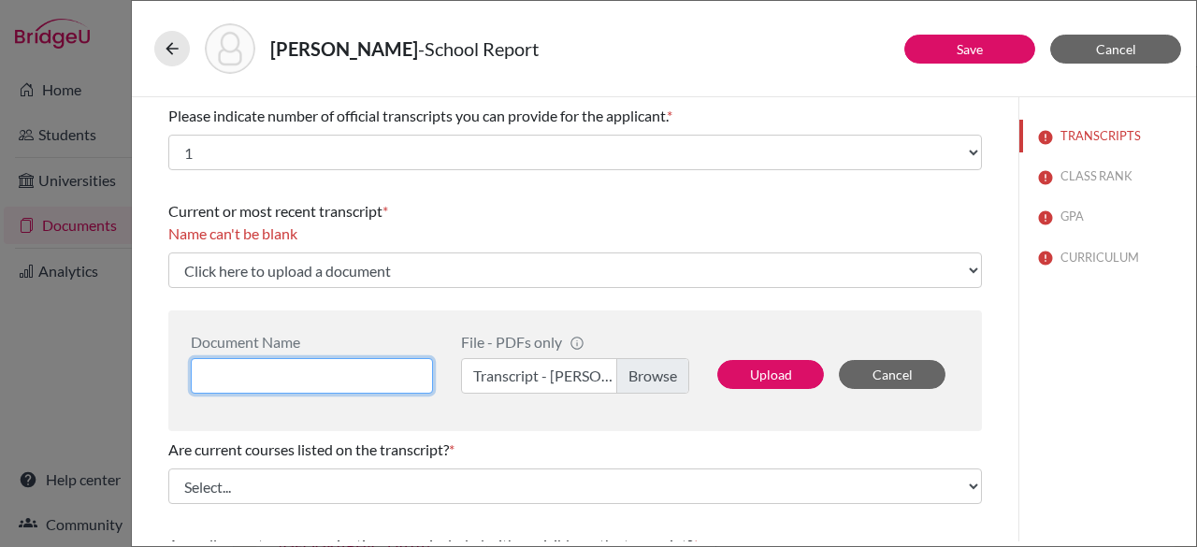
click at [299, 373] on input at bounding box center [312, 376] width 242 height 36
type input "[PERSON_NAME] Transcript"
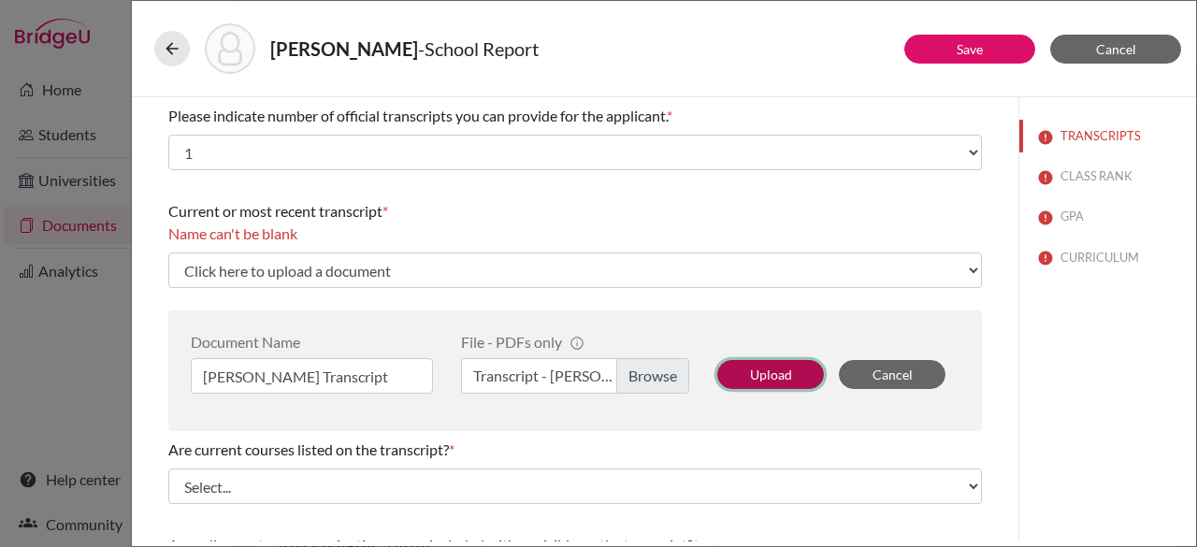
click at [775, 378] on button "Upload" at bounding box center [770, 374] width 107 height 29
select select "670424"
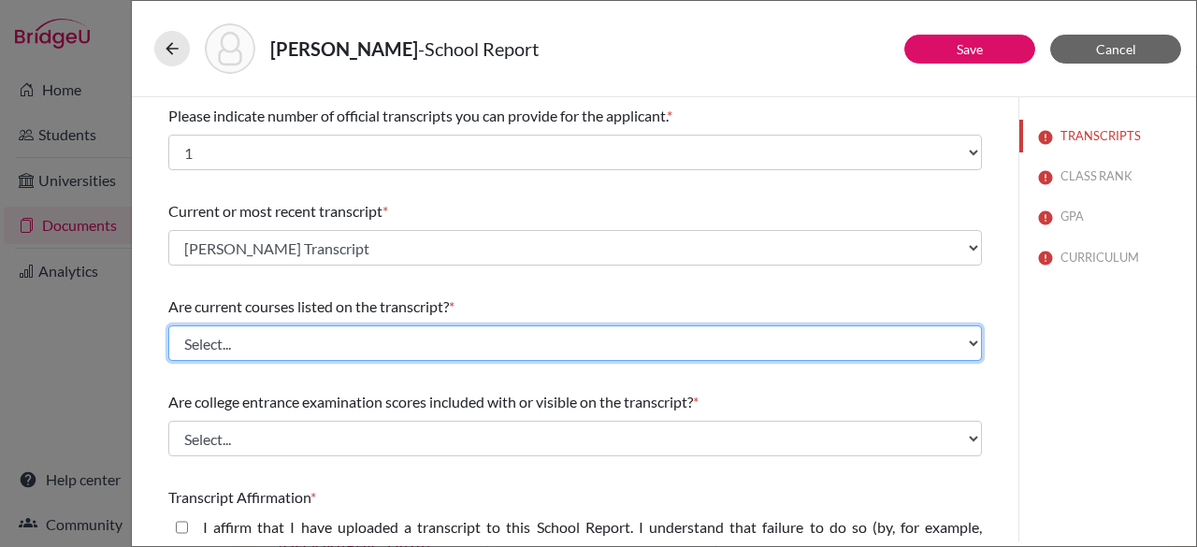
click at [290, 343] on select "Select... Yes No" at bounding box center [574, 343] width 813 height 36
select select "0"
click at [168, 325] on select "Select... Yes No" at bounding box center [574, 343] width 813 height 36
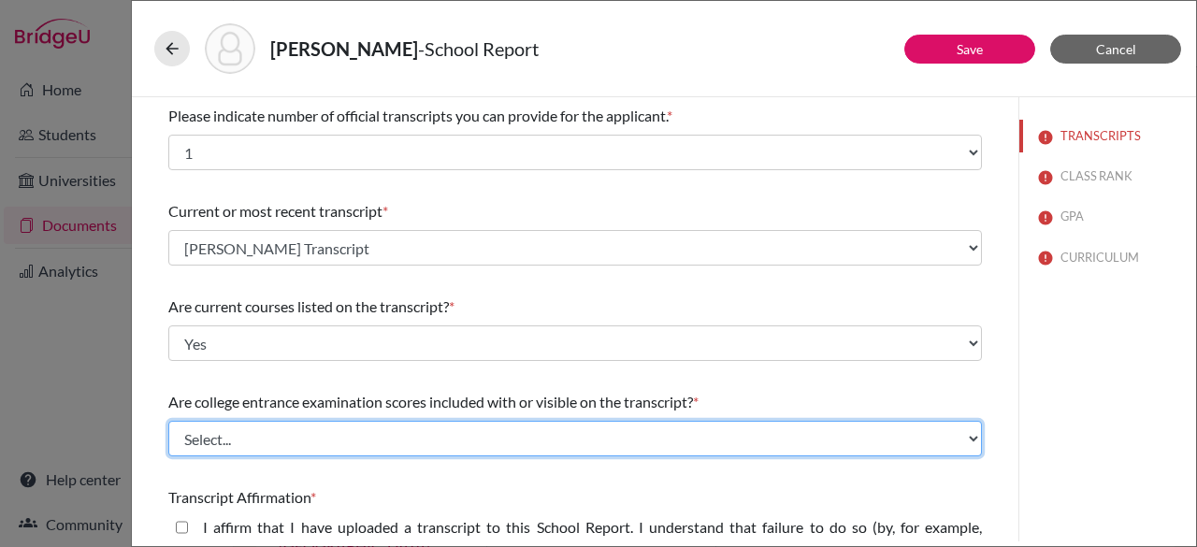
click at [279, 436] on select "Select... Yes No" at bounding box center [574, 439] width 813 height 36
select select "1"
click at [168, 421] on select "Select... Yes No" at bounding box center [574, 439] width 813 height 36
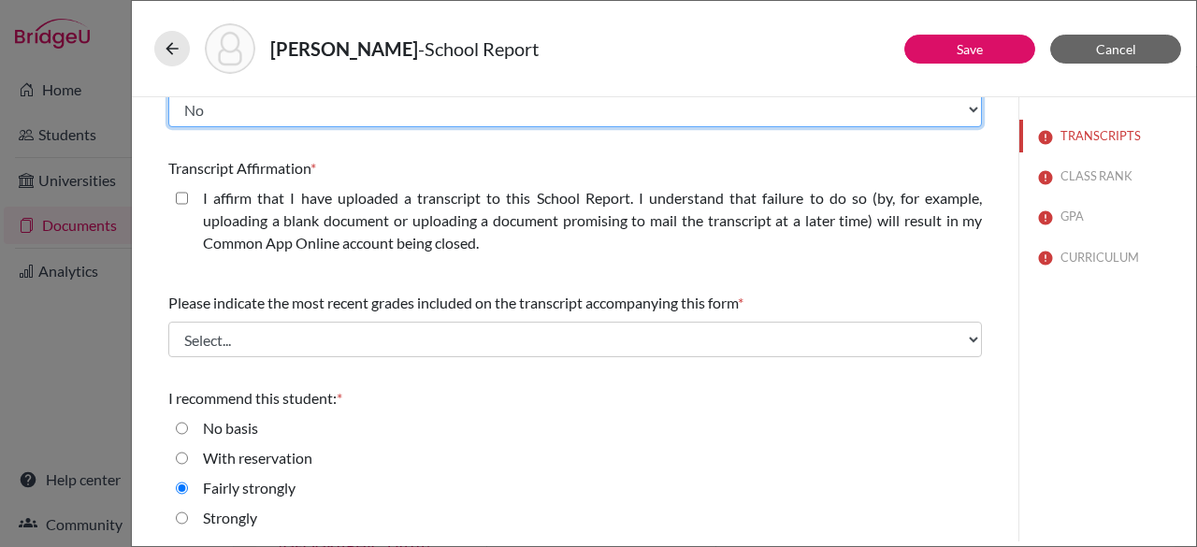
scroll to position [338, 0]
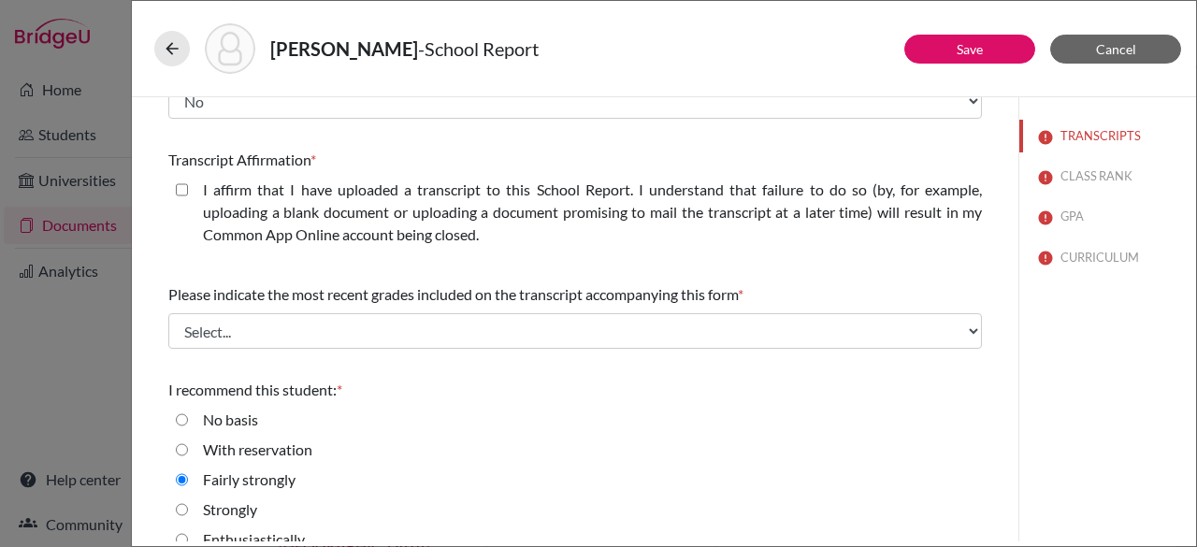
click at [185, 192] on closed\ "I affirm that I have uploaded a transcript to this School Report. I understand …" at bounding box center [182, 190] width 12 height 22
checkbox closed\ "true"
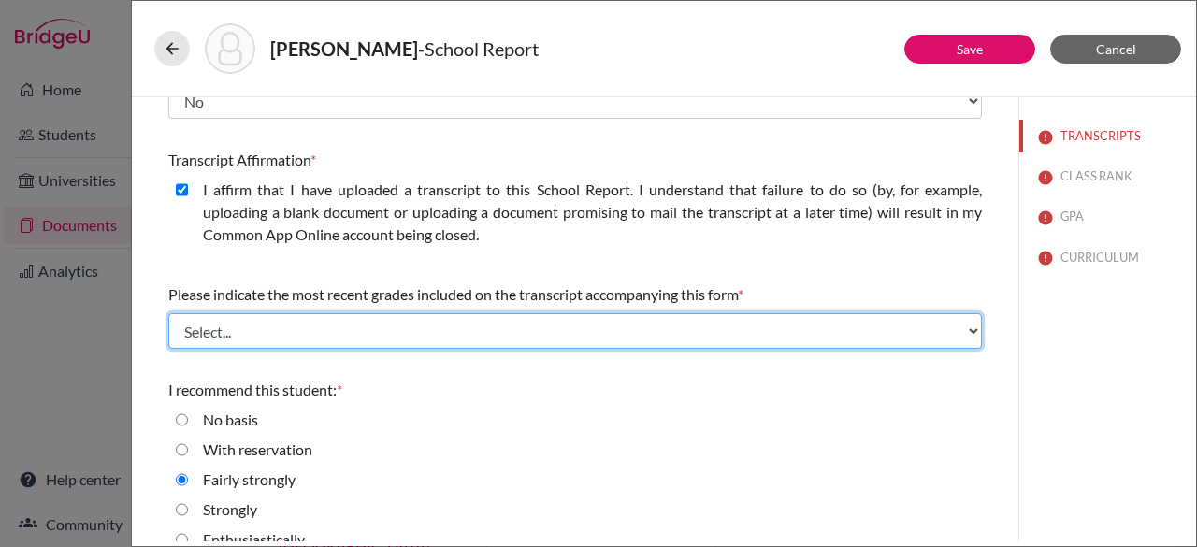
click at [255, 314] on select "Select... Final junior year grades 1st Quarter senior year grades 2nd Quarter/1…" at bounding box center [574, 331] width 813 height 36
select select "0"
click at [168, 313] on select "Select... Final junior year grades 1st Quarter senior year grades 2nd Quarter/1…" at bounding box center [574, 331] width 813 height 36
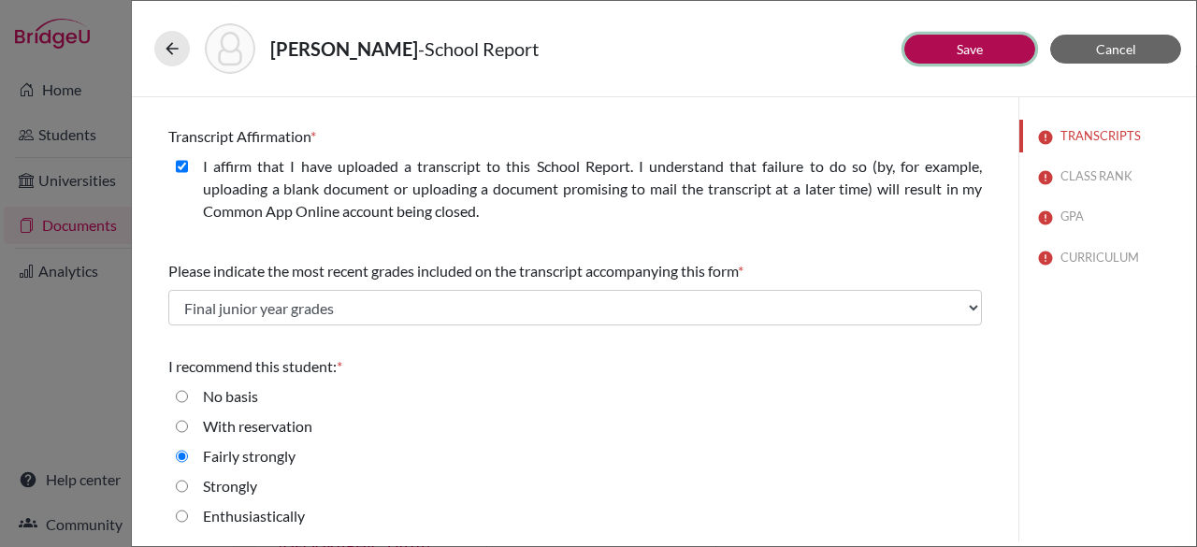
click at [945, 51] on button "Save" at bounding box center [969, 49] width 131 height 29
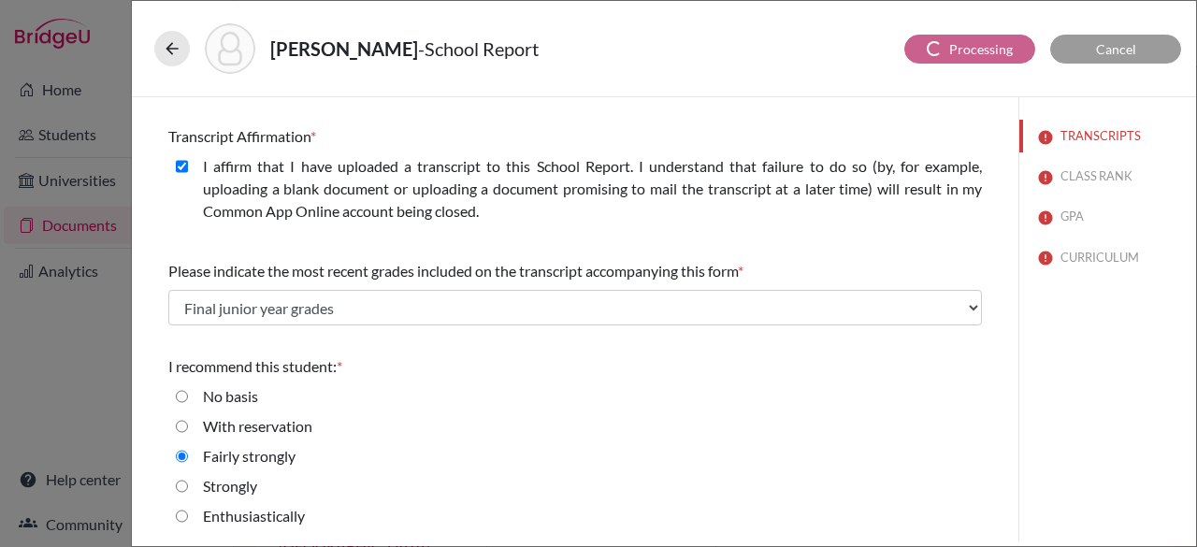
scroll to position [0, 0]
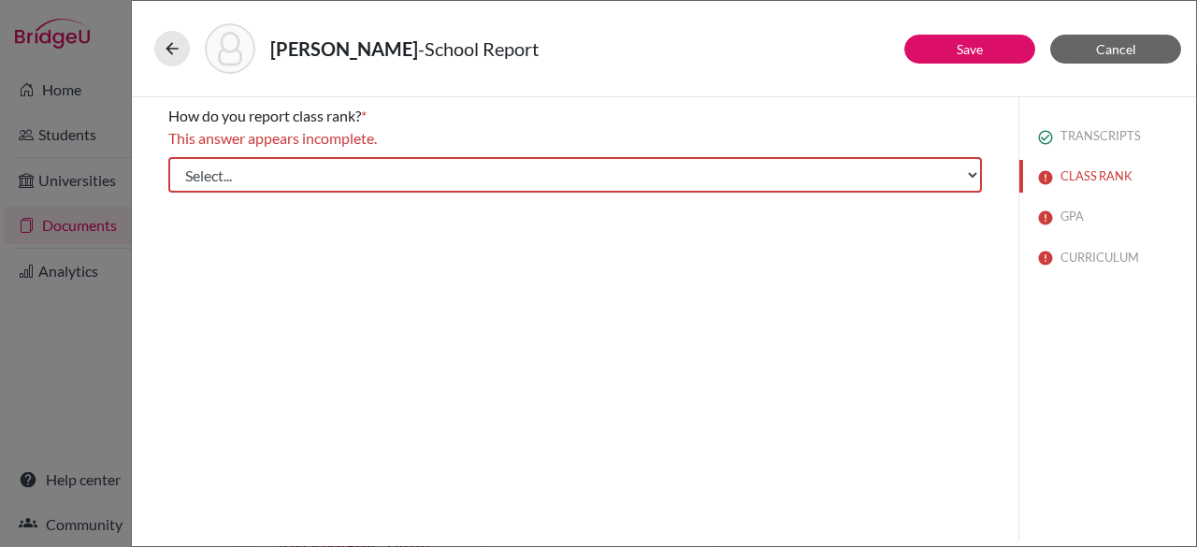
click at [568, 155] on div "How do you report class rank? * This answer appears incomplete. Select... Exact…" at bounding box center [574, 148] width 813 height 103
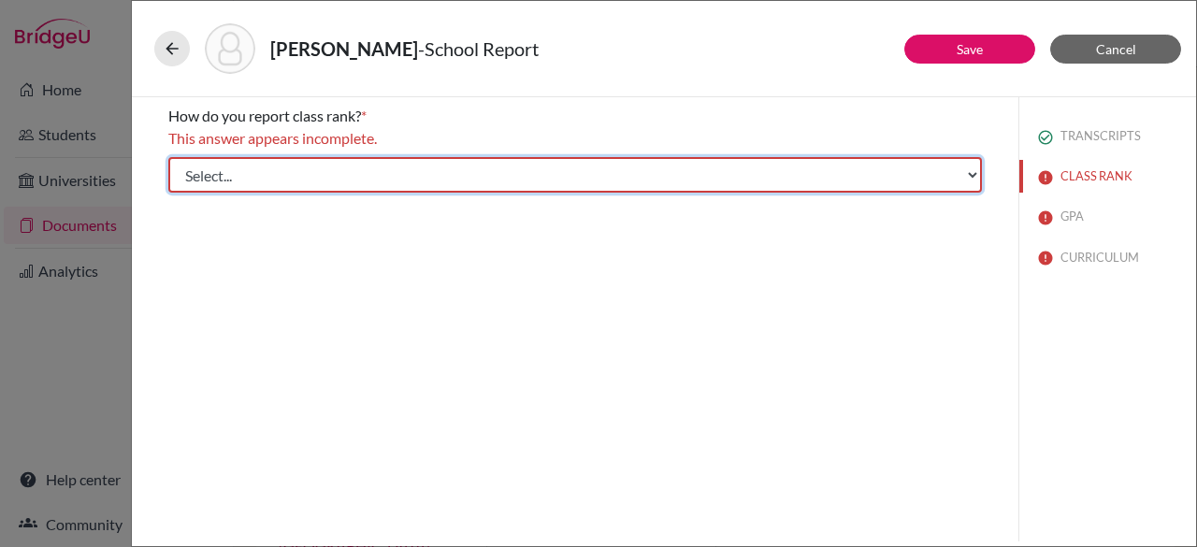
click at [576, 171] on select "Select... Exact Decile Quintile Quartile None" at bounding box center [574, 175] width 813 height 36
select select "5"
click at [168, 157] on select "Select... Exact Decile Quintile Quartile None" at bounding box center [574, 175] width 813 height 36
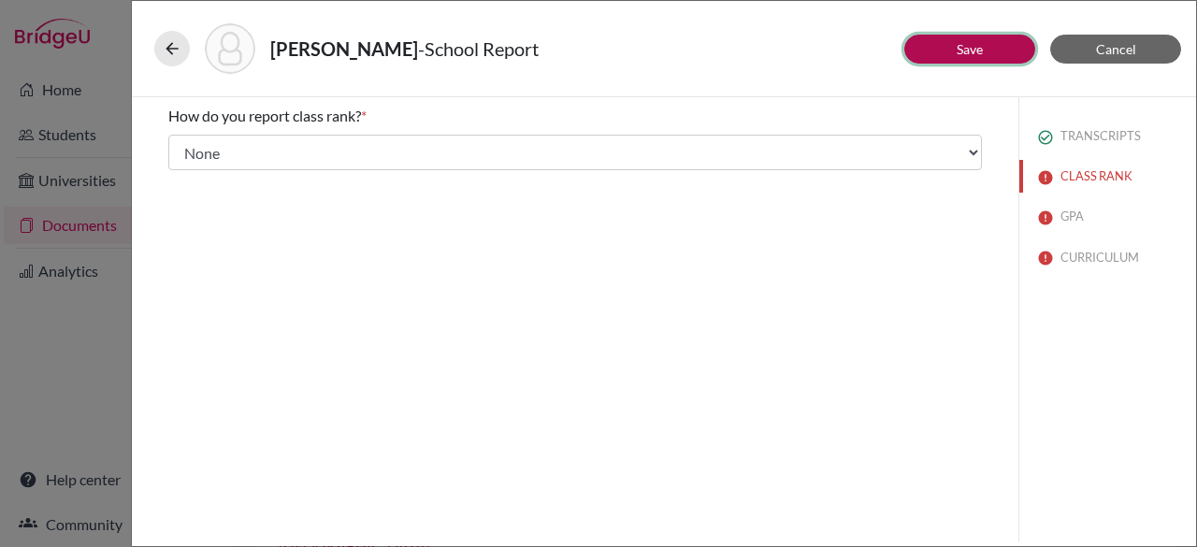
click at [931, 55] on button "Save" at bounding box center [969, 49] width 131 height 29
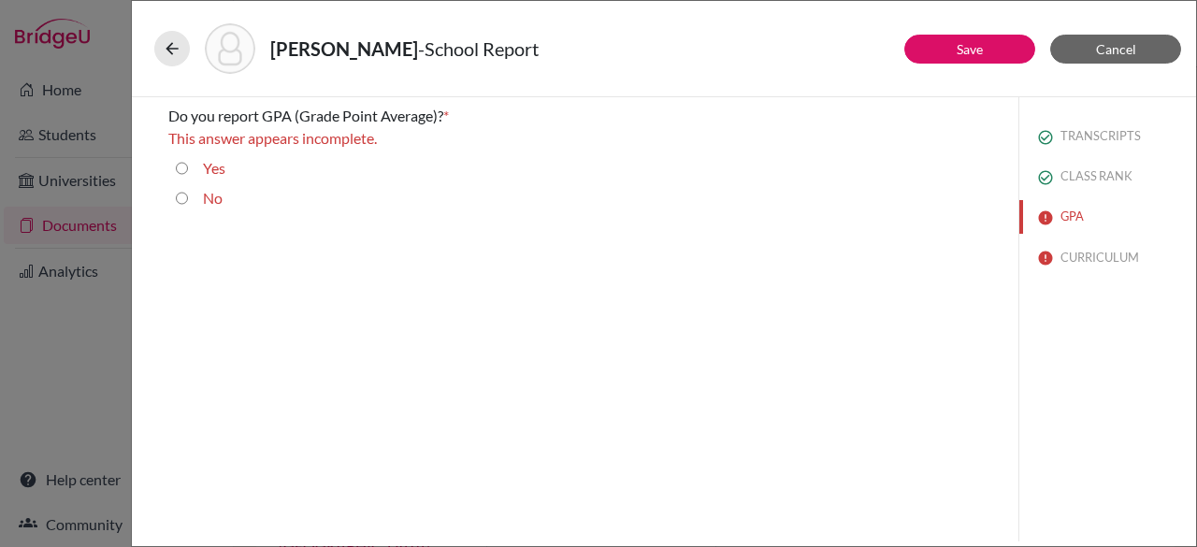
click at [181, 165] on input "Yes" at bounding box center [182, 168] width 12 height 22
radio input "true"
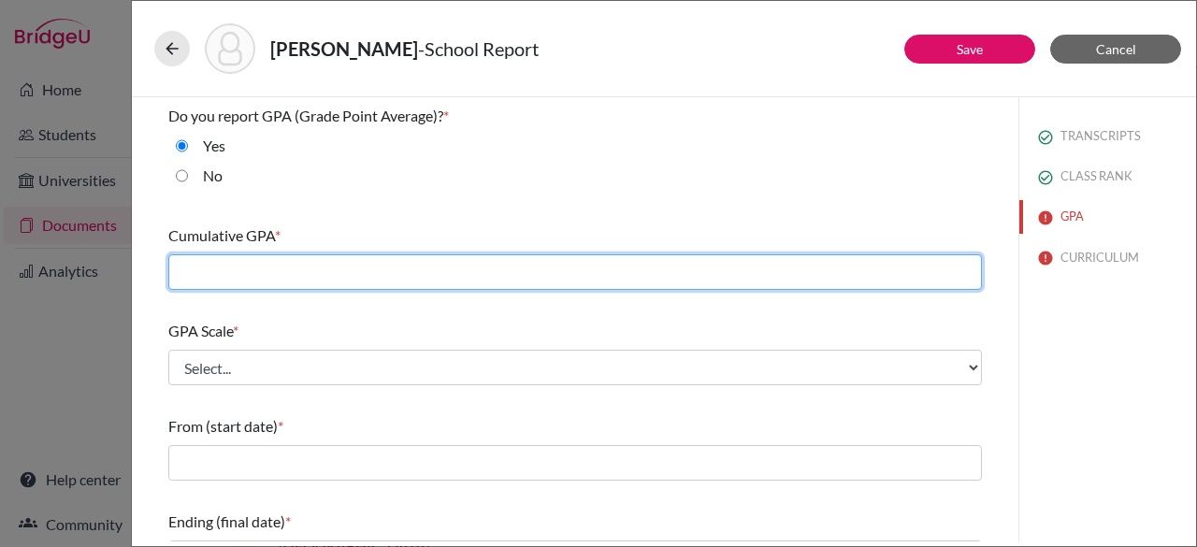
click at [249, 271] on input "text" at bounding box center [574, 272] width 813 height 36
type input "3.07"
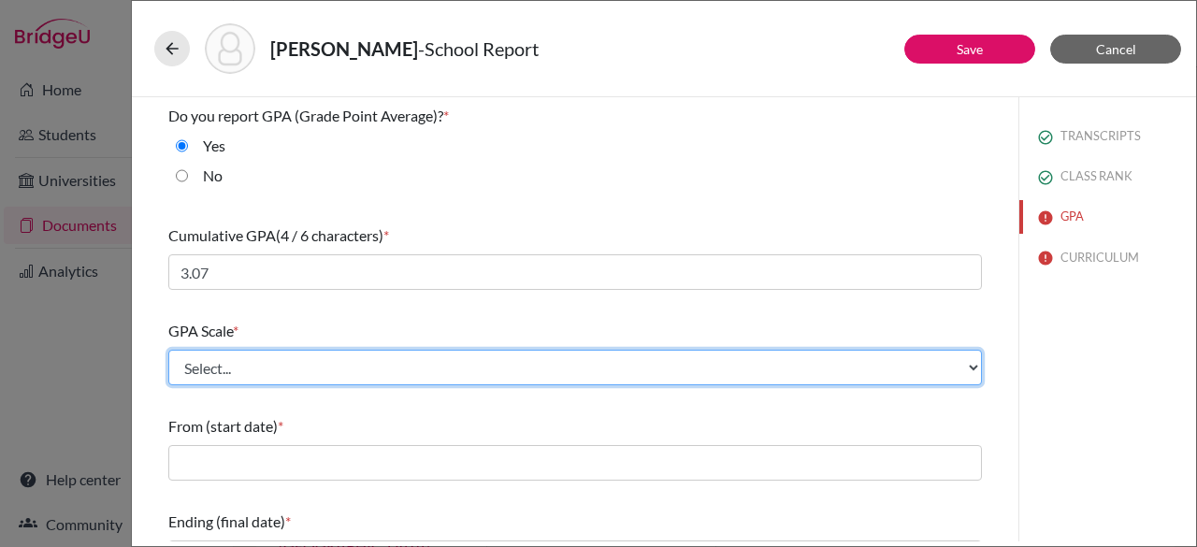
click at [401, 358] on select "Select... 4 5 6 7 8 9 10 11 12 13 14 15 16 17 18 19 20 100" at bounding box center [574, 368] width 813 height 36
select select "4"
click at [168, 350] on select "Select... 4 5 6 7 8 9 10 11 12 13 14 15 16 17 18 19 20 100" at bounding box center [574, 368] width 813 height 36
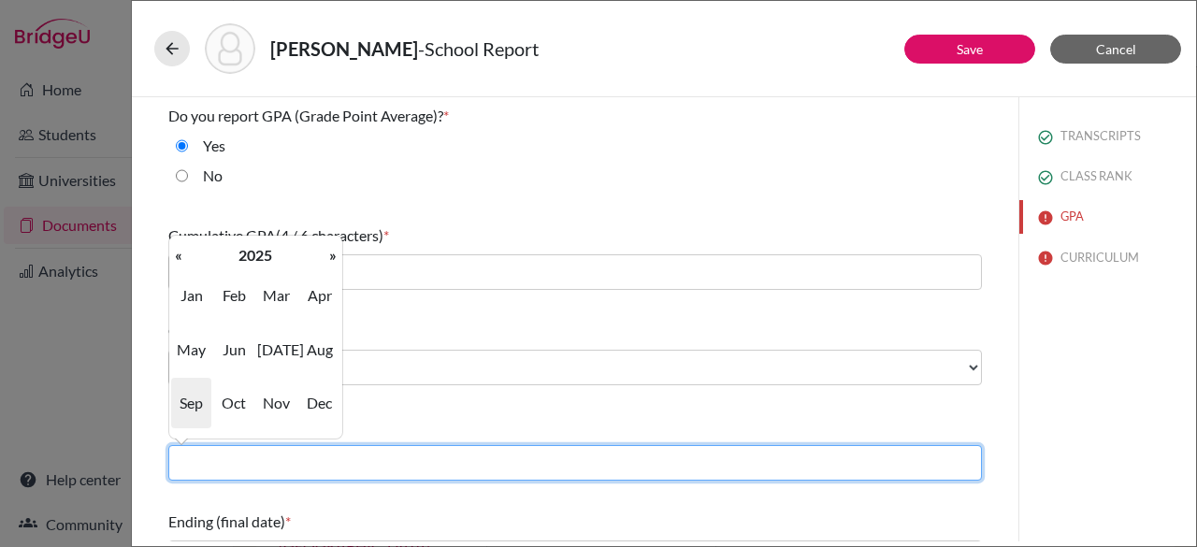
click at [298, 463] on input "text" at bounding box center [574, 463] width 813 height 36
type input "08/2022"
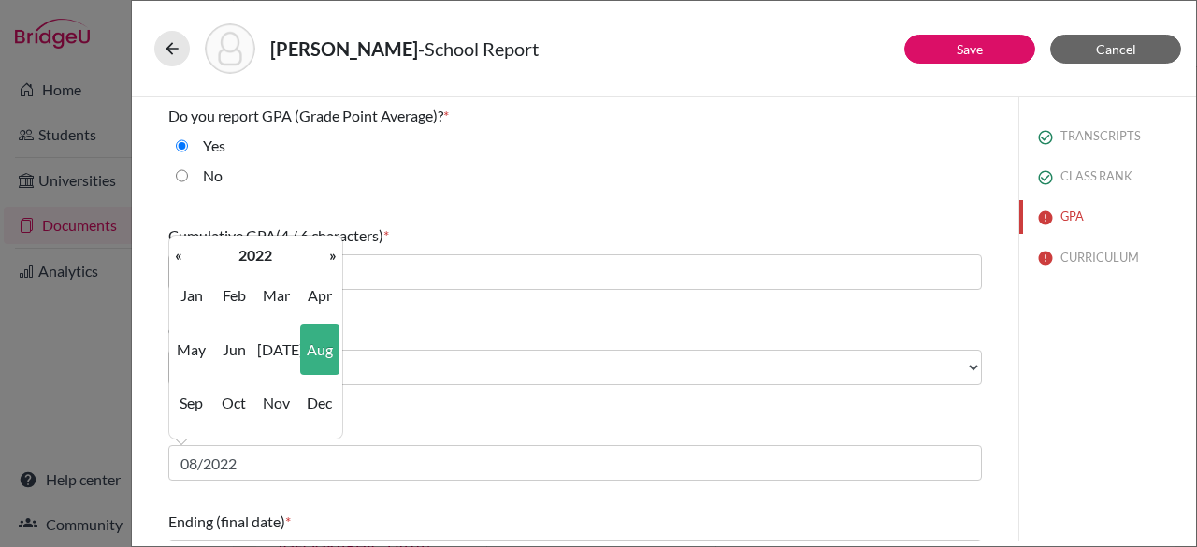
click at [1090, 485] on div "TRANSCRIPTS CLASS RANK GPA CURRICULUM" at bounding box center [1107, 319] width 178 height 444
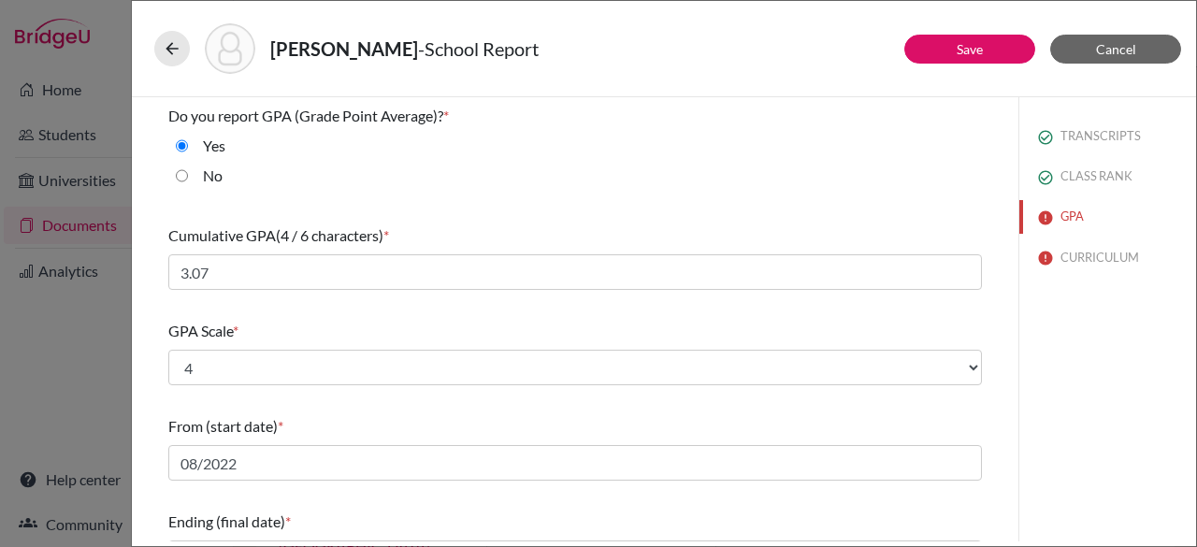
drag, startPoint x: 1196, startPoint y: 288, endPoint x: 1196, endPoint y: 362, distance: 73.9
click at [1196, 366] on div "[PERSON_NAME] - School Report Save Cancel Do you report GPA (Grade Point Averag…" at bounding box center [664, 273] width 1066 height 547
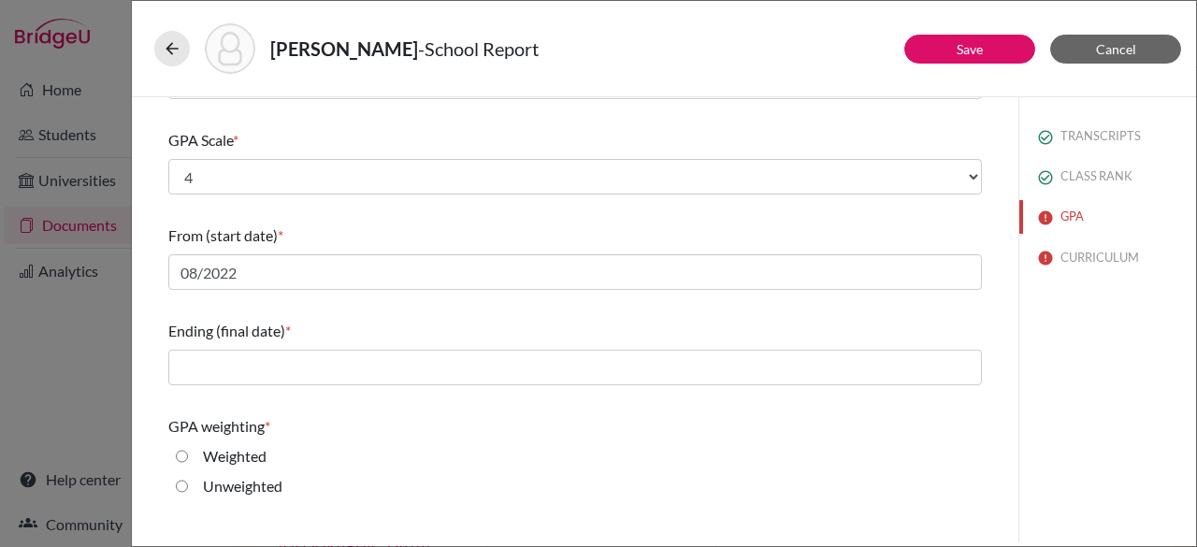
scroll to position [193, 0]
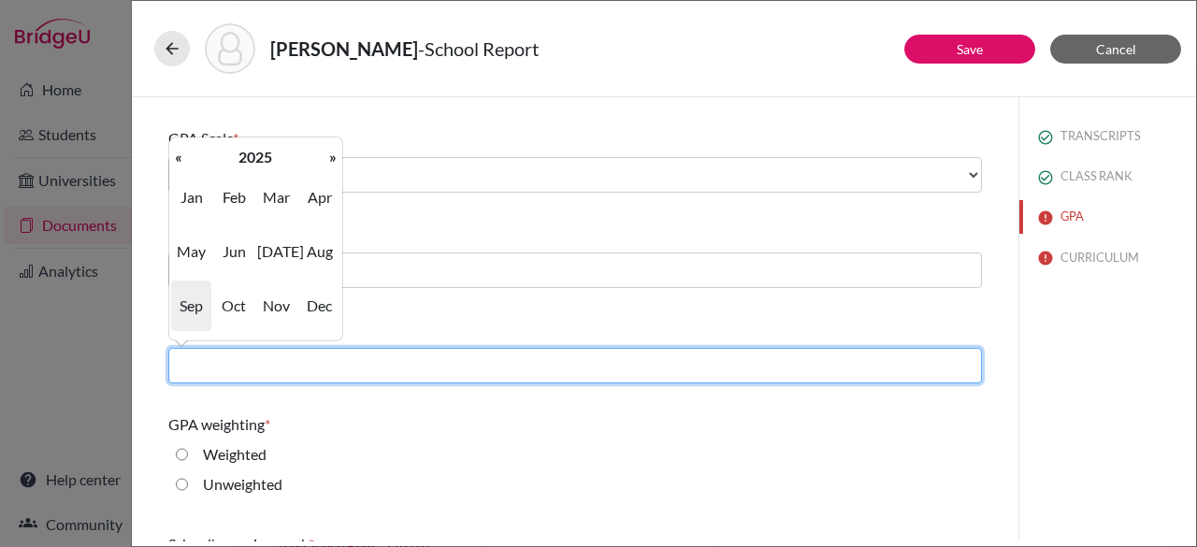
click at [367, 364] on input "text" at bounding box center [574, 366] width 813 height 36
type input "06/2026"
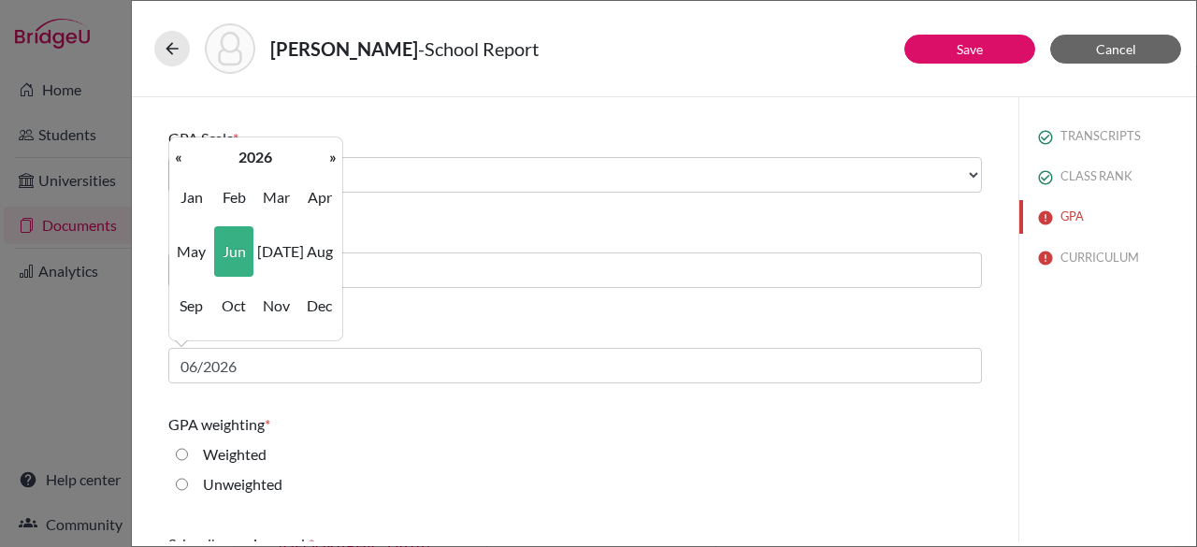
click at [539, 420] on div "GPA weighting *" at bounding box center [574, 424] width 813 height 22
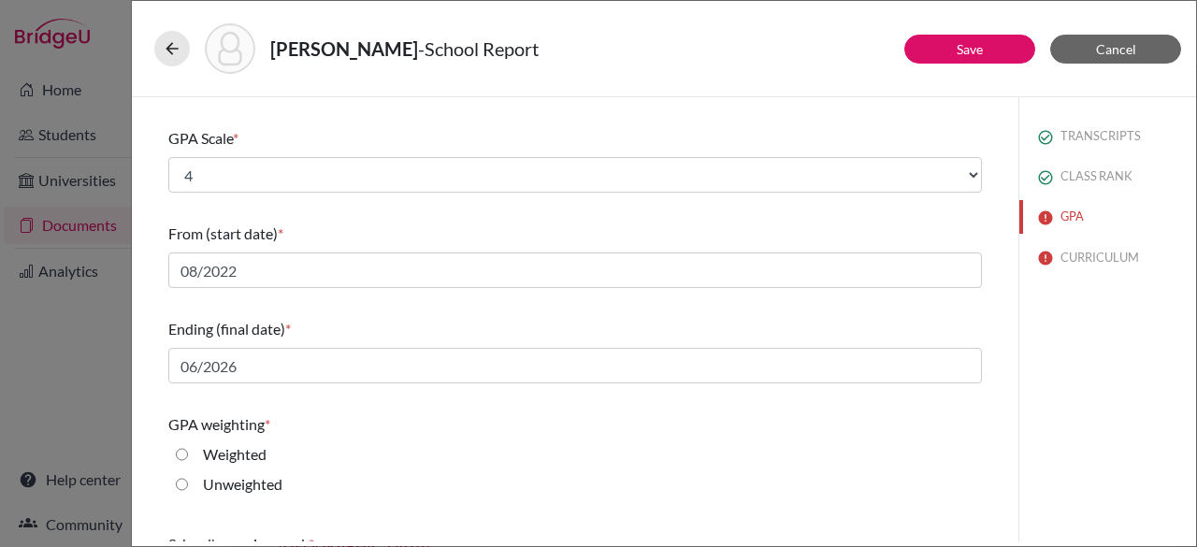
click at [180, 485] on input "Unweighted" at bounding box center [182, 484] width 12 height 22
radio input "true"
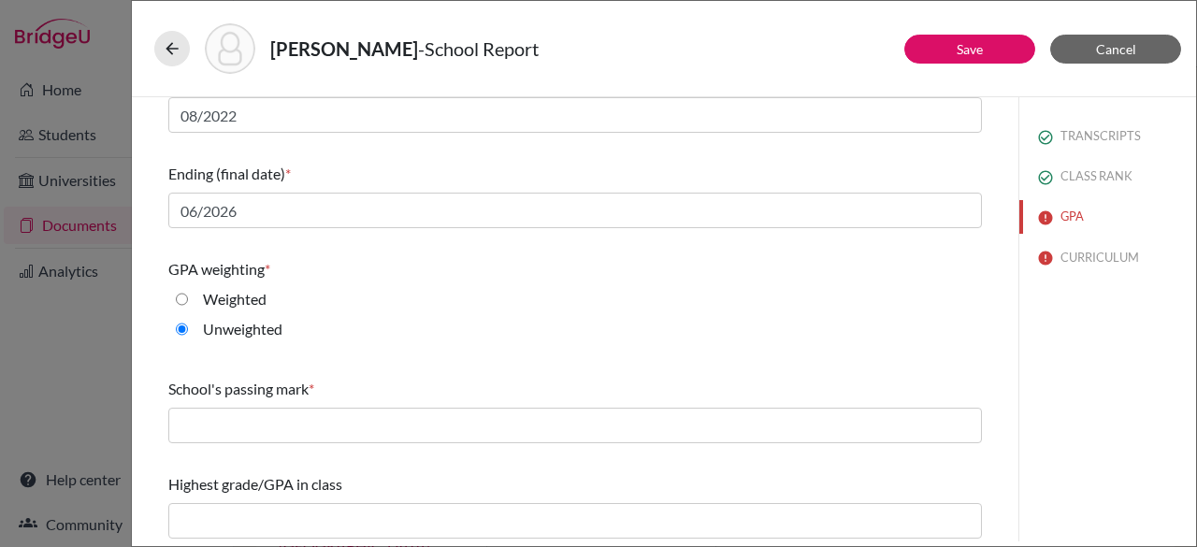
scroll to position [352, 0]
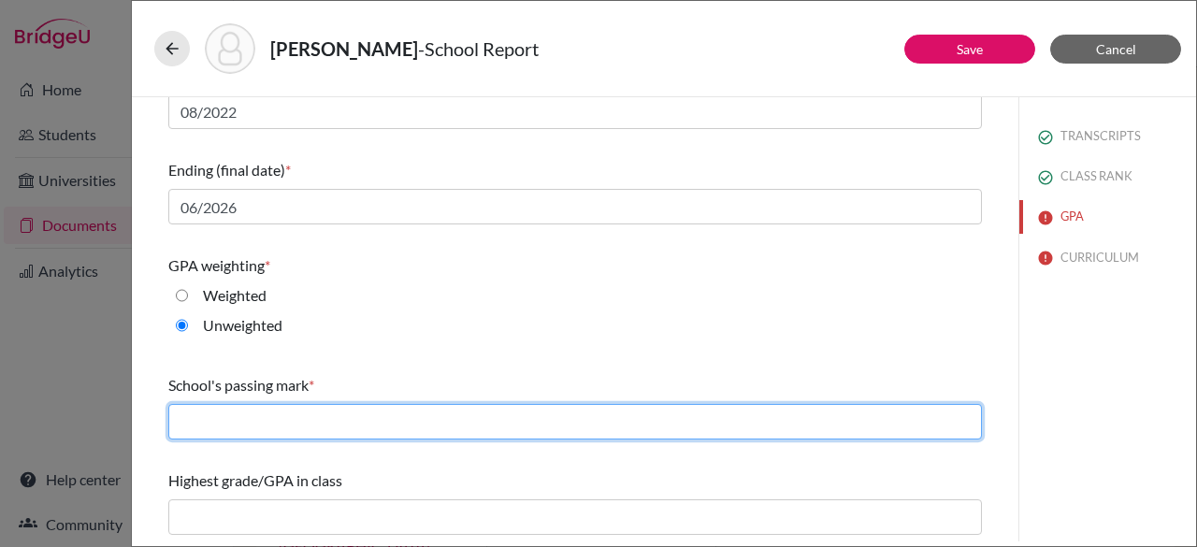
click at [195, 425] on input "text" at bounding box center [574, 422] width 813 height 36
type input "60"
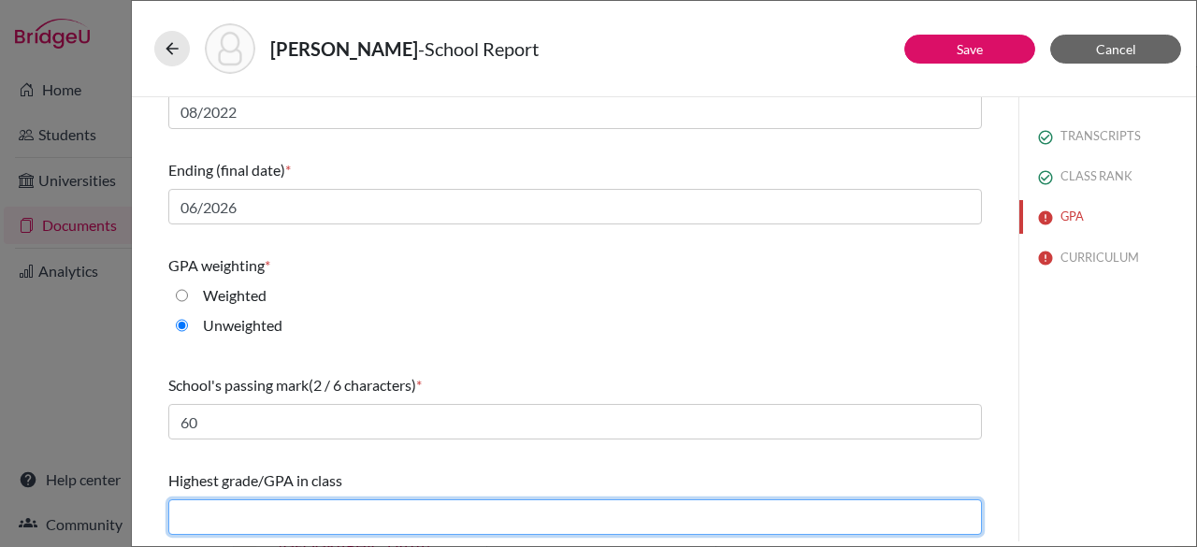
click at [286, 510] on input "text" at bounding box center [574, 517] width 813 height 36
type input "4.19"
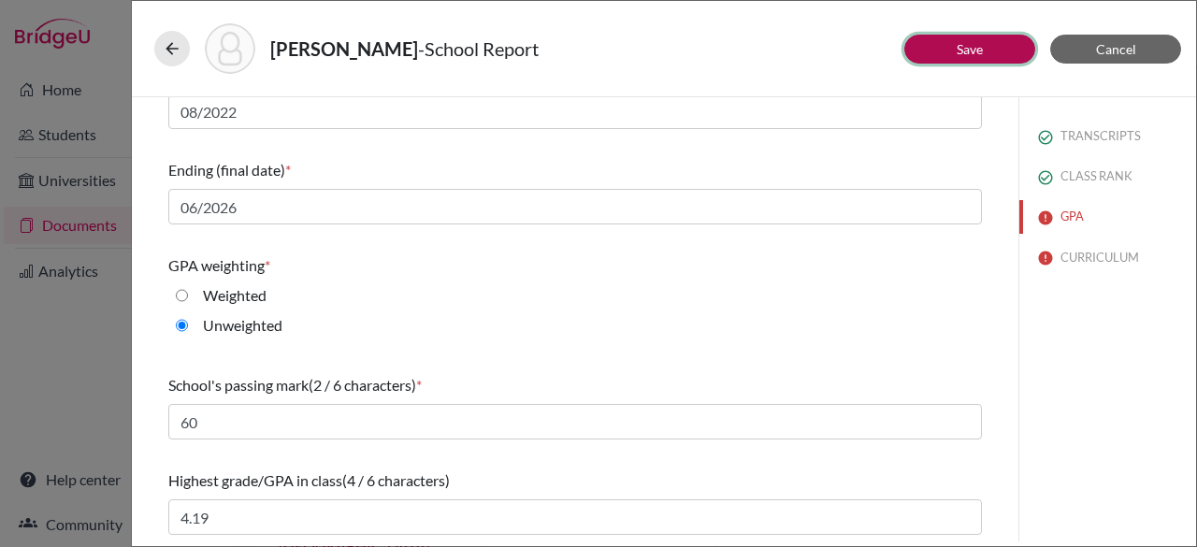
click at [987, 42] on button "Save" at bounding box center [969, 49] width 131 height 29
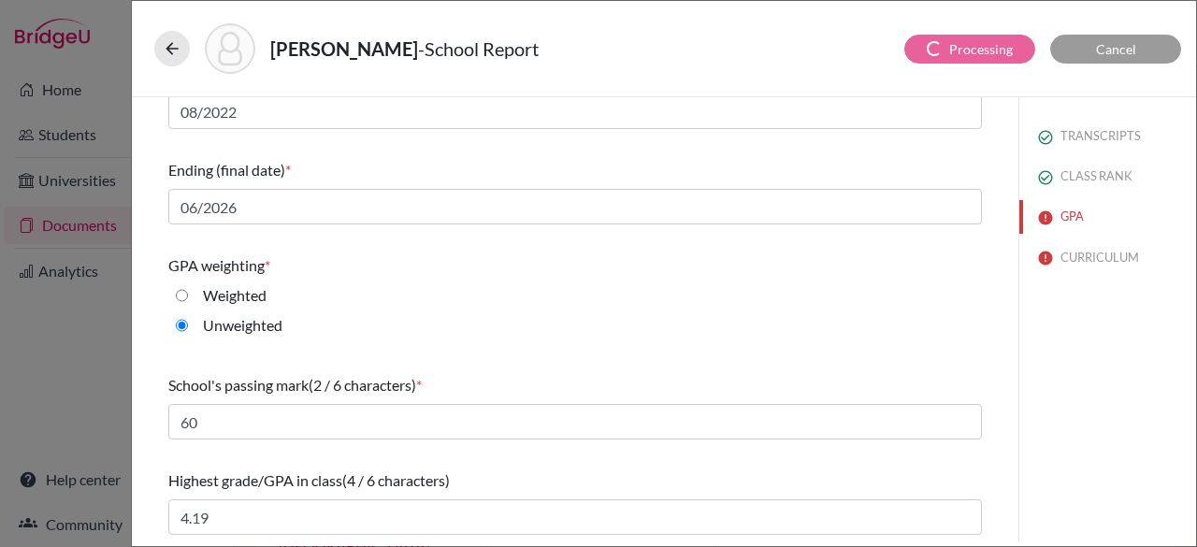
scroll to position [84, 0]
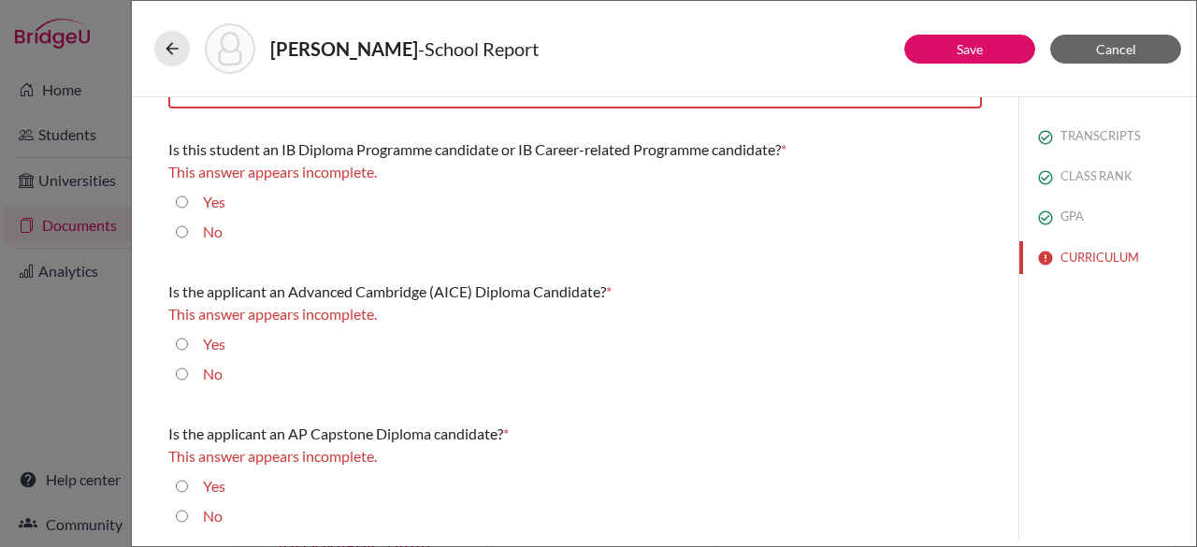
click at [181, 231] on input "No" at bounding box center [182, 232] width 12 height 22
radio input "true"
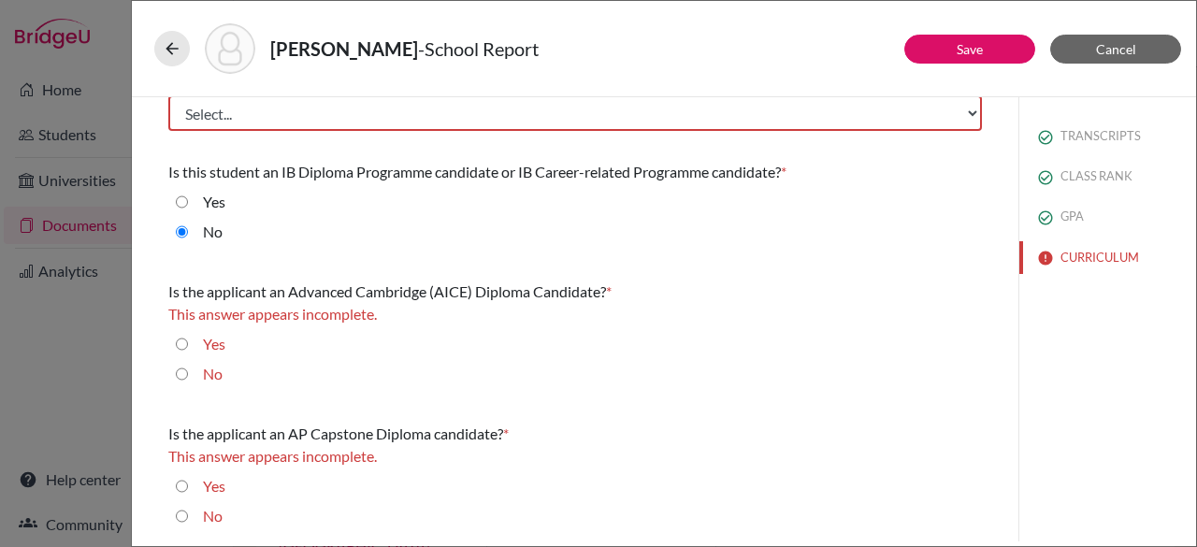
click at [180, 377] on input "No" at bounding box center [182, 374] width 12 height 22
radio input "true"
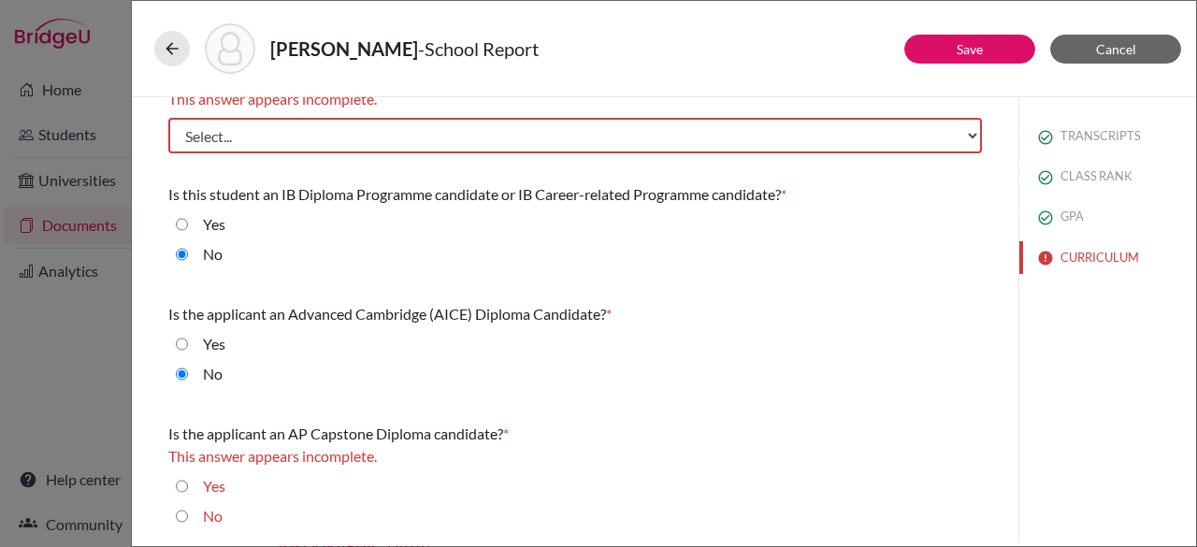
click at [179, 517] on input "No" at bounding box center [182, 516] width 12 height 22
radio input "true"
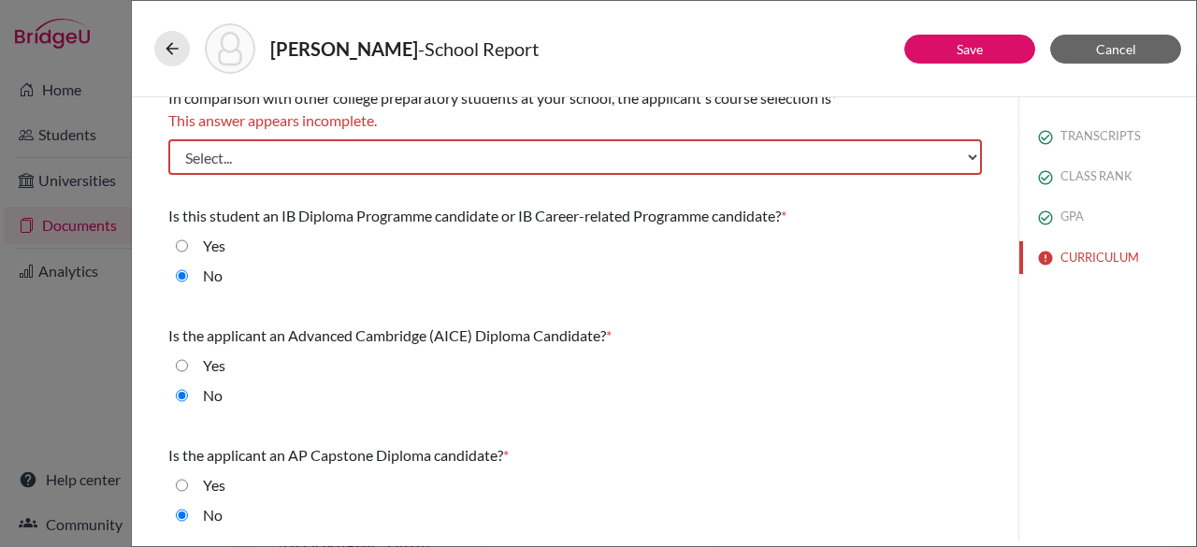
scroll to position [17, 0]
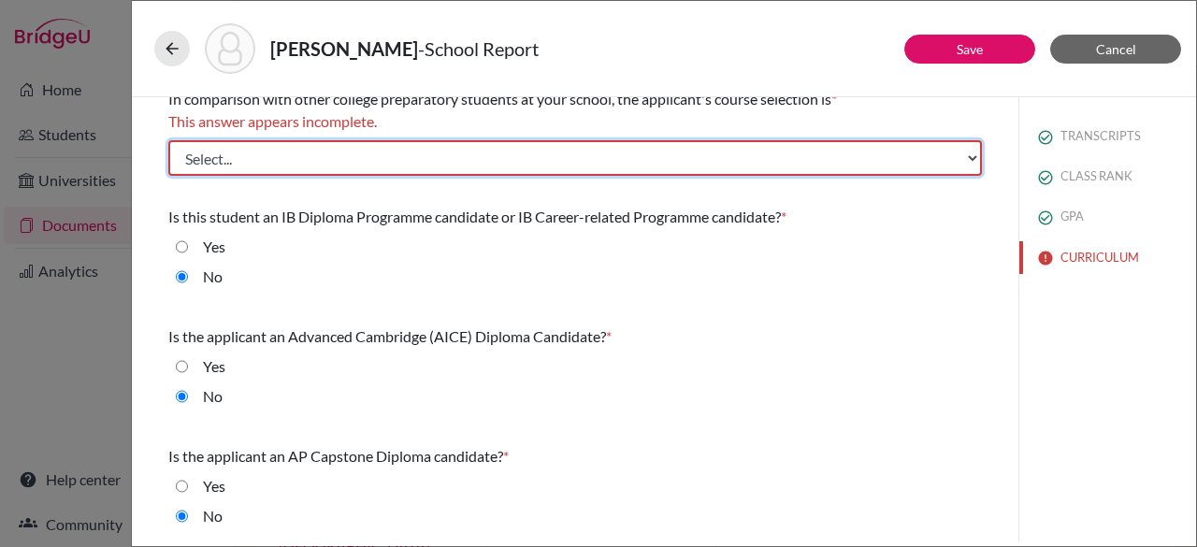
click at [292, 144] on select "Select... Less than demanding Average [PERSON_NAME] Very demanding Most demandi…" at bounding box center [574, 158] width 813 height 36
select select "0"
click at [168, 140] on select "Select... Less than demanding Average [PERSON_NAME] Very demanding Most demandi…" at bounding box center [574, 158] width 813 height 36
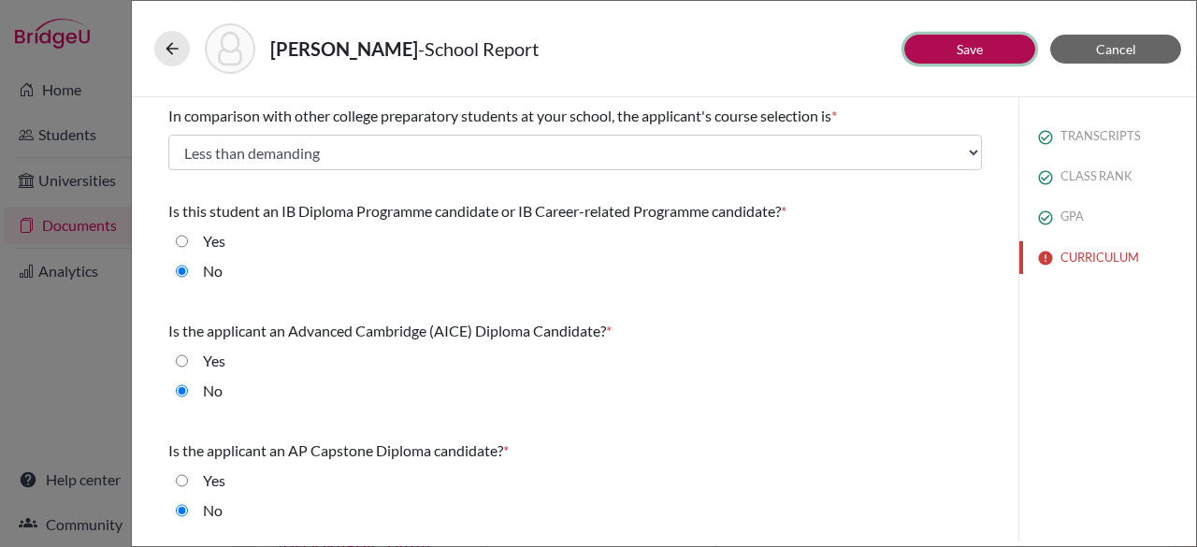
click at [954, 52] on button "Save" at bounding box center [969, 49] width 131 height 29
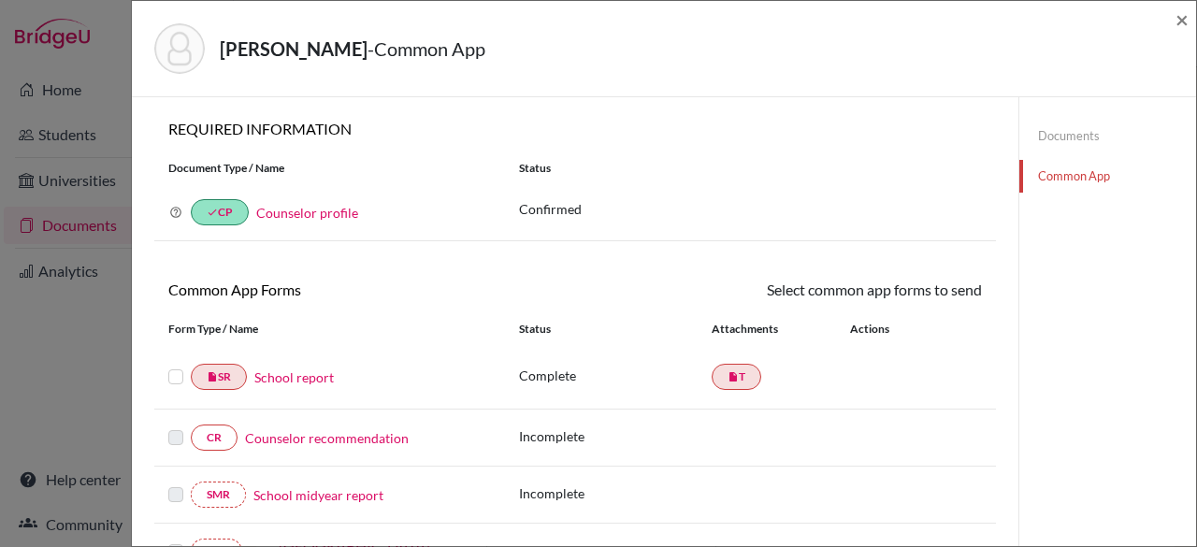
click at [180, 366] on label at bounding box center [175, 366] width 15 height 0
click at [0, 0] on input "checkbox" at bounding box center [0, 0] width 0 height 0
click at [943, 298] on link "Send" at bounding box center [943, 293] width 78 height 29
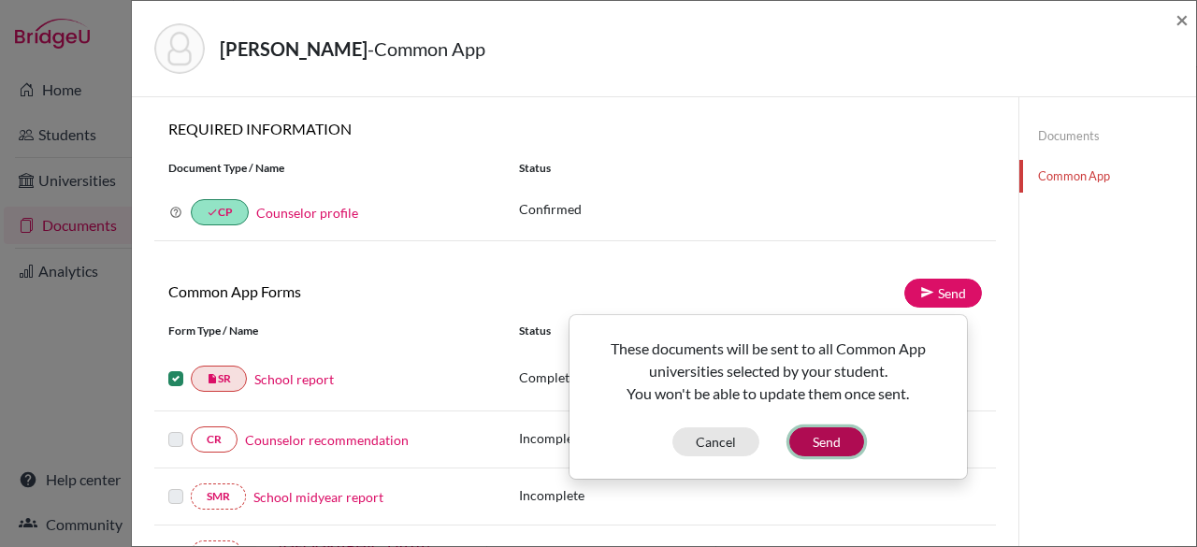
click at [841, 438] on button "Send" at bounding box center [826, 441] width 75 height 29
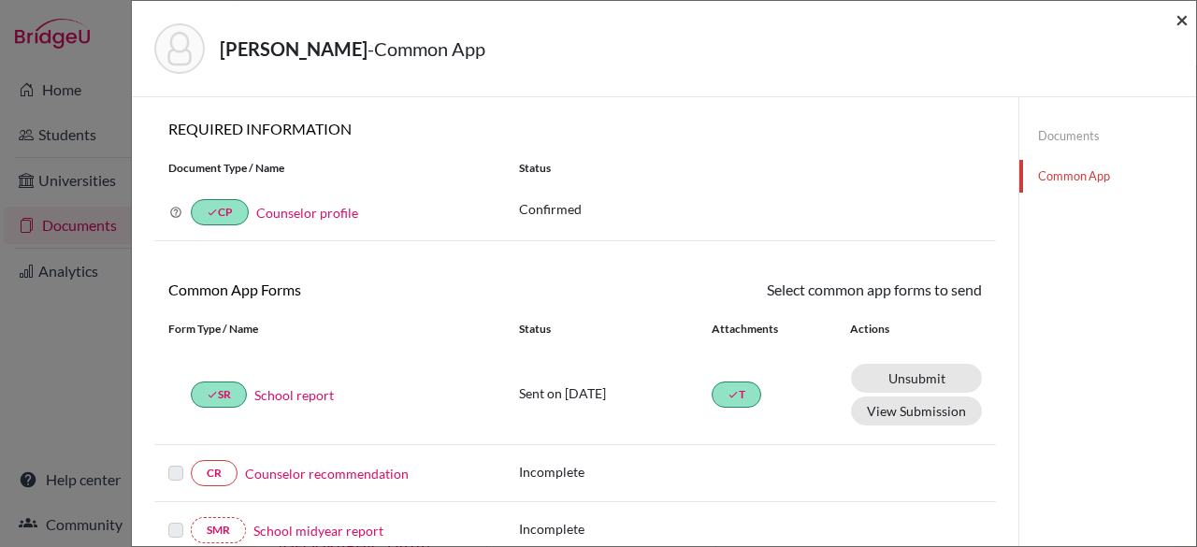
click at [1183, 17] on span "×" at bounding box center [1181, 19] width 13 height 27
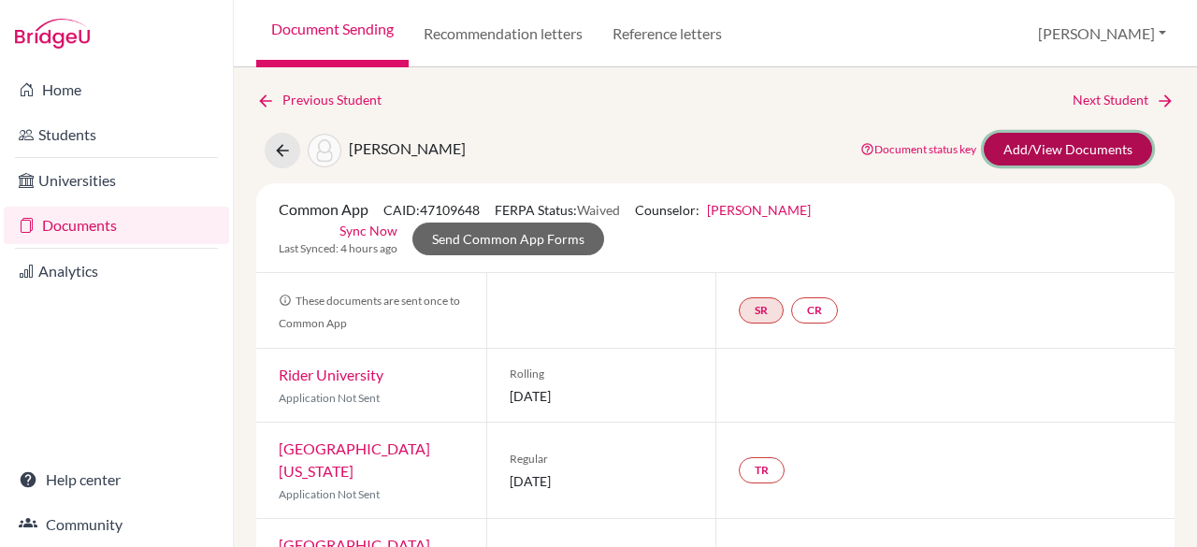
click at [1106, 154] on link "Add/View Documents" at bounding box center [1068, 149] width 168 height 33
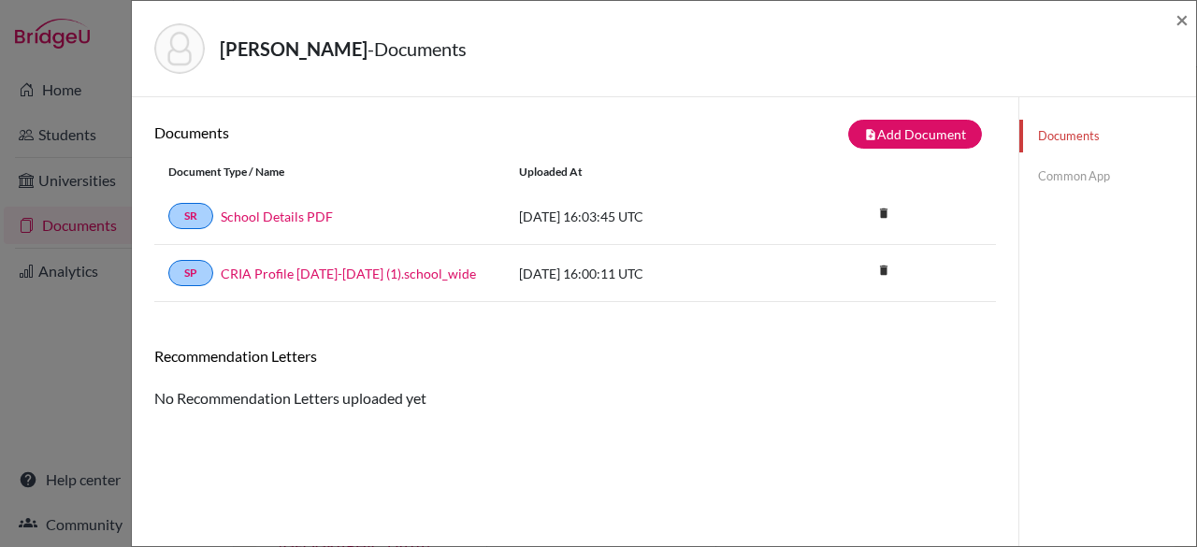
click at [1095, 170] on link "Common App" at bounding box center [1107, 176] width 177 height 33
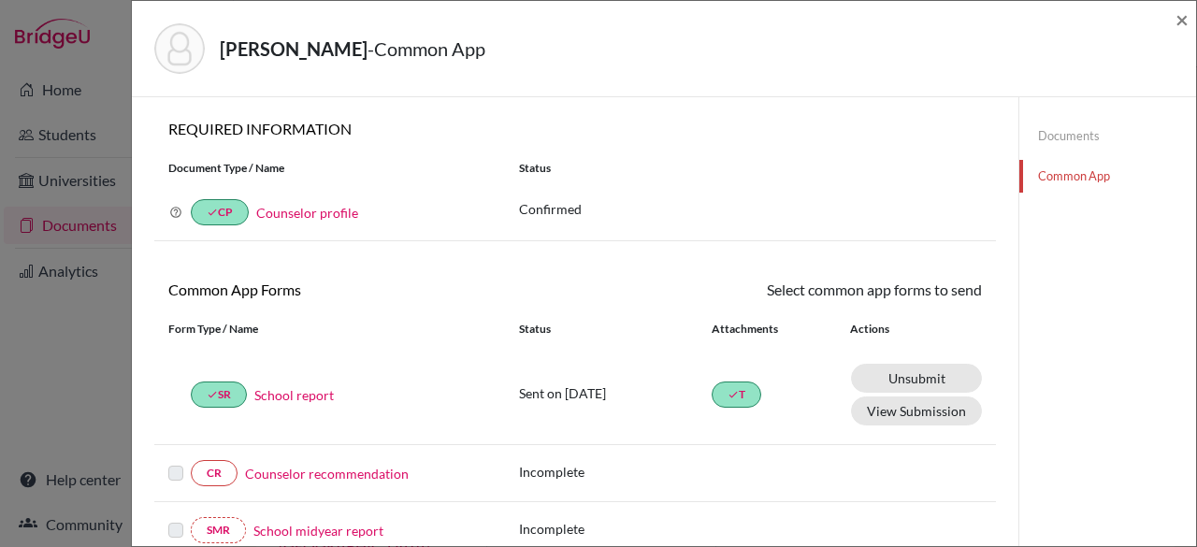
drag, startPoint x: 1196, startPoint y: 159, endPoint x: 1195, endPoint y: 229, distance: 70.1
click at [1195, 229] on div "[PERSON_NAME] - Common App × × REQUIRED INFORMATION Document Type / Name Status…" at bounding box center [664, 273] width 1066 height 547
click at [1181, 18] on span "×" at bounding box center [1181, 19] width 13 height 27
